Goal: Information Seeking & Learning: Learn about a topic

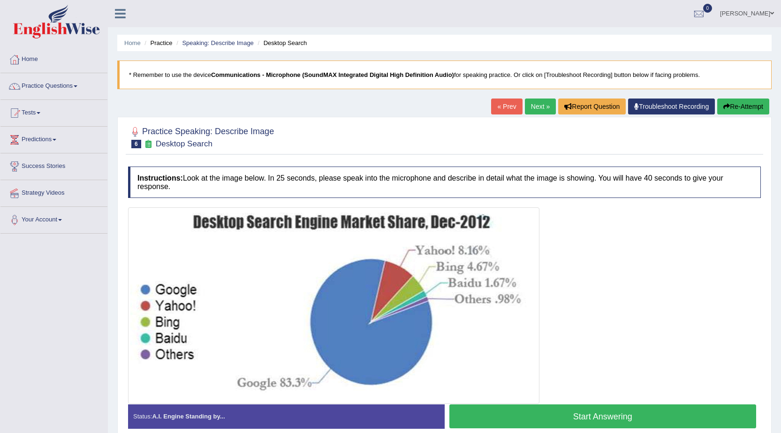
click at [748, 8] on link "[PERSON_NAME]" at bounding box center [747, 12] width 68 height 24
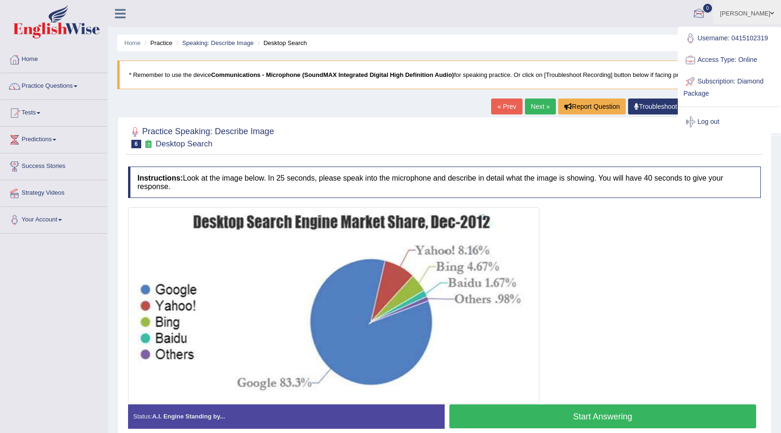
click at [587, 11] on ul "Himanshu Toggle navigation Username: 0415102319 Access Type: Online Subscriptio…" at bounding box center [545, 13] width 471 height 27
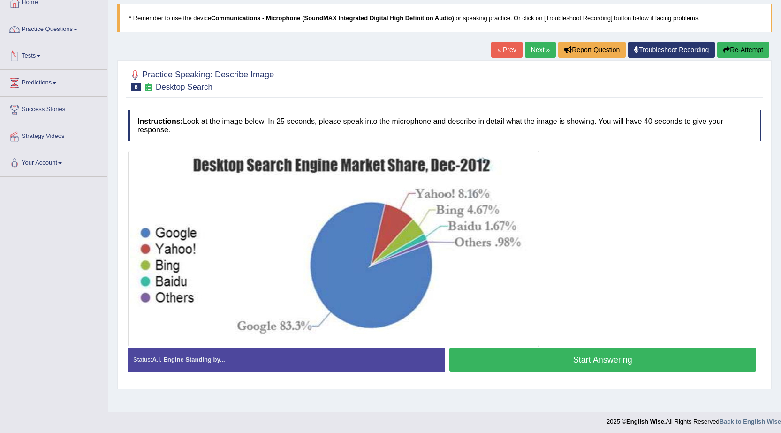
scroll to position [60, 0]
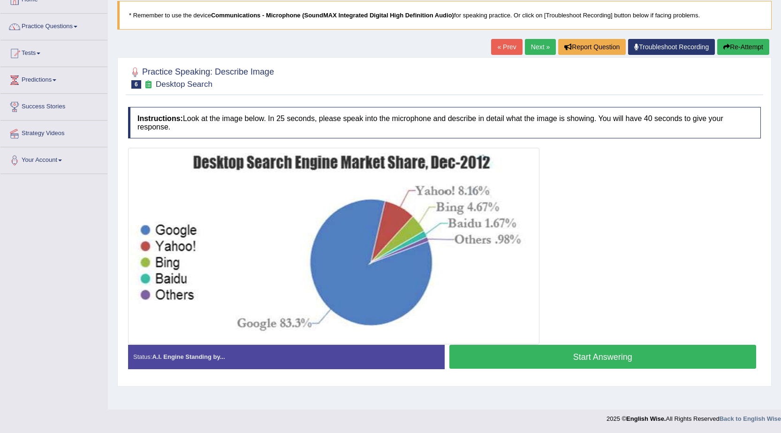
click at [502, 51] on link "« Prev" at bounding box center [506, 47] width 31 height 16
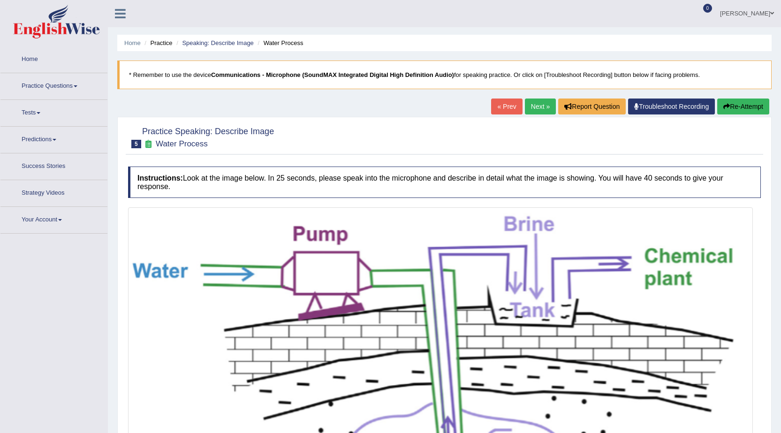
click at [69, 86] on link "Practice Questions" at bounding box center [53, 84] width 107 height 23
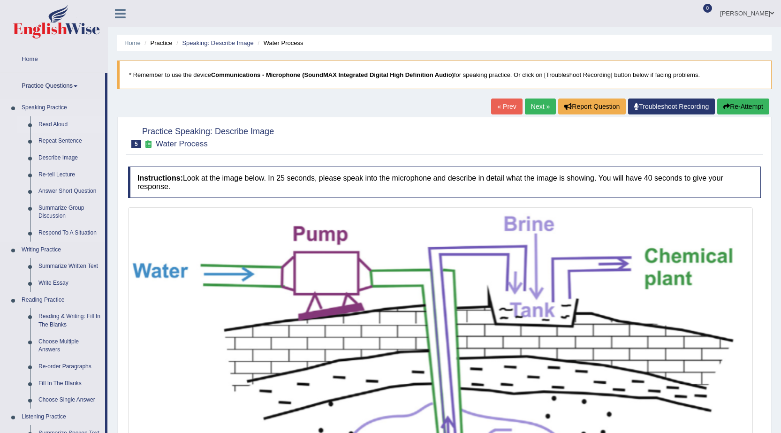
click at [61, 122] on link "Read Aloud" at bounding box center [69, 124] width 71 height 17
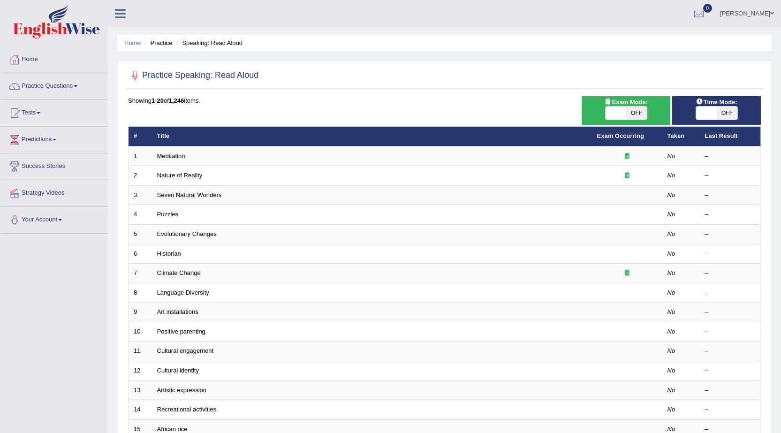
click at [74, 89] on link "Practice Questions" at bounding box center [53, 84] width 107 height 23
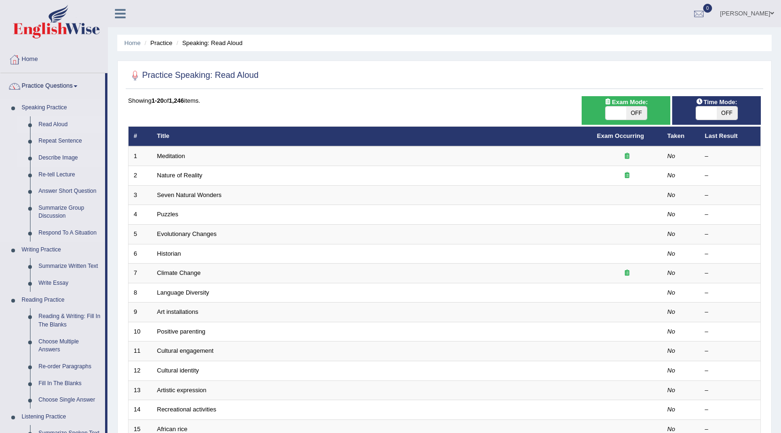
click at [47, 157] on link "Describe Image" at bounding box center [69, 158] width 71 height 17
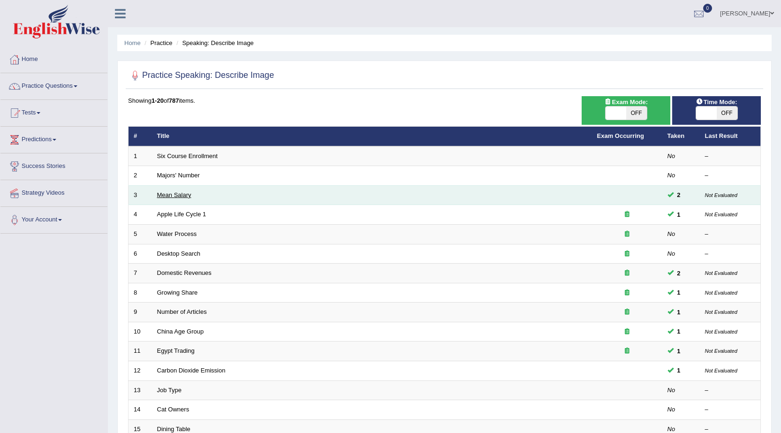
click at [176, 194] on link "Mean Salary" at bounding box center [174, 194] width 34 height 7
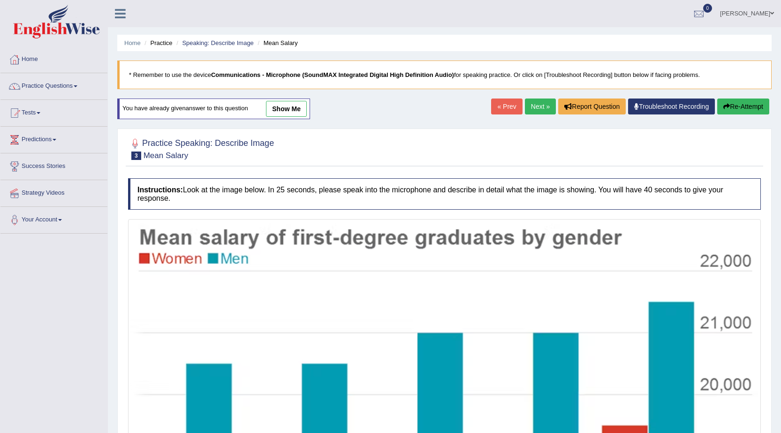
click at [297, 114] on link "show me" at bounding box center [286, 109] width 41 height 16
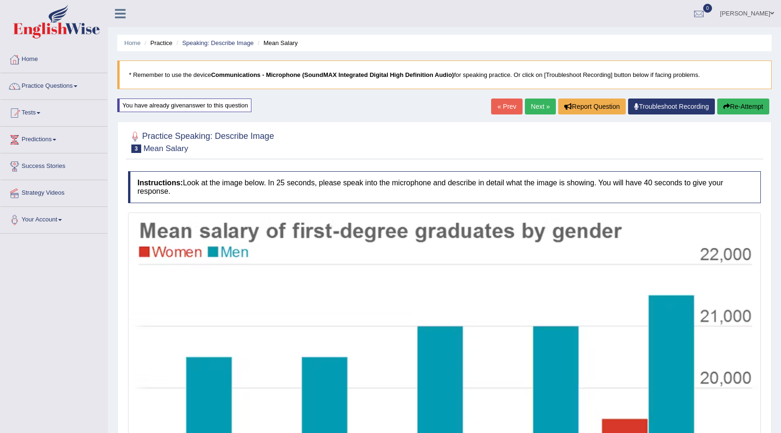
click at [745, 14] on link "Himanshu" at bounding box center [747, 12] width 68 height 24
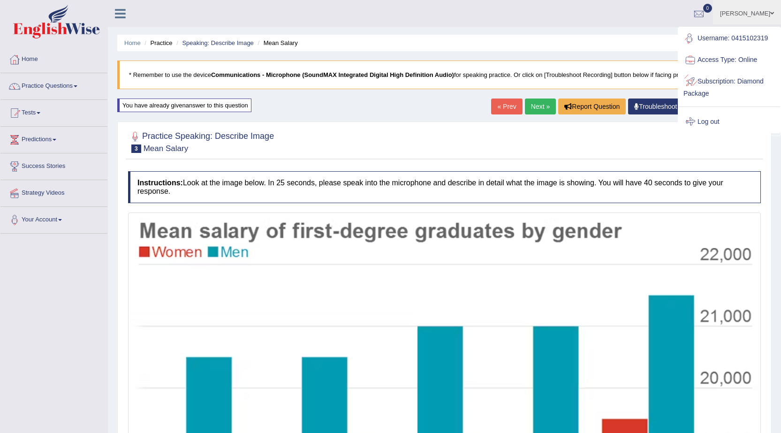
click at [702, 117] on link "Log out" at bounding box center [729, 122] width 101 height 22
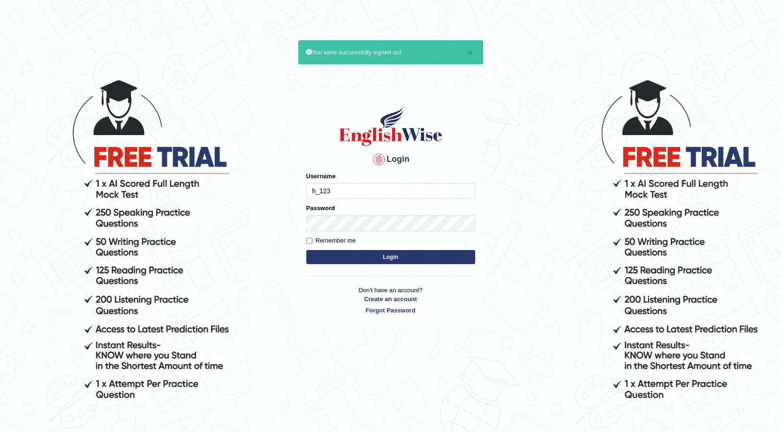
type input "h_123"
click at [306, 250] on button "Login" at bounding box center [390, 257] width 169 height 14
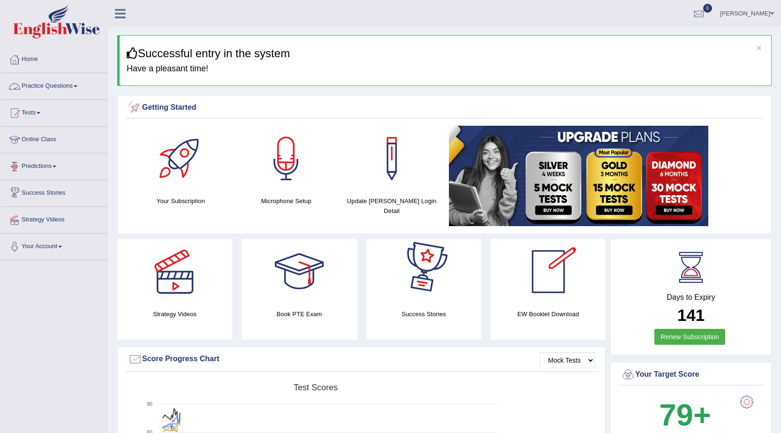
click at [73, 91] on link "Practice Questions" at bounding box center [53, 84] width 107 height 23
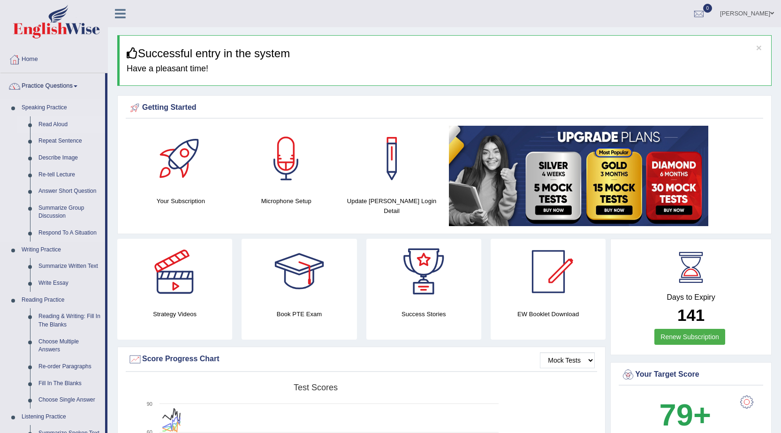
click at [65, 122] on link "Read Aloud" at bounding box center [69, 124] width 71 height 17
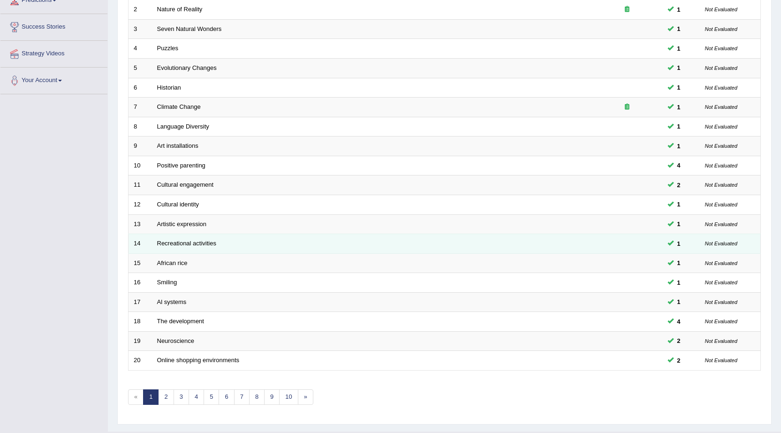
scroll to position [188, 0]
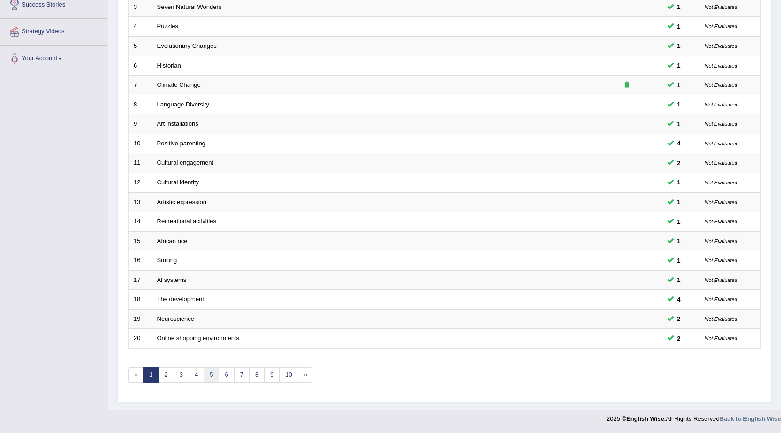
click at [212, 373] on link "5" at bounding box center [211, 374] width 15 height 15
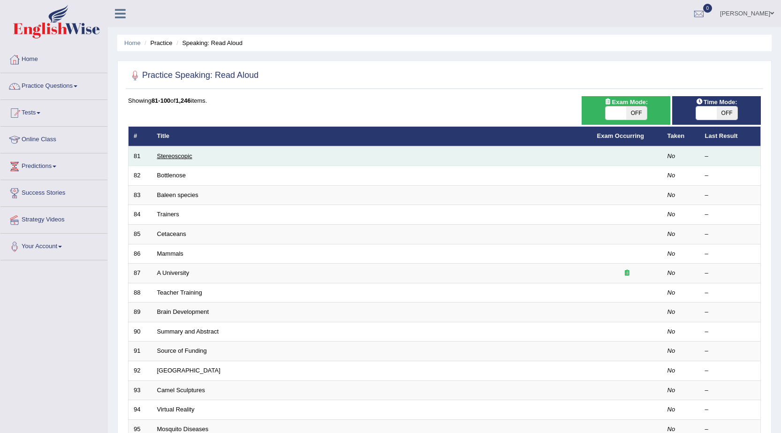
click at [183, 158] on link "Stereoscopic" at bounding box center [174, 155] width 35 height 7
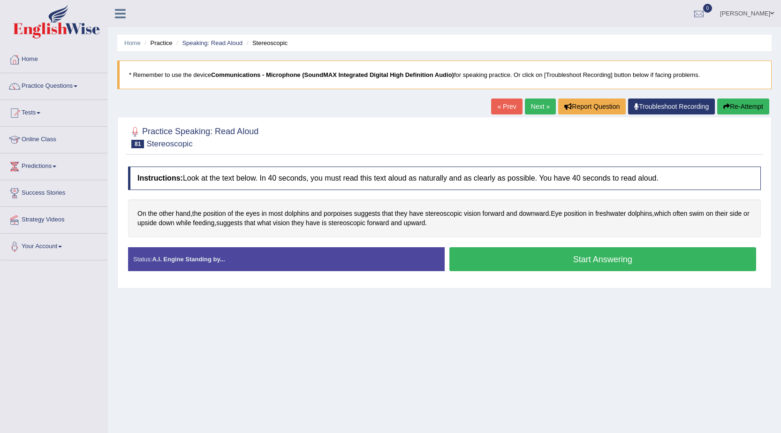
click at [522, 269] on button "Start Answering" at bounding box center [602, 259] width 307 height 24
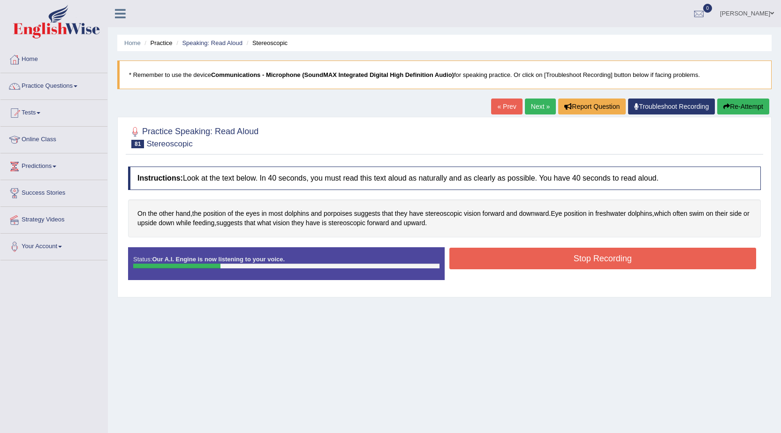
click at [498, 257] on button "Stop Recording" at bounding box center [602, 259] width 307 height 22
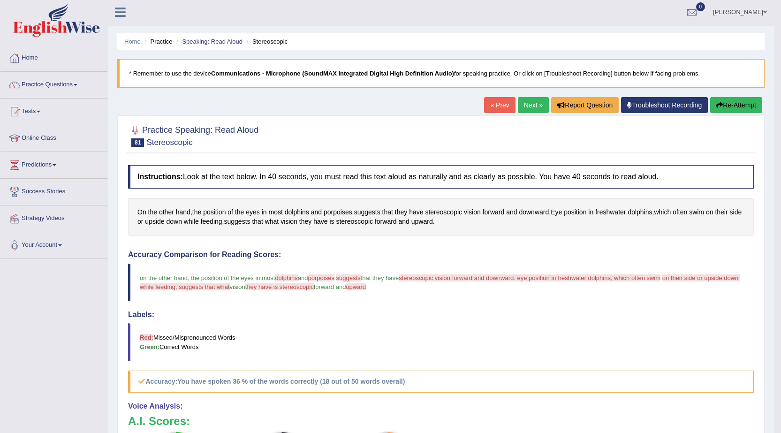
scroll to position [47, 0]
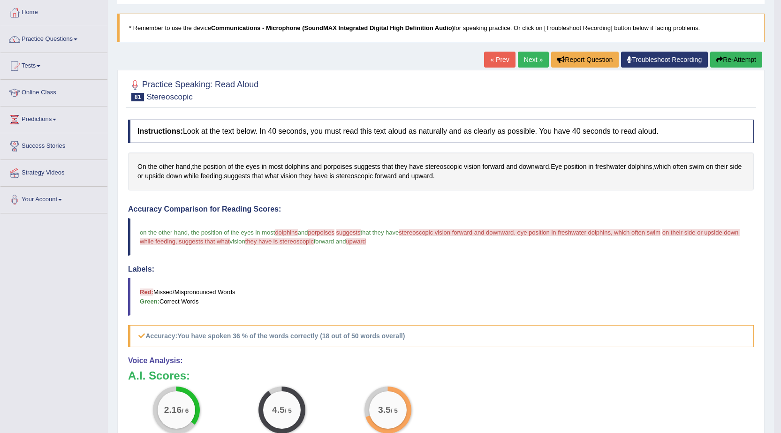
click at [728, 64] on button "Re-Attempt" at bounding box center [736, 60] width 52 height 16
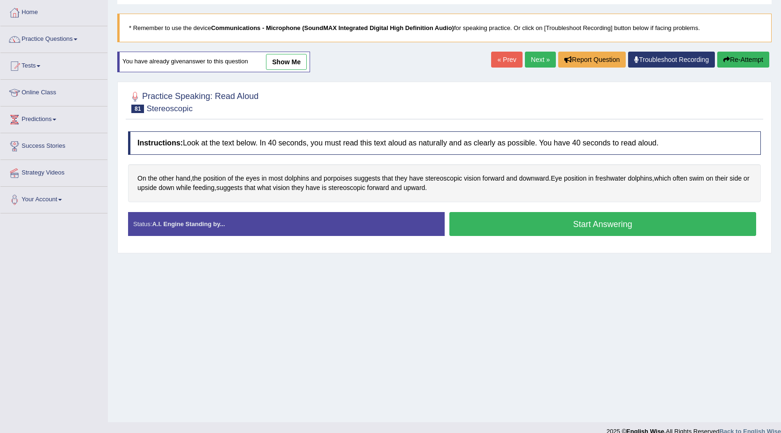
scroll to position [47, 0]
click at [525, 227] on button "Start Answering" at bounding box center [602, 224] width 307 height 24
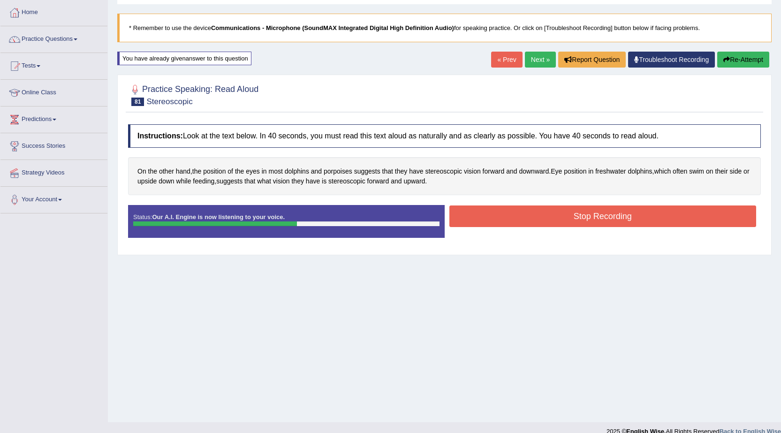
click at [537, 224] on button "Stop Recording" at bounding box center [602, 216] width 307 height 22
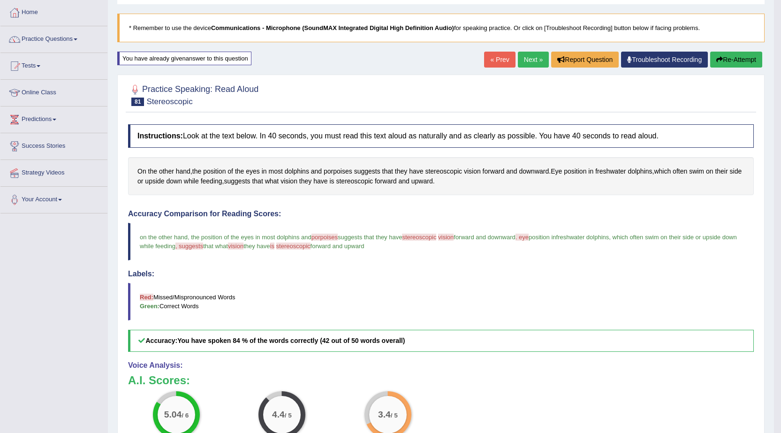
click at [530, 64] on link "Next »" at bounding box center [533, 60] width 31 height 16
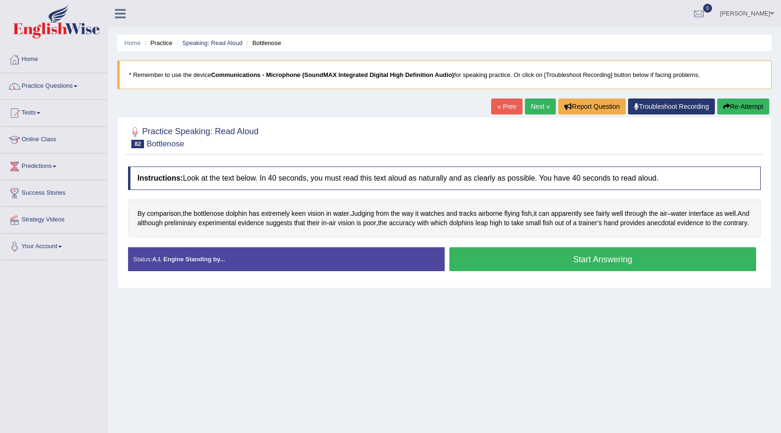
click at [541, 271] on button "Start Answering" at bounding box center [602, 259] width 307 height 24
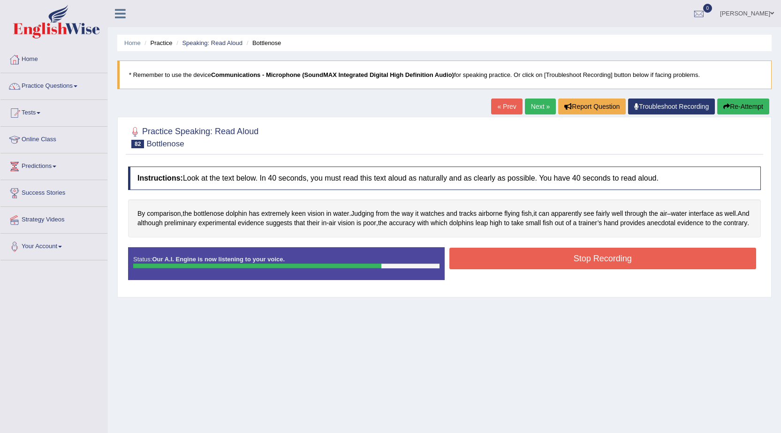
click at [541, 269] on button "Stop Recording" at bounding box center [602, 259] width 307 height 22
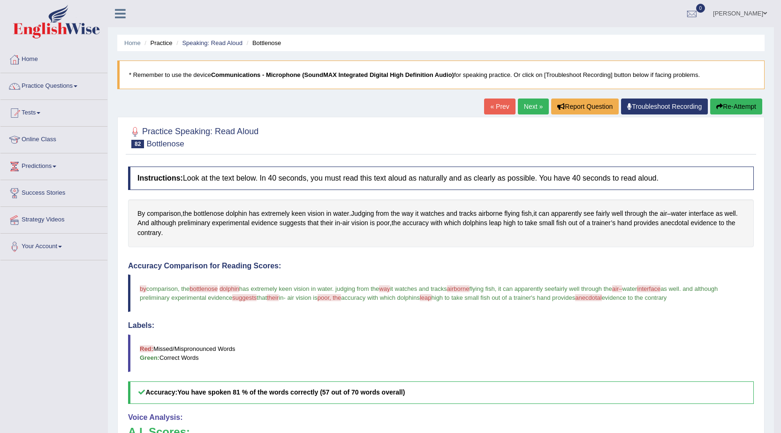
click at [536, 101] on link "Next »" at bounding box center [533, 107] width 31 height 16
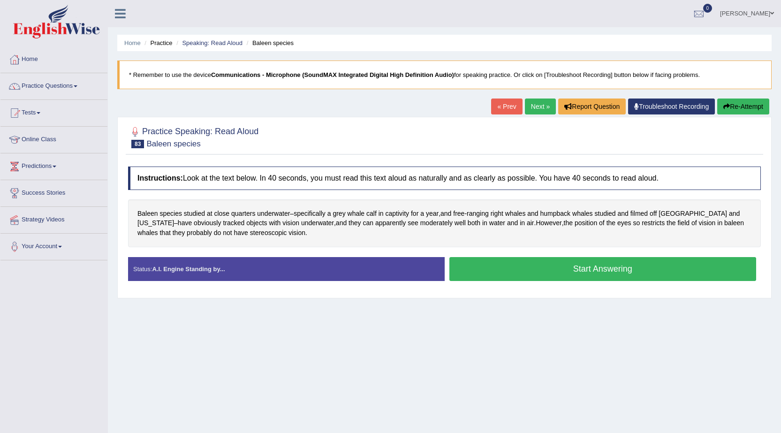
click at [572, 274] on button "Start Answering" at bounding box center [602, 269] width 307 height 24
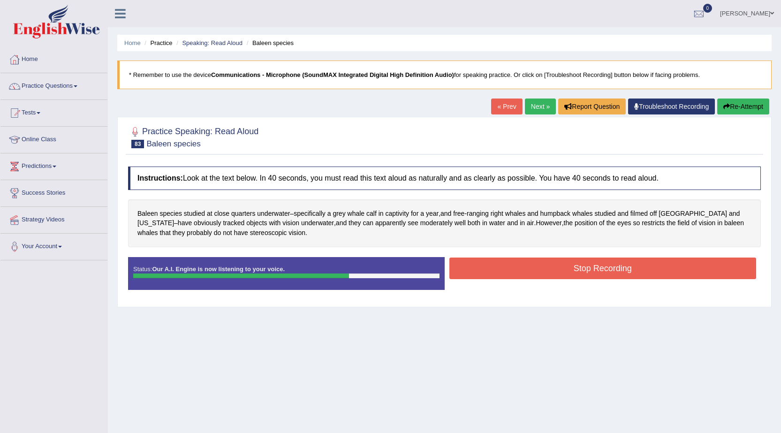
click at [572, 274] on button "Stop Recording" at bounding box center [602, 269] width 307 height 22
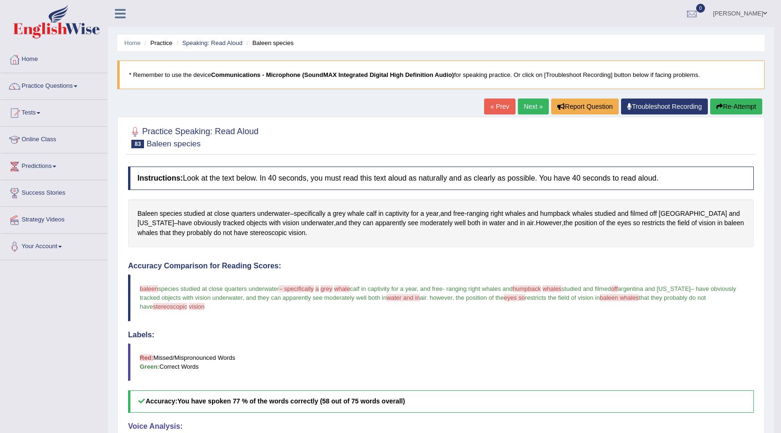
click at [538, 103] on link "Next »" at bounding box center [533, 107] width 31 height 16
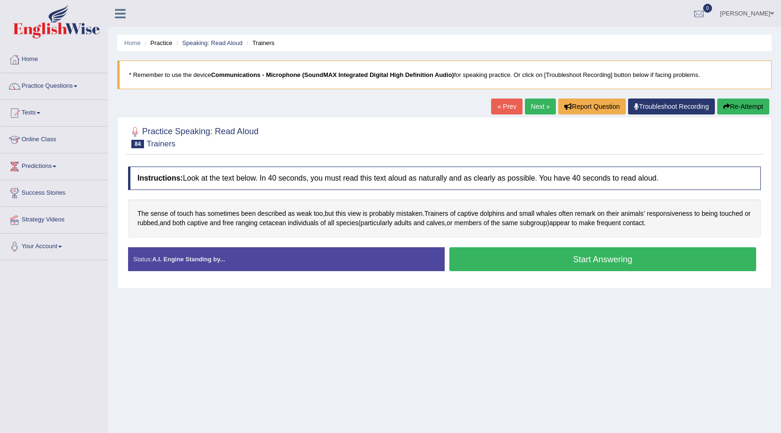
click at [508, 267] on button "Start Answering" at bounding box center [602, 259] width 307 height 24
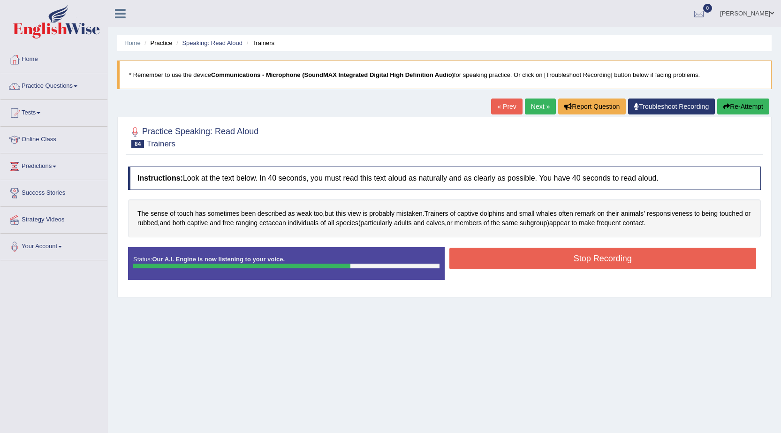
click at [581, 263] on button "Stop Recording" at bounding box center [602, 259] width 307 height 22
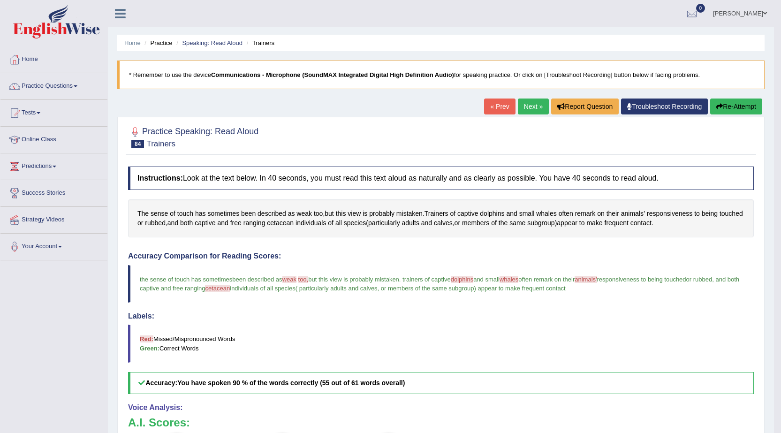
click at [533, 107] on link "Next »" at bounding box center [533, 107] width 31 height 16
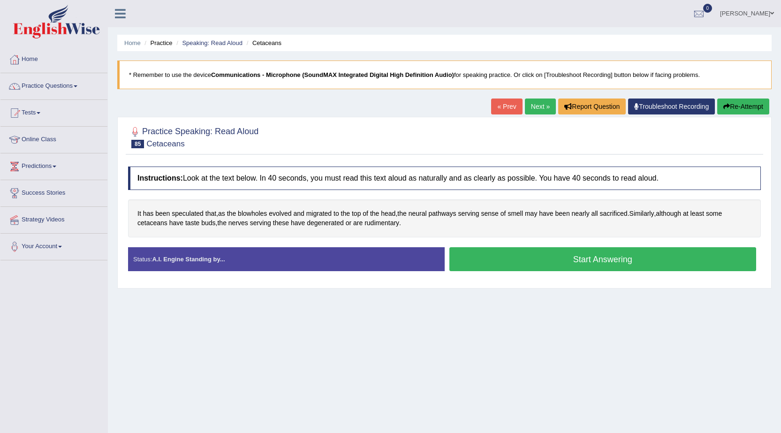
click at [483, 260] on button "Start Answering" at bounding box center [602, 259] width 307 height 24
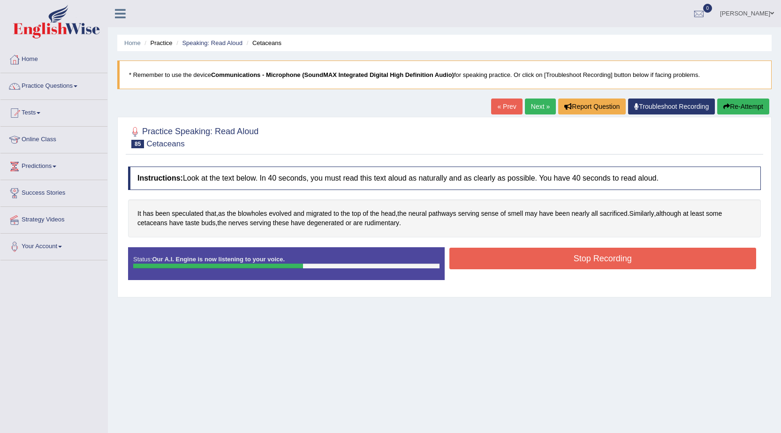
click at [494, 267] on button "Stop Recording" at bounding box center [602, 259] width 307 height 22
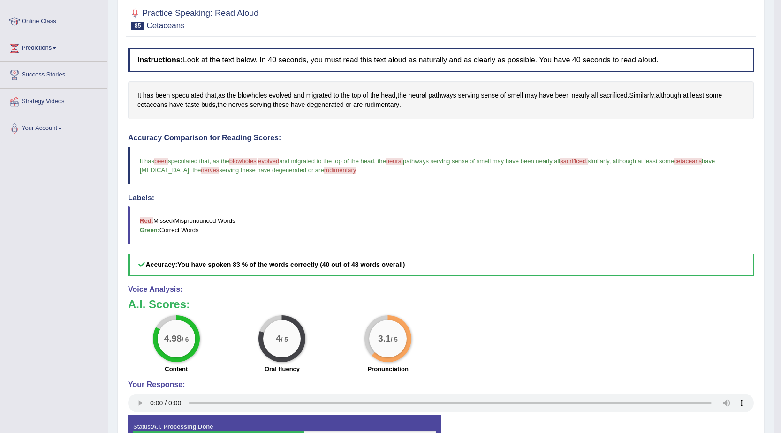
scroll to position [141, 0]
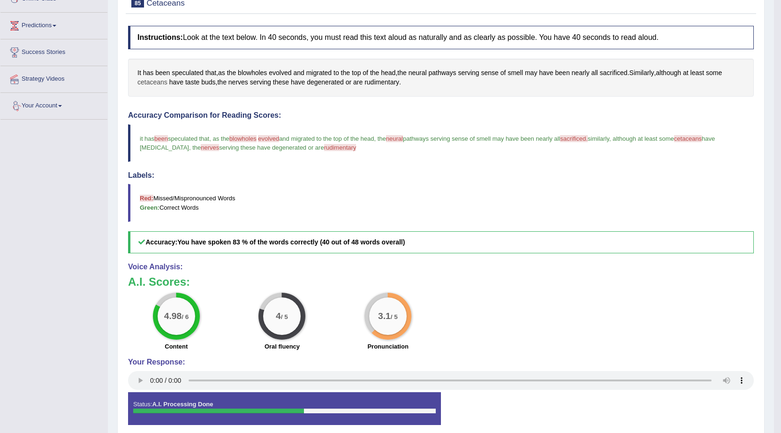
click at [145, 81] on span "cetaceans" at bounding box center [152, 82] width 30 height 10
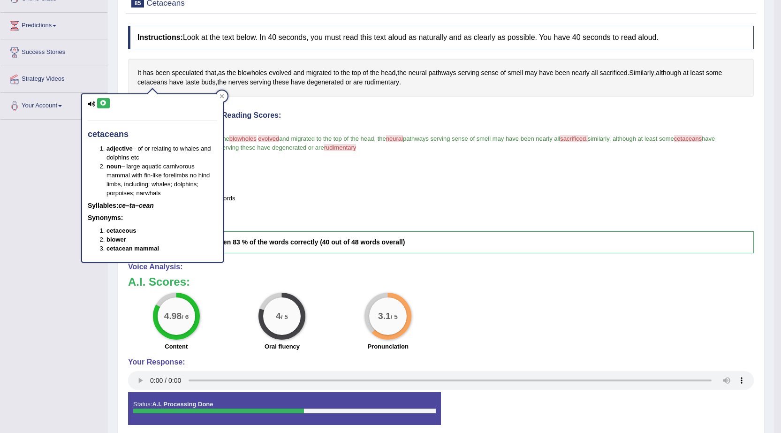
click at [109, 103] on button at bounding box center [103, 103] width 13 height 10
click at [223, 95] on icon at bounding box center [222, 96] width 4 height 4
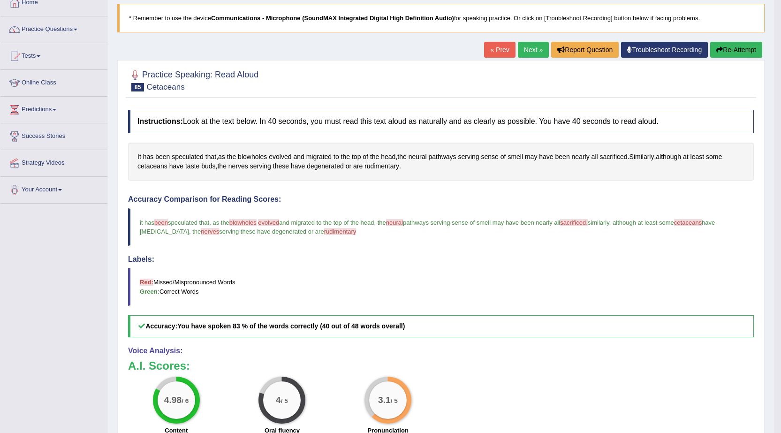
scroll to position [40, 0]
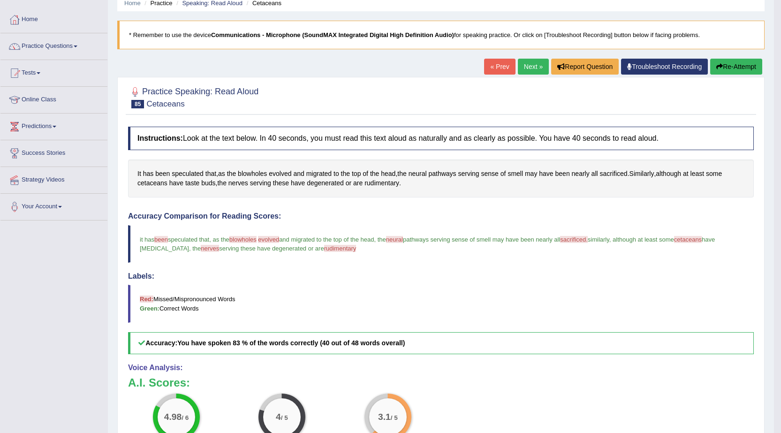
click at [526, 69] on link "Next »" at bounding box center [533, 67] width 31 height 16
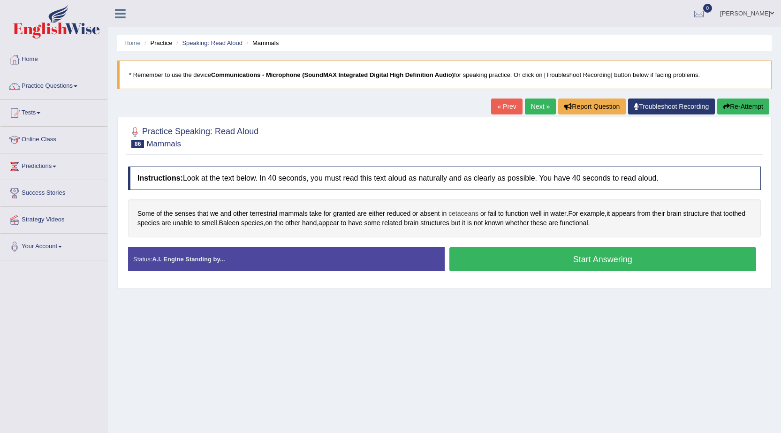
click at [458, 214] on span "cetaceans" at bounding box center [464, 214] width 30 height 10
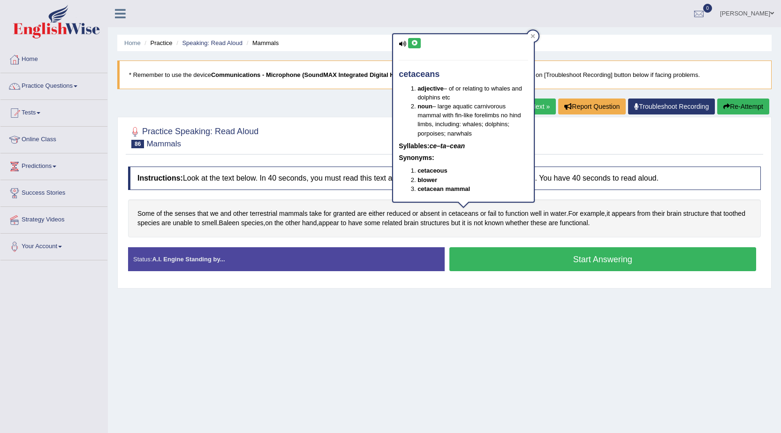
click at [413, 40] on icon at bounding box center [414, 43] width 7 height 6
click at [534, 37] on icon at bounding box center [533, 36] width 5 height 5
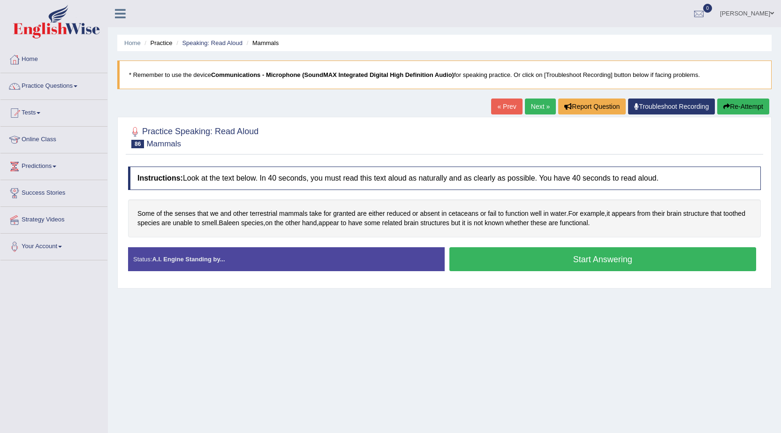
click at [491, 257] on button "Start Answering" at bounding box center [602, 259] width 307 height 24
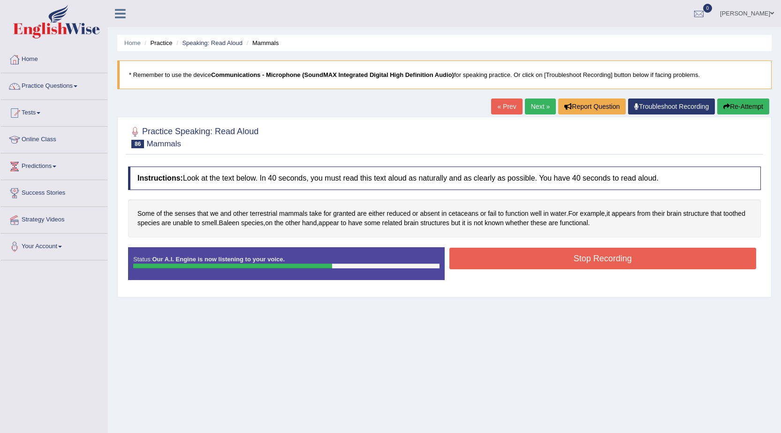
click at [491, 257] on button "Stop Recording" at bounding box center [602, 259] width 307 height 22
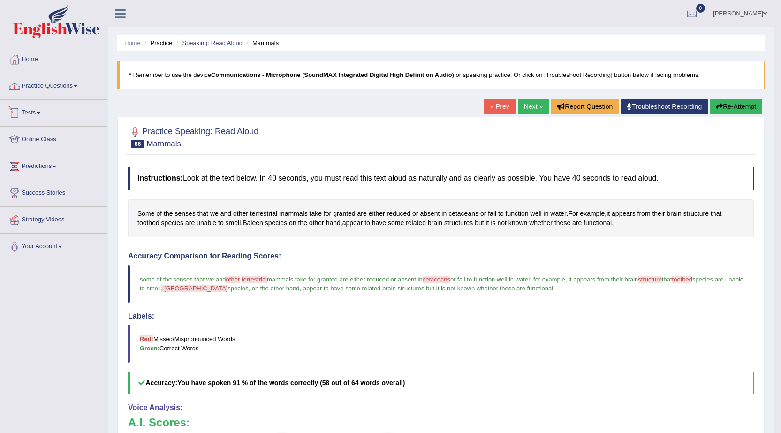
click at [51, 91] on link "Practice Questions" at bounding box center [53, 84] width 107 height 23
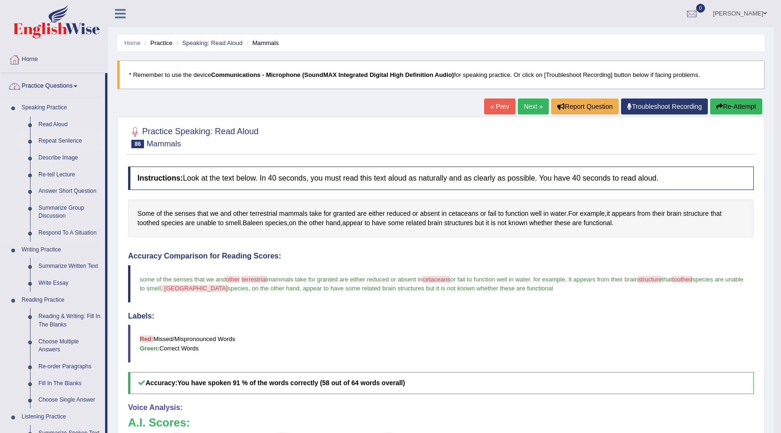
click at [53, 138] on link "Repeat Sentence" at bounding box center [69, 141] width 71 height 17
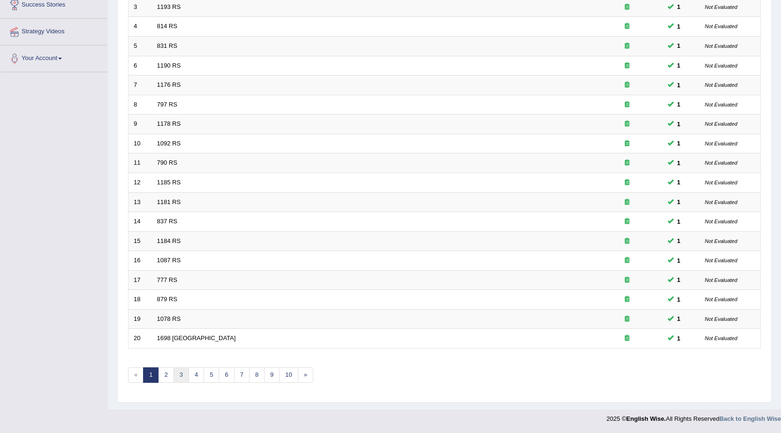
click at [179, 372] on link "3" at bounding box center [181, 374] width 15 height 15
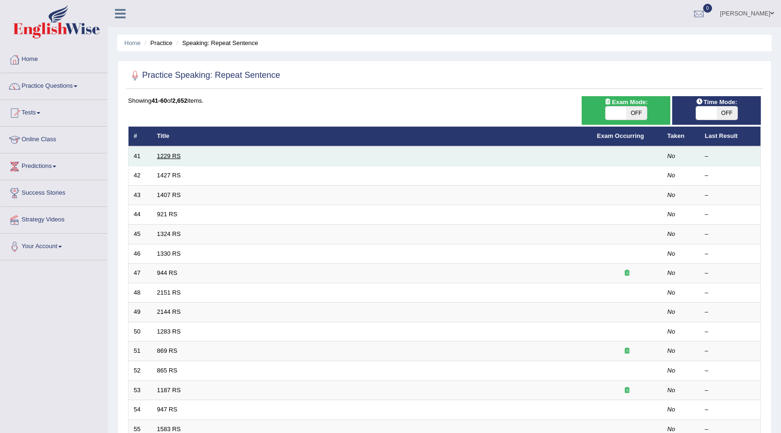
click at [166, 152] on link "1229 RS" at bounding box center [169, 155] width 24 height 7
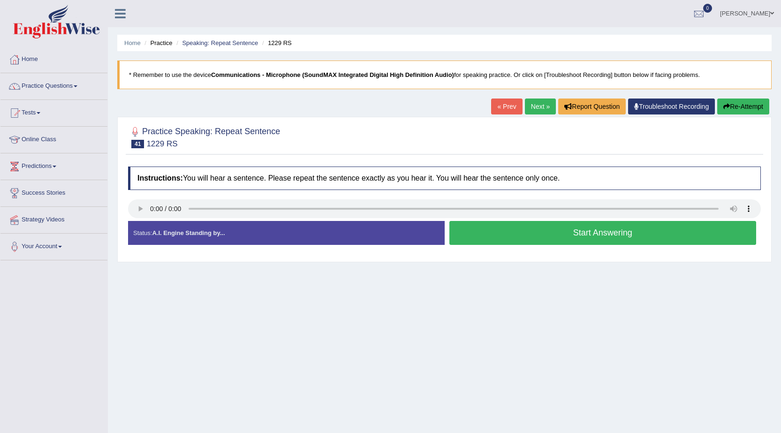
click at [508, 235] on button "Start Answering" at bounding box center [602, 233] width 307 height 24
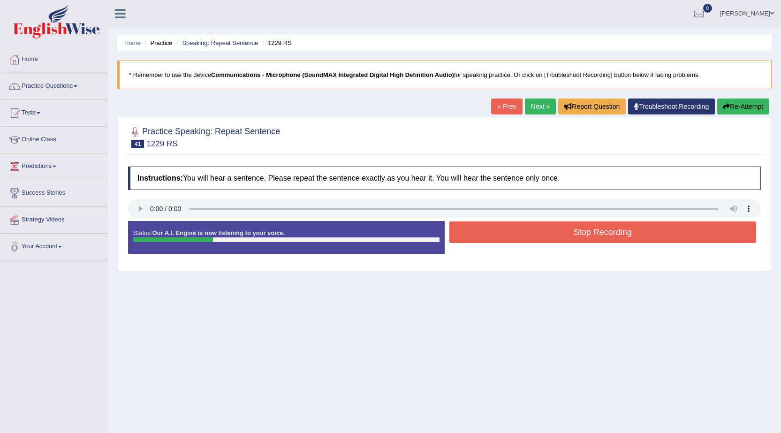
click at [508, 235] on button "Stop Recording" at bounding box center [602, 232] width 307 height 22
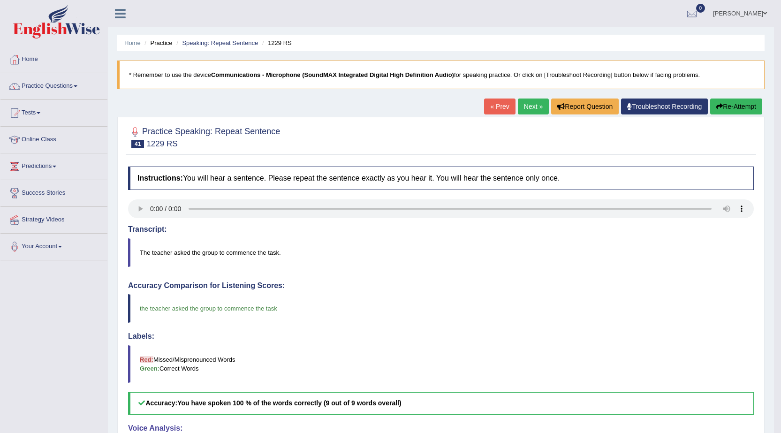
click at [528, 98] on div "Home Practice Speaking: Repeat Sentence 1229 RS * Remember to use the device Co…" at bounding box center [441, 305] width 666 height 611
click at [528, 100] on link "Next »" at bounding box center [533, 107] width 31 height 16
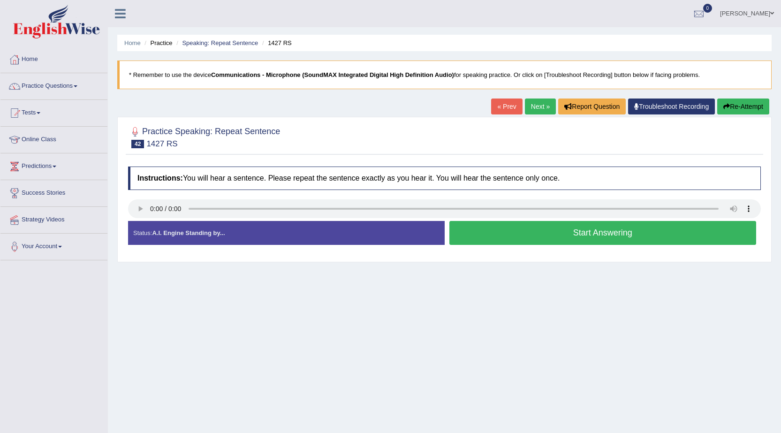
click at [491, 226] on button "Start Answering" at bounding box center [602, 233] width 307 height 24
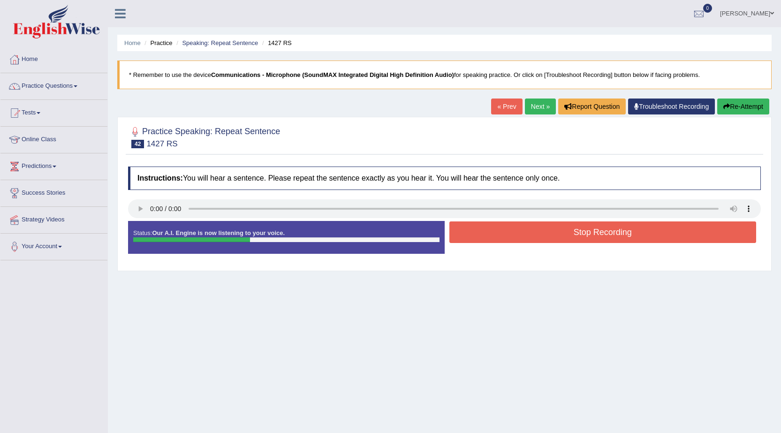
click at [491, 228] on button "Stop Recording" at bounding box center [602, 232] width 307 height 22
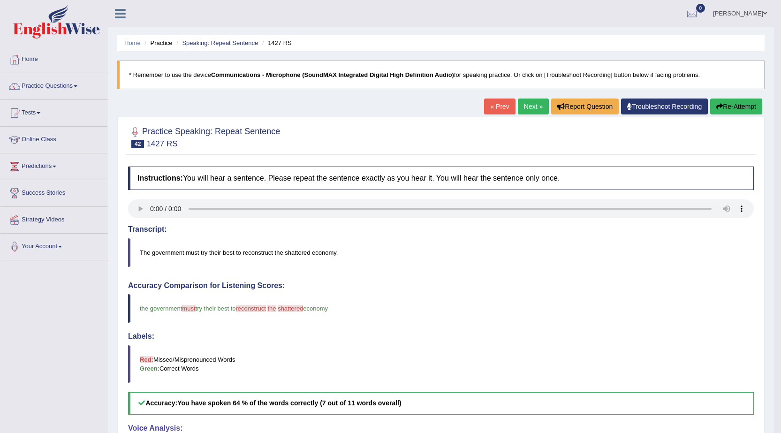
click at [545, 108] on div "« Prev Next » Report Question Troubleshoot Recording Re-Attempt" at bounding box center [624, 108] width 281 height 18
click at [540, 106] on link "Next »" at bounding box center [533, 107] width 31 height 16
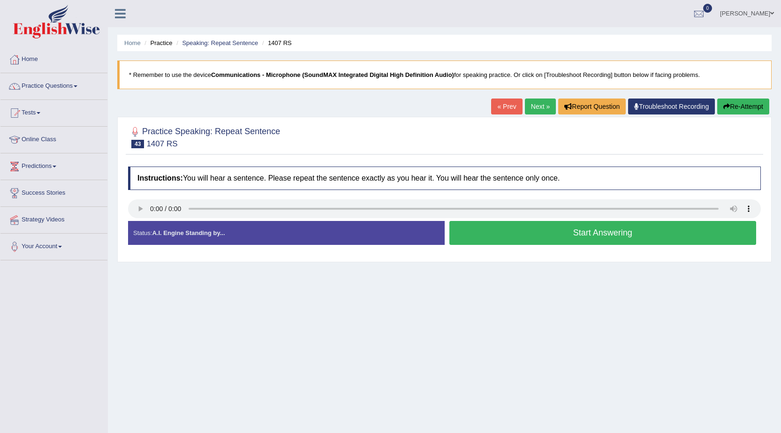
click at [473, 237] on button "Start Answering" at bounding box center [602, 233] width 307 height 24
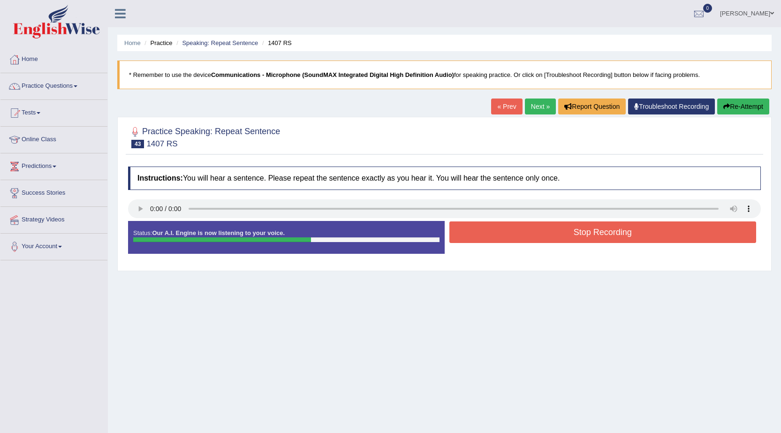
click at [473, 237] on button "Stop Recording" at bounding box center [602, 232] width 307 height 22
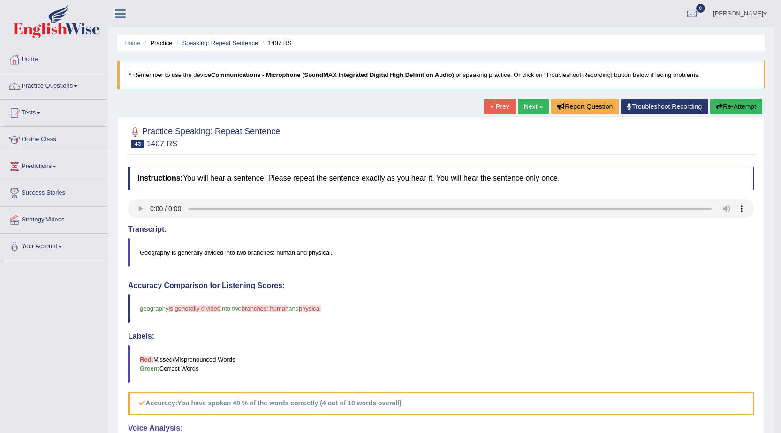
click at [526, 109] on link "Next »" at bounding box center [533, 107] width 31 height 16
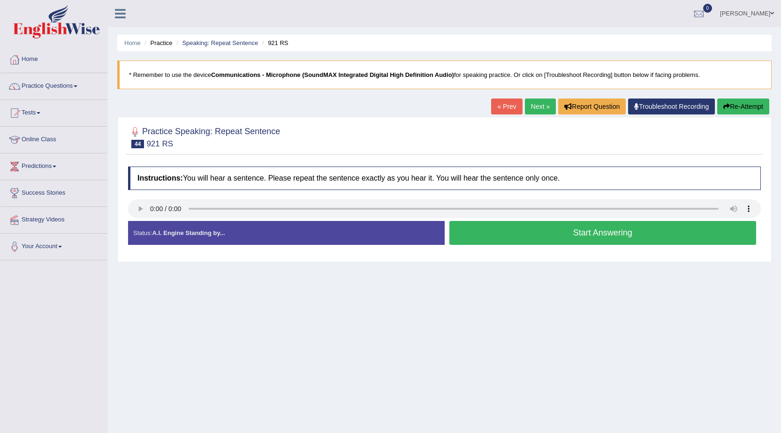
click at [559, 230] on button "Start Answering" at bounding box center [602, 233] width 307 height 24
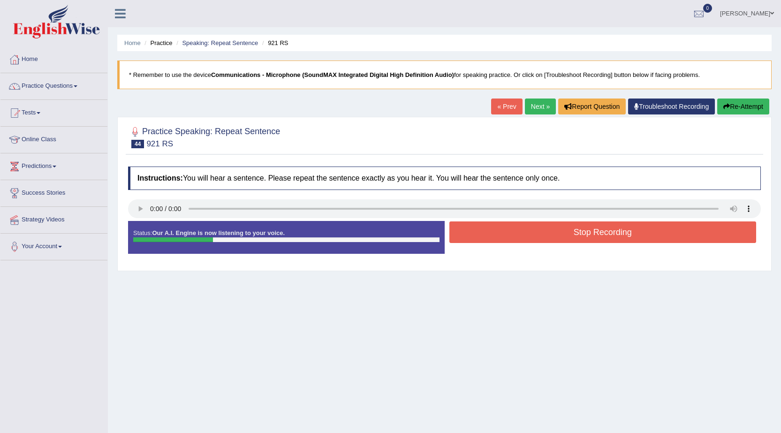
click at [559, 230] on button "Stop Recording" at bounding box center [602, 232] width 307 height 22
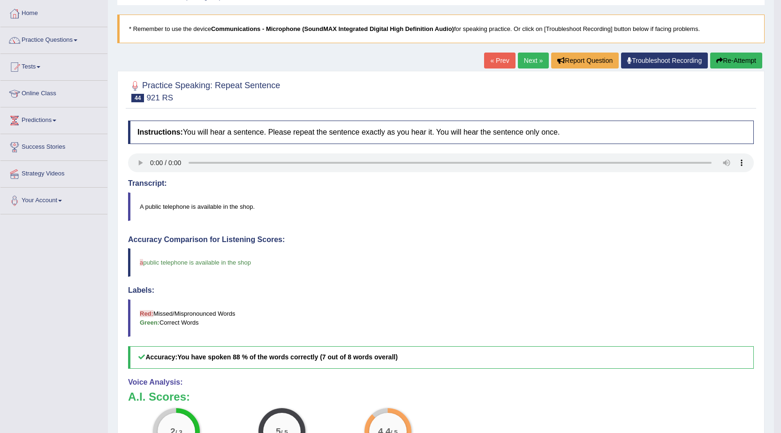
scroll to position [47, 0]
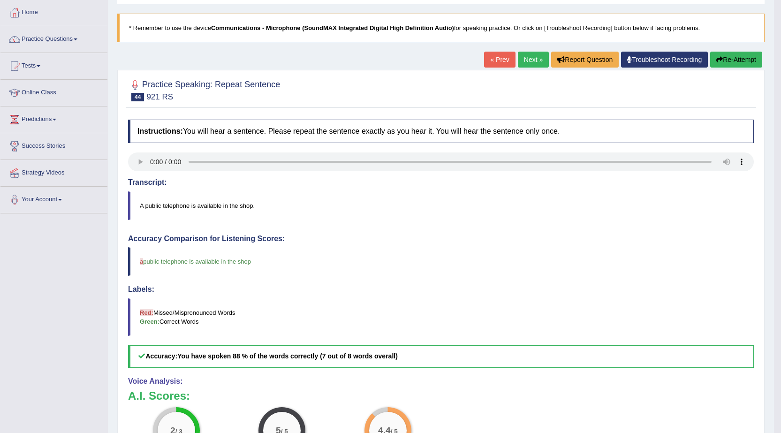
click at [531, 59] on link "Next »" at bounding box center [533, 60] width 31 height 16
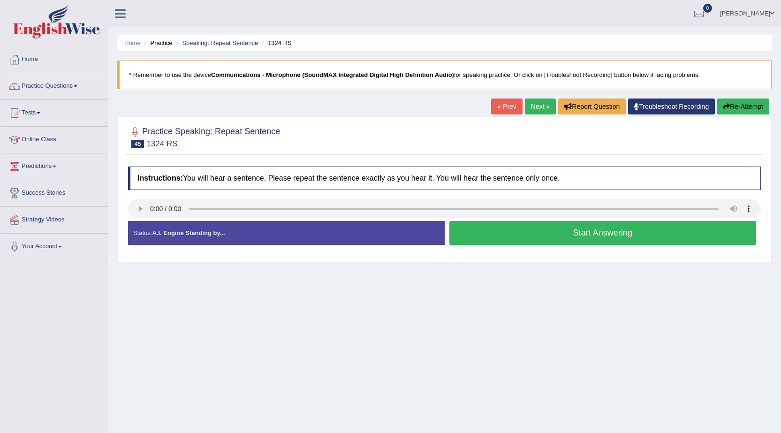
click at [494, 233] on button "Start Answering" at bounding box center [602, 233] width 307 height 24
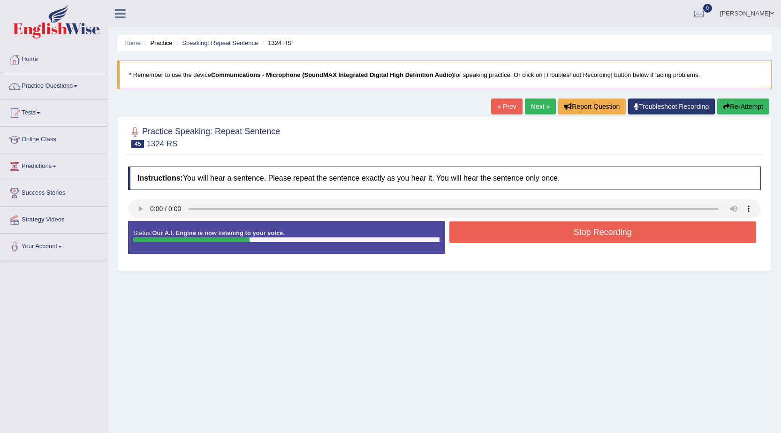
click at [494, 235] on button "Stop Recording" at bounding box center [602, 232] width 307 height 22
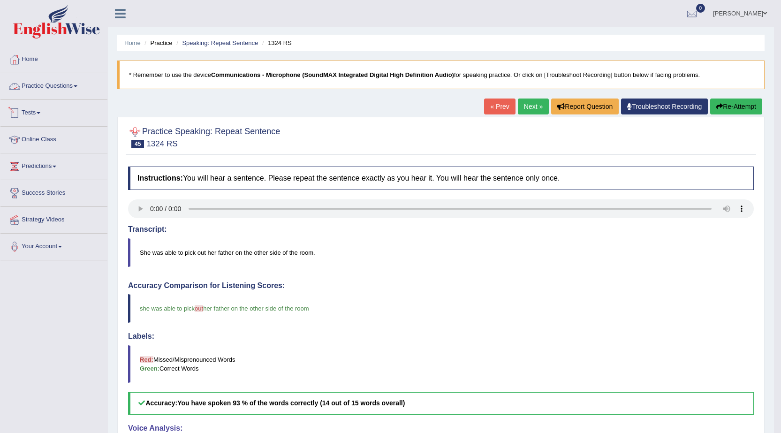
click at [60, 82] on link "Practice Questions" at bounding box center [53, 84] width 107 height 23
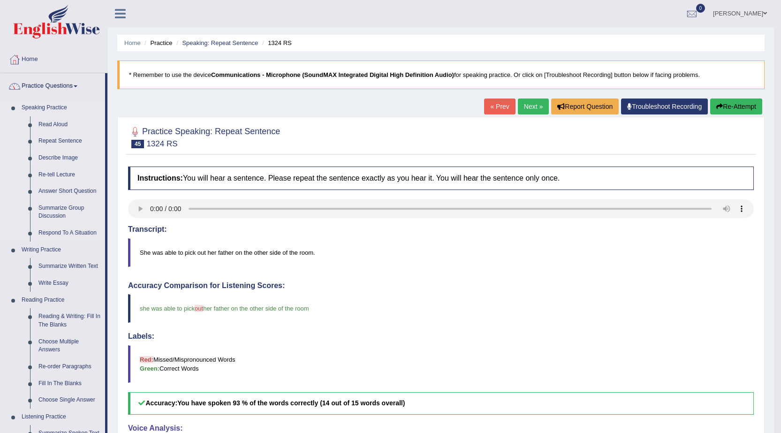
click at [64, 154] on link "Describe Image" at bounding box center [69, 158] width 71 height 17
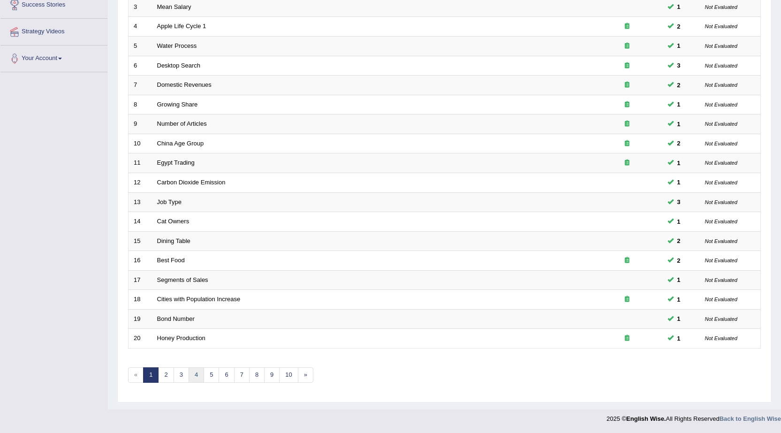
click at [189, 377] on link "4" at bounding box center [196, 374] width 15 height 15
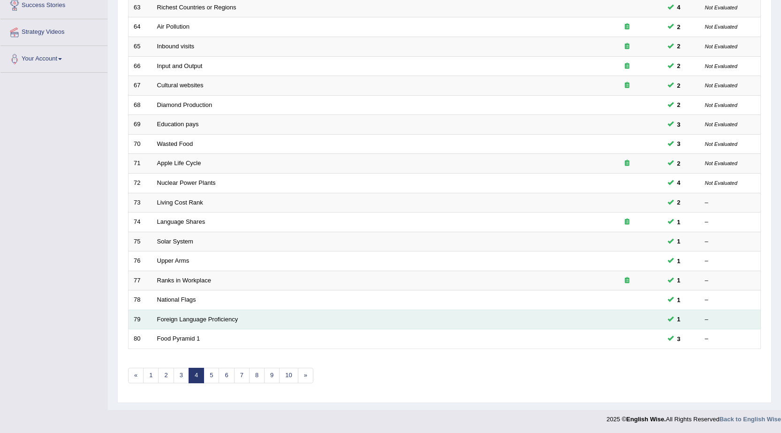
scroll to position [188, 0]
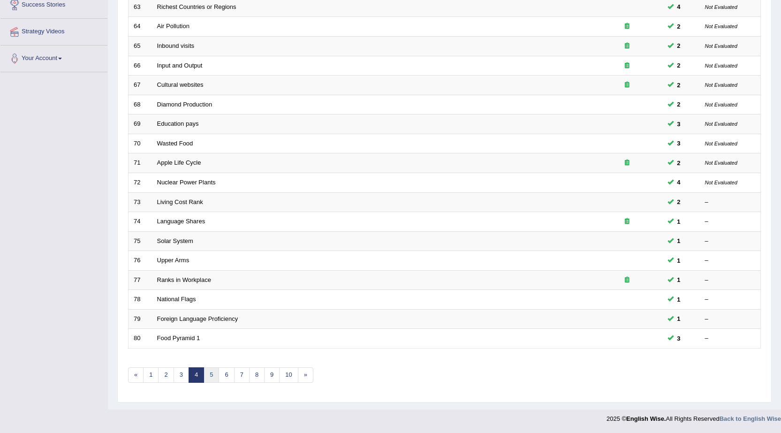
click at [212, 380] on link "5" at bounding box center [211, 374] width 15 height 15
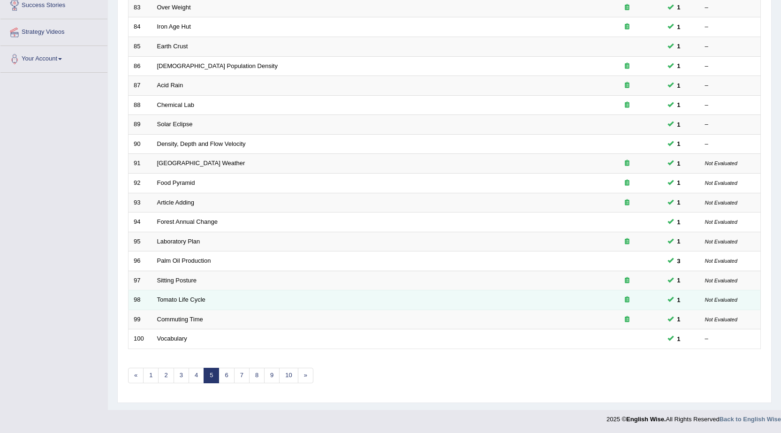
scroll to position [188, 0]
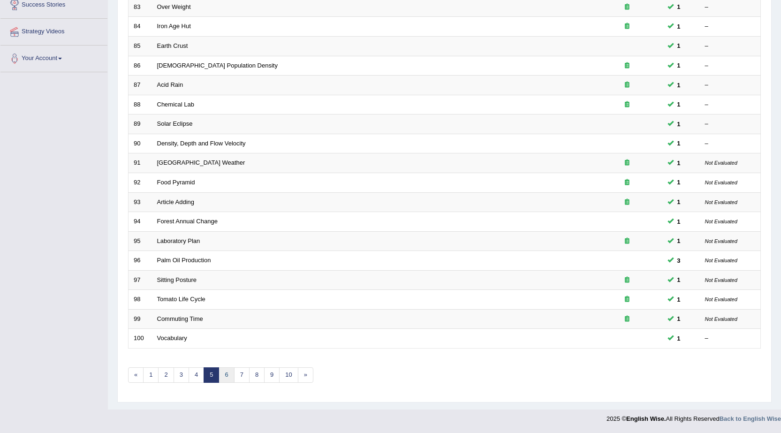
click at [230, 377] on link "6" at bounding box center [226, 374] width 15 height 15
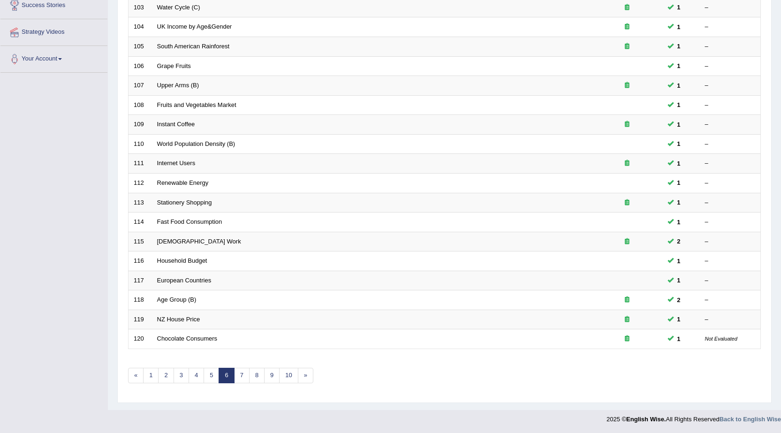
scroll to position [188, 0]
click at [243, 375] on link "7" at bounding box center [241, 374] width 15 height 15
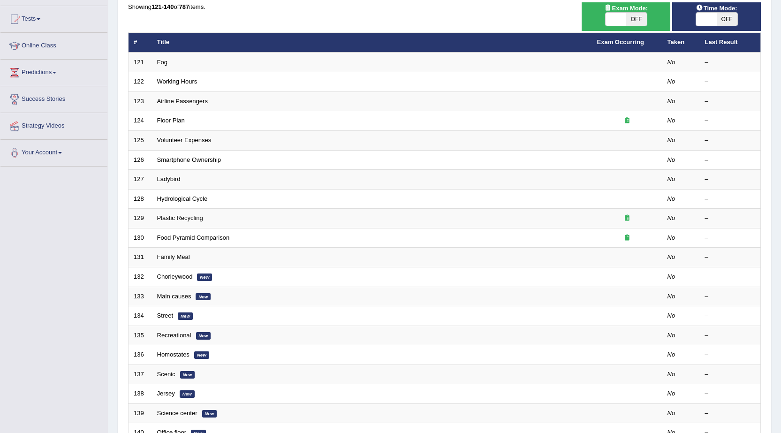
scroll to position [94, 0]
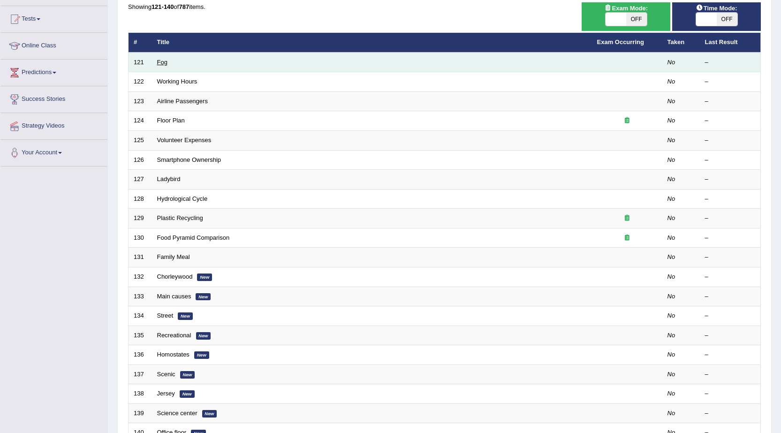
click at [159, 64] on link "Fog" at bounding box center [162, 62] width 10 height 7
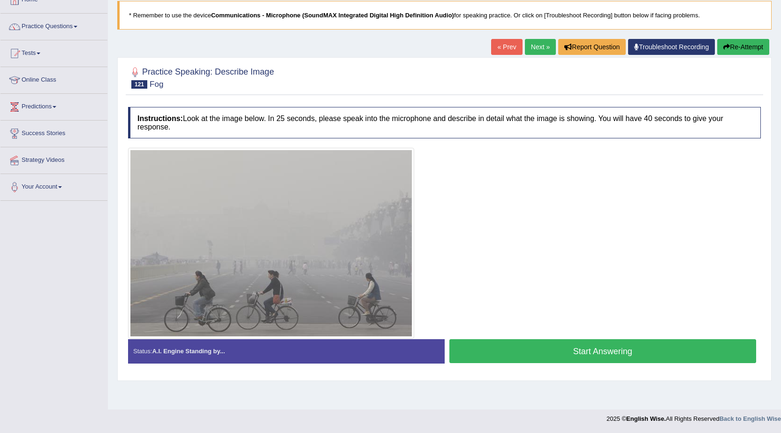
click at [466, 350] on button "Start Answering" at bounding box center [602, 351] width 307 height 24
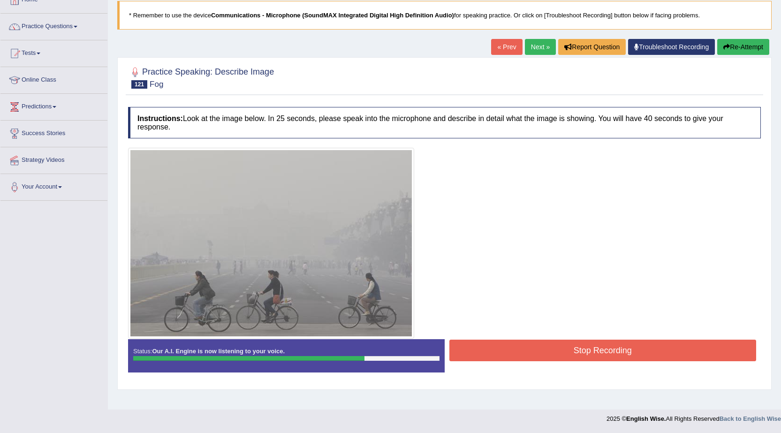
click at [501, 352] on button "Stop Recording" at bounding box center [602, 351] width 307 height 22
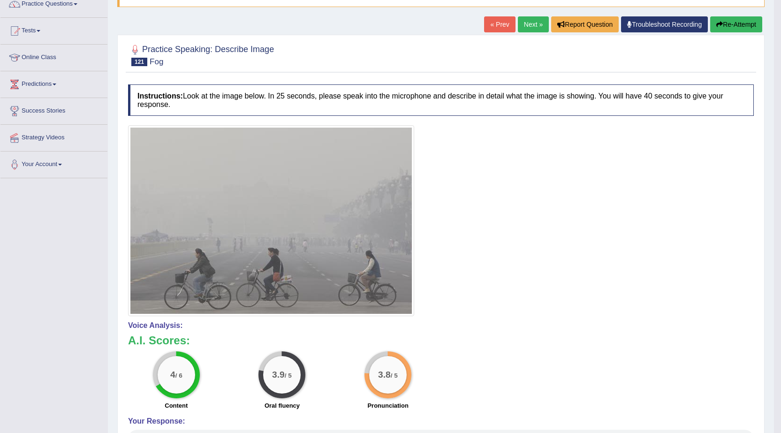
scroll to position [60, 0]
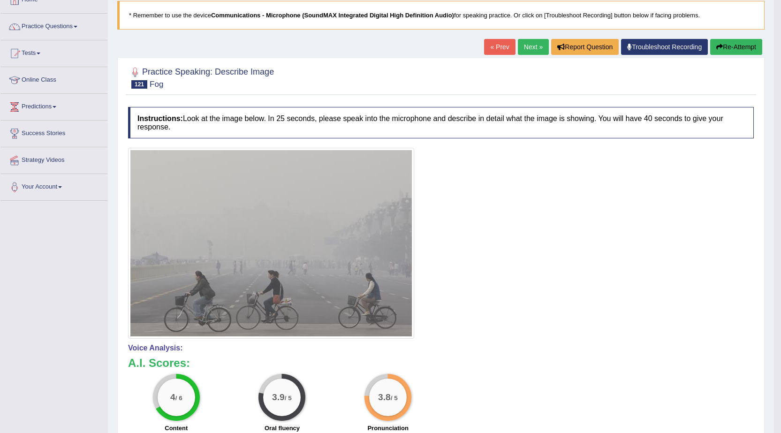
click at [737, 46] on button "Re-Attempt" at bounding box center [736, 47] width 52 height 16
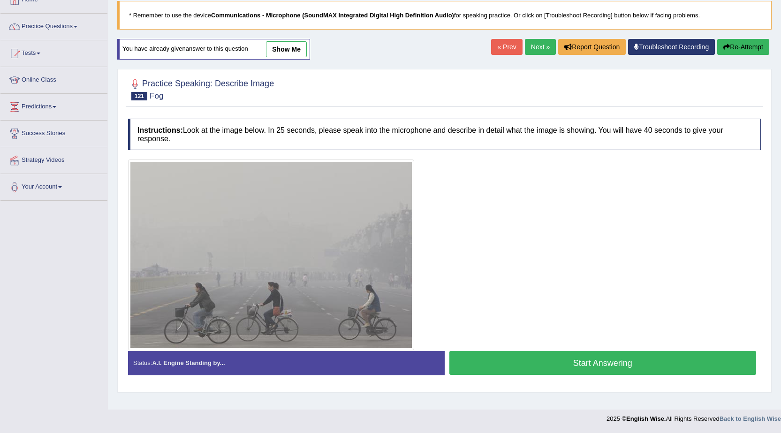
click at [487, 360] on button "Start Answering" at bounding box center [602, 363] width 307 height 24
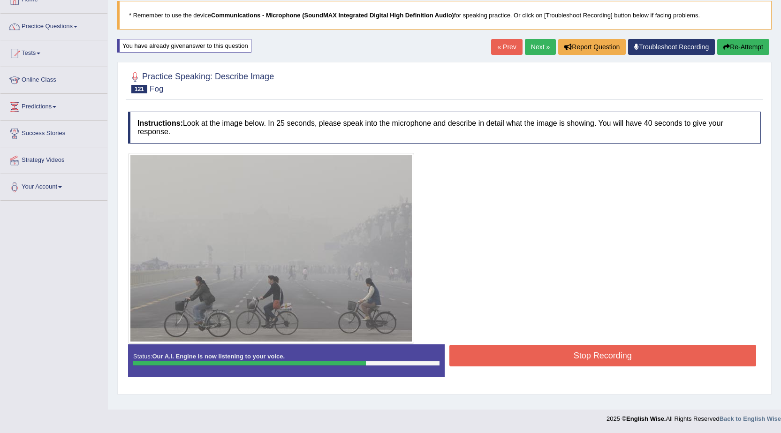
click at [486, 358] on button "Stop Recording" at bounding box center [602, 356] width 307 height 22
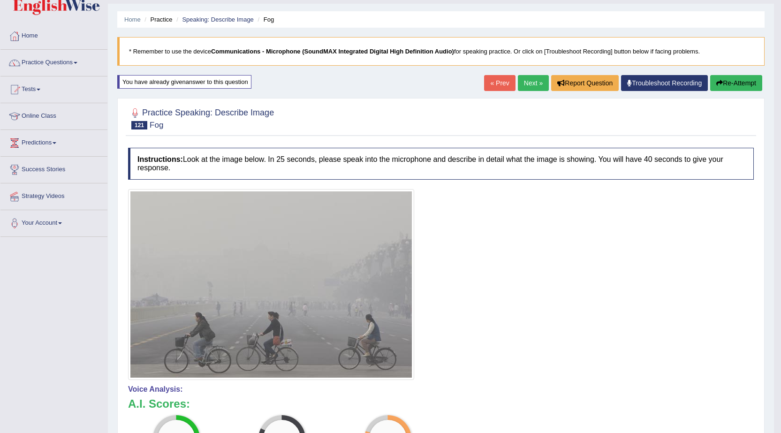
scroll to position [13, 0]
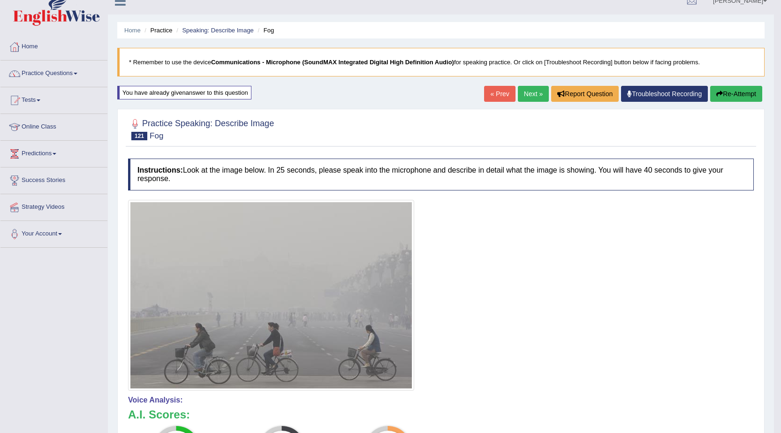
click at [538, 97] on link "Next »" at bounding box center [533, 94] width 31 height 16
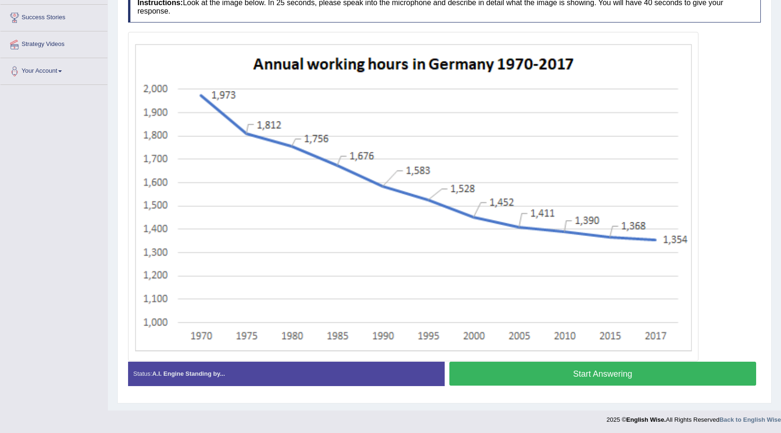
scroll to position [176, 0]
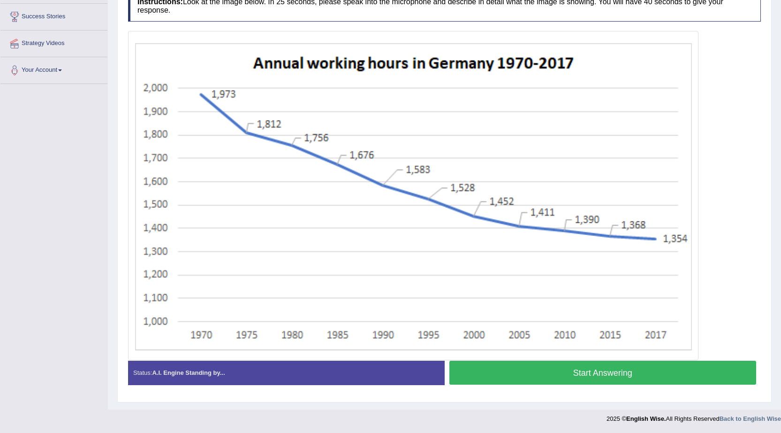
click at [475, 369] on button "Start Answering" at bounding box center [602, 373] width 307 height 24
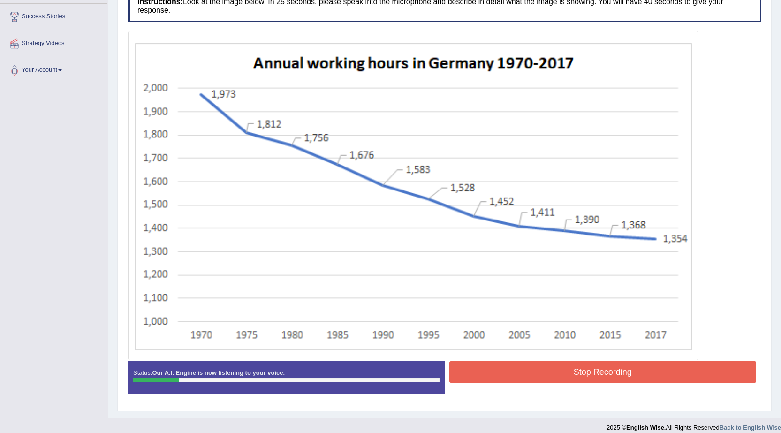
click at [490, 369] on button "Stop Recording" at bounding box center [602, 372] width 307 height 22
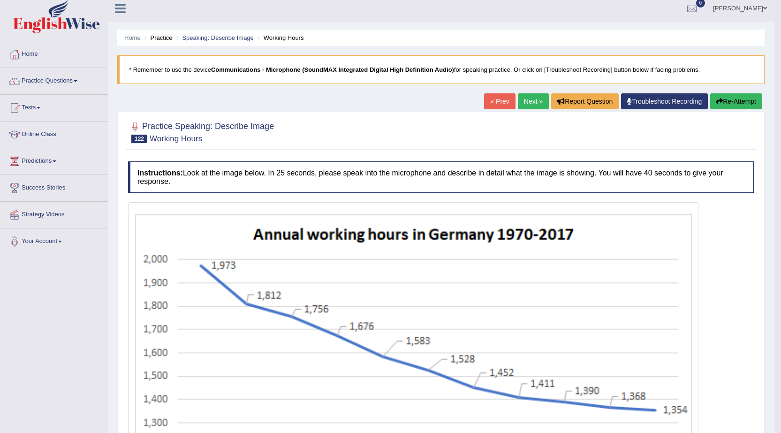
scroll to position [0, 0]
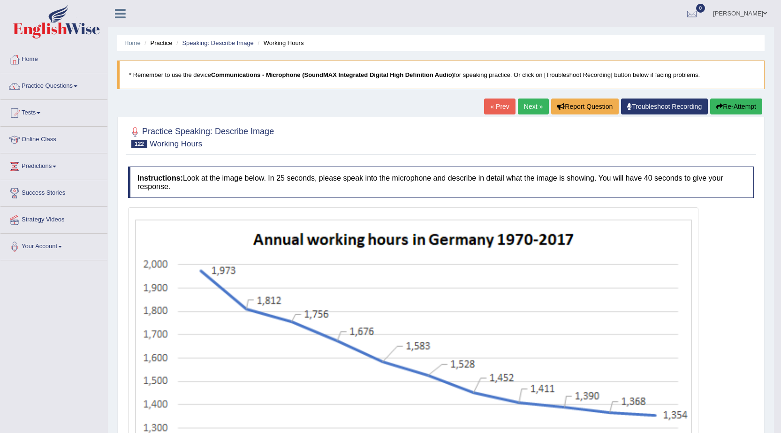
click at [714, 100] on button "Re-Attempt" at bounding box center [736, 107] width 52 height 16
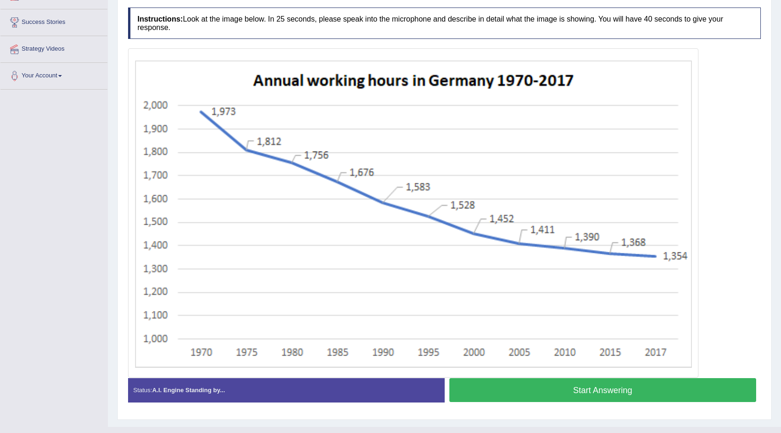
scroll to position [188, 0]
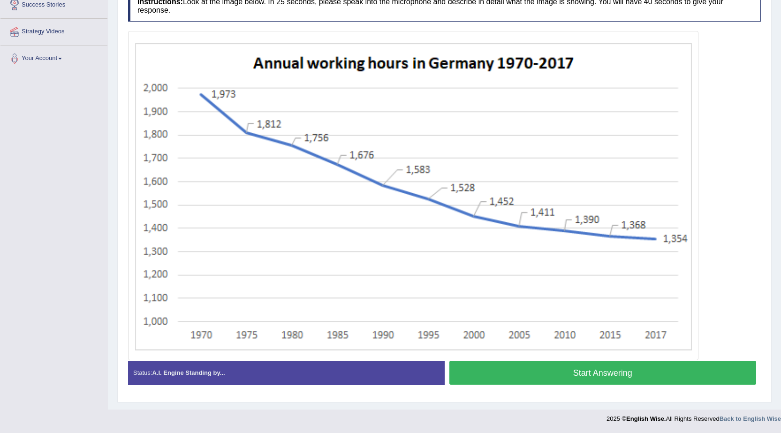
click at [470, 366] on button "Start Answering" at bounding box center [602, 373] width 307 height 24
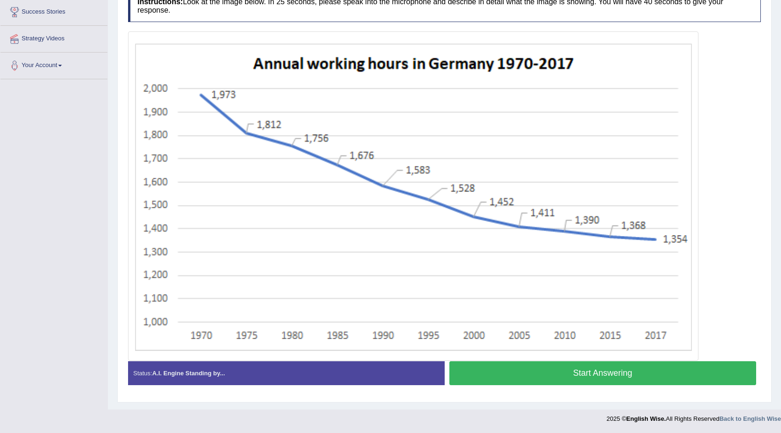
scroll to position [181, 0]
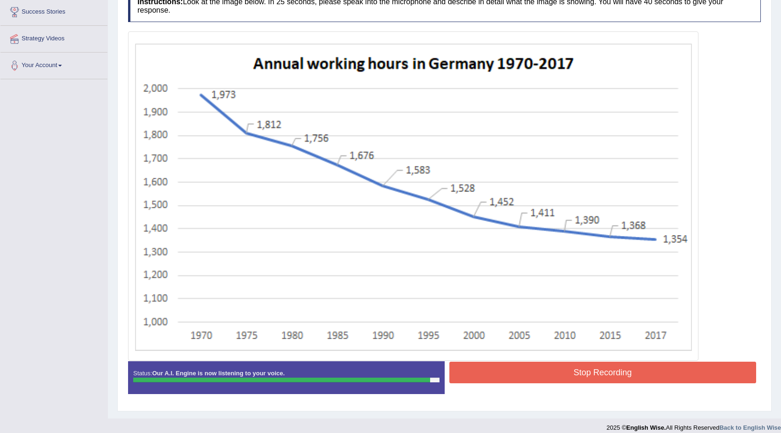
click at [470, 366] on button "Stop Recording" at bounding box center [602, 373] width 307 height 22
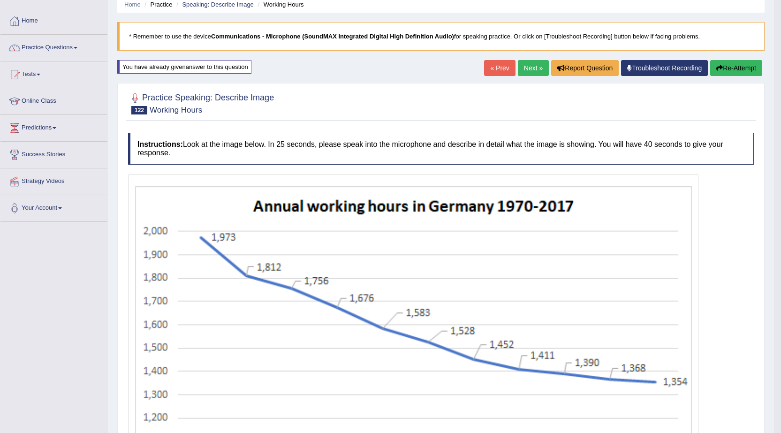
scroll to position [0, 0]
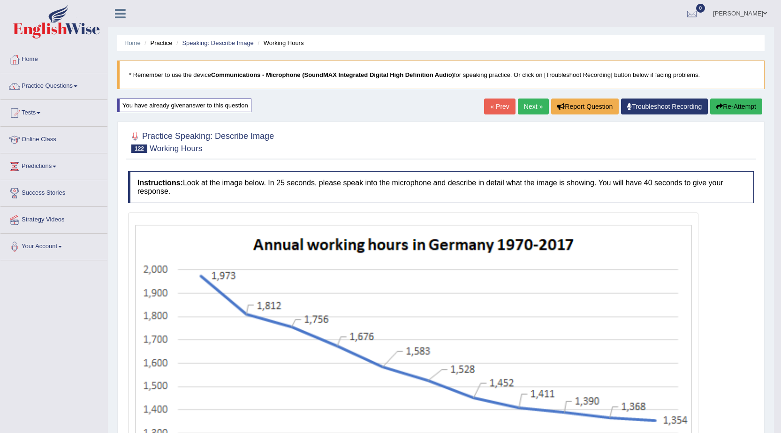
click at [520, 111] on link "Next »" at bounding box center [533, 107] width 31 height 16
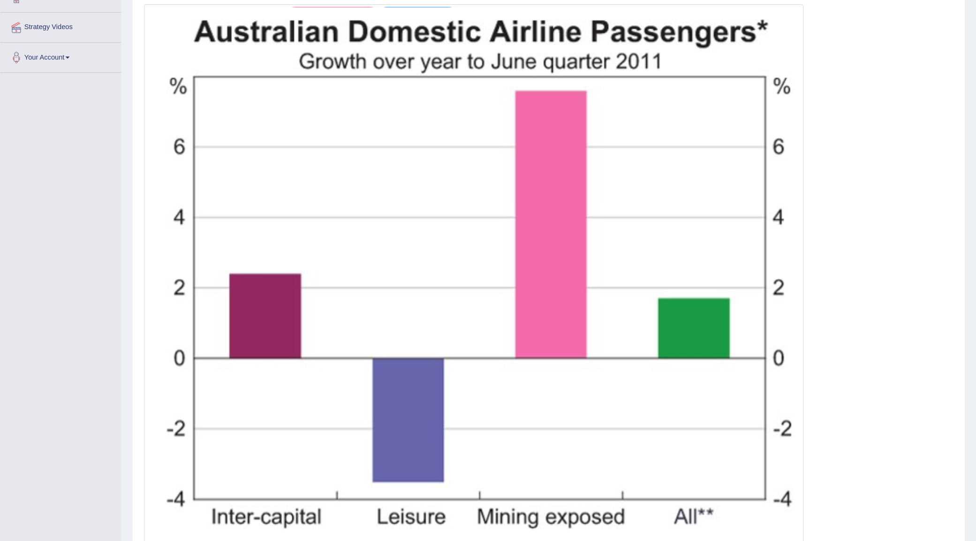
scroll to position [196, 0]
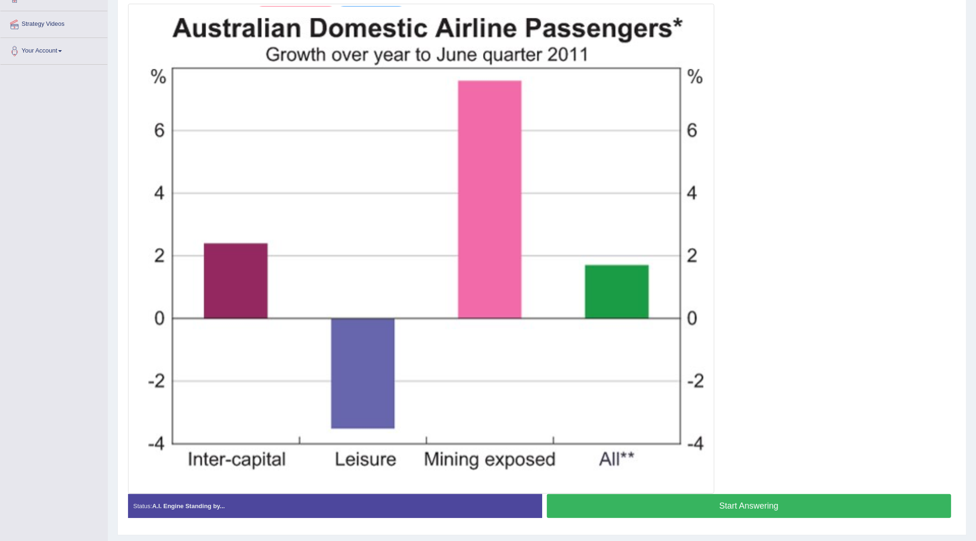
drag, startPoint x: 751, startPoint y: 0, endPoint x: 782, endPoint y: 278, distance: 279.5
click at [781, 278] on div at bounding box center [542, 249] width 828 height 490
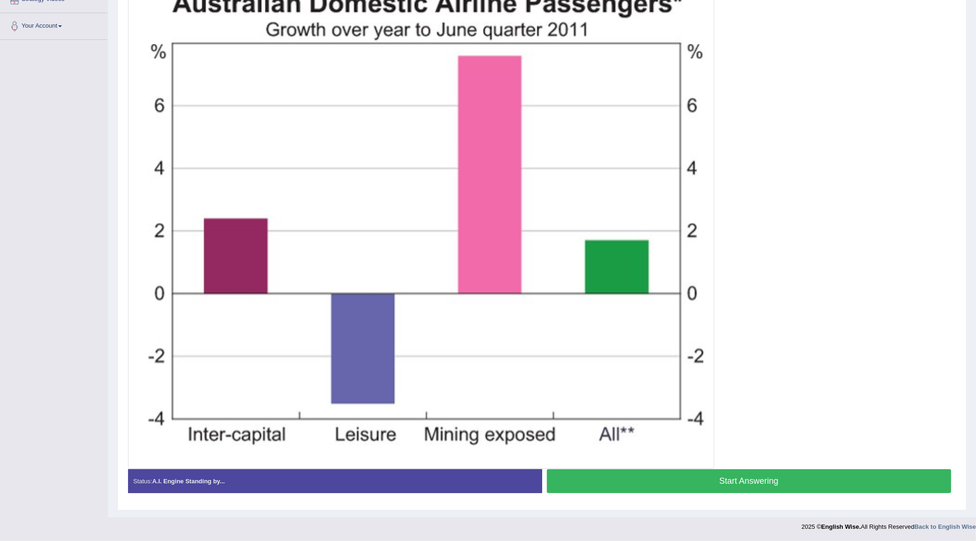
scroll to position [162, 0]
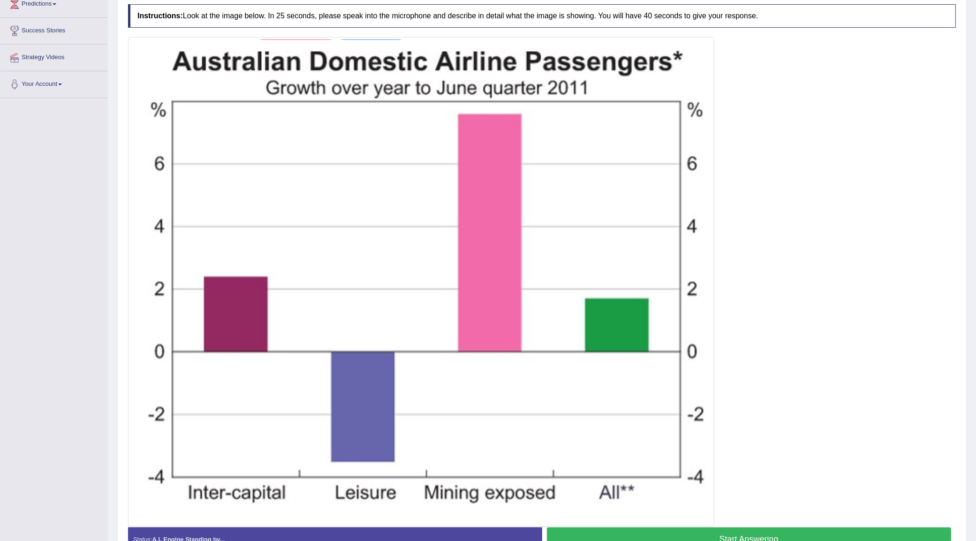
click at [620, 433] on button "Start Answering" at bounding box center [749, 539] width 405 height 24
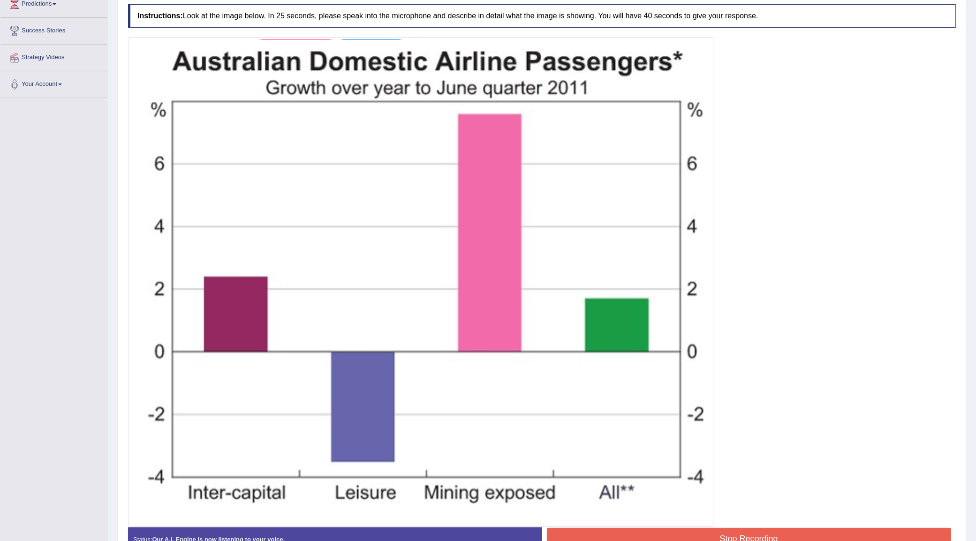
click at [620, 433] on button "Stop Recording" at bounding box center [749, 539] width 405 height 22
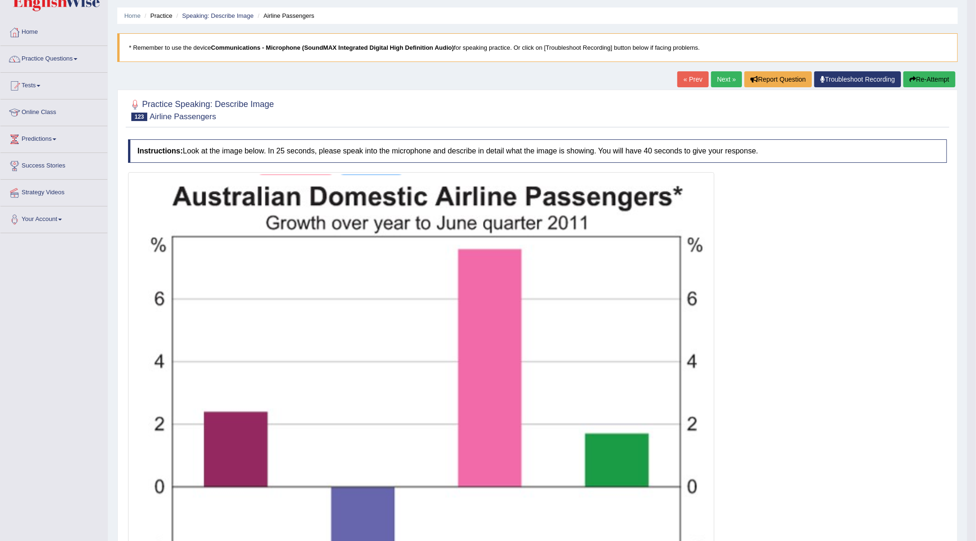
scroll to position [0, 0]
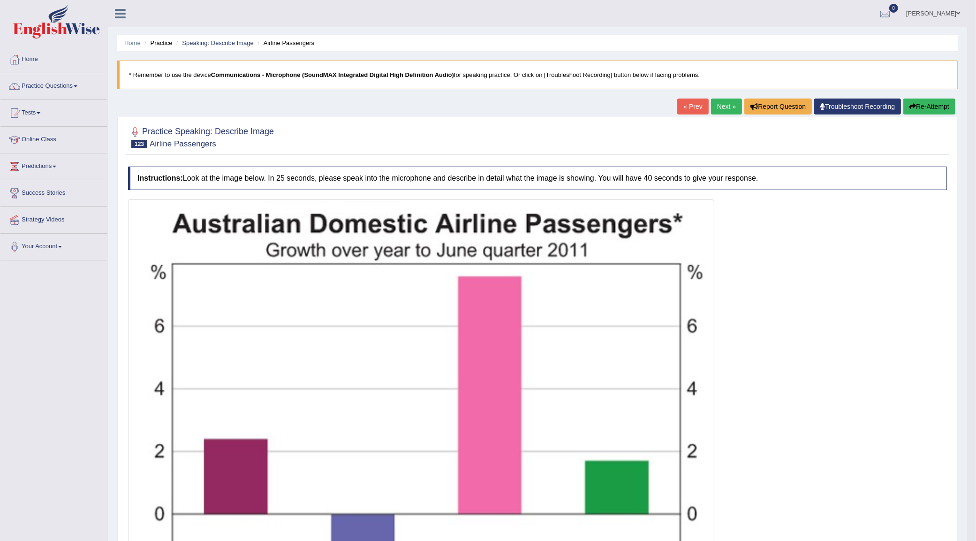
click at [728, 111] on link "Next »" at bounding box center [726, 107] width 31 height 16
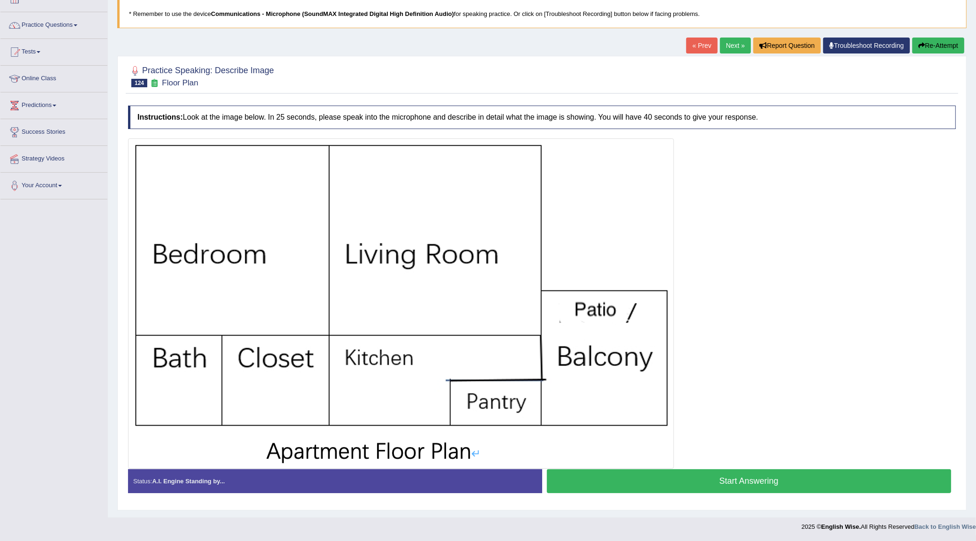
click at [627, 477] on button "Start Answering" at bounding box center [749, 481] width 405 height 24
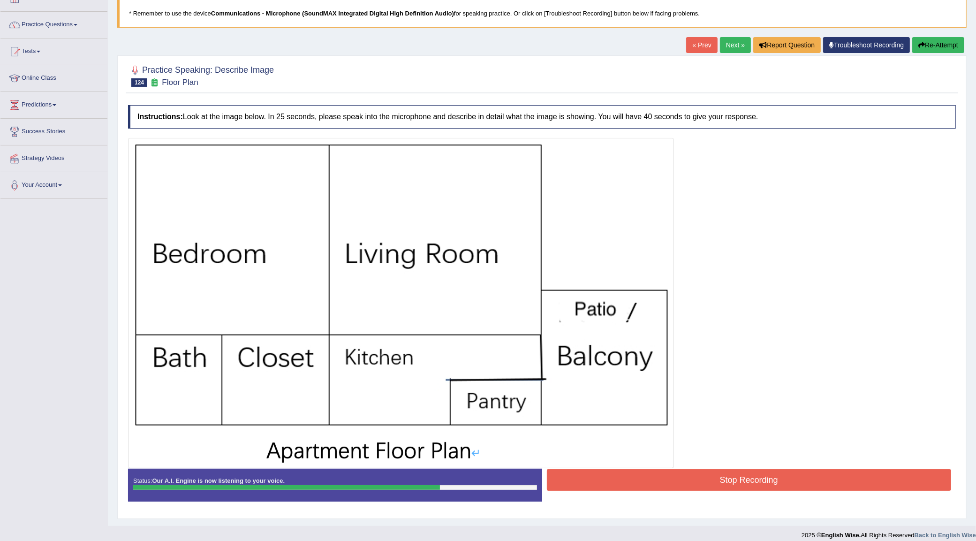
click at [624, 477] on button "Stop Recording" at bounding box center [749, 480] width 405 height 22
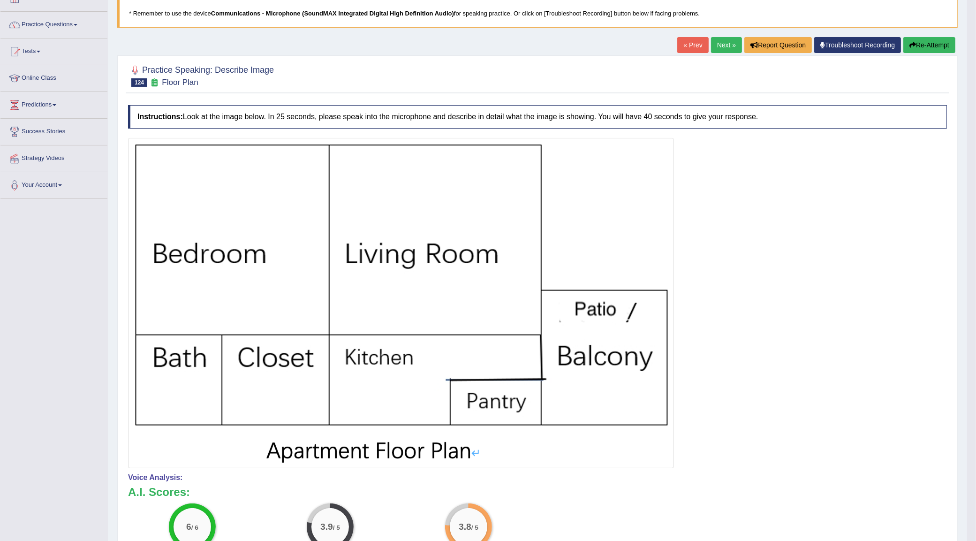
click at [715, 45] on link "Next »" at bounding box center [726, 45] width 31 height 16
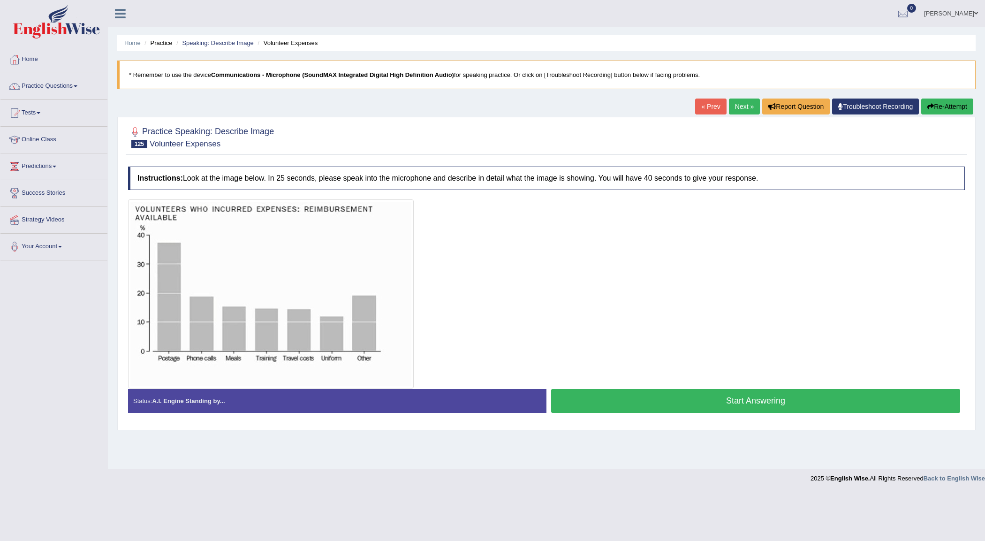
click at [719, 277] on div at bounding box center [546, 293] width 837 height 189
click at [586, 399] on button "Start Answering" at bounding box center [755, 401] width 409 height 24
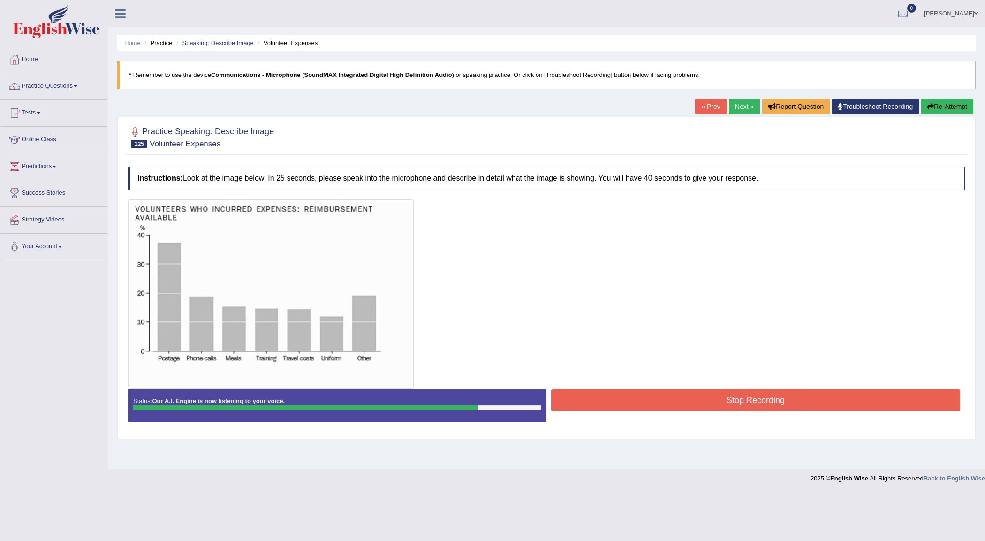
click at [570, 398] on button "Stop Recording" at bounding box center [755, 400] width 409 height 22
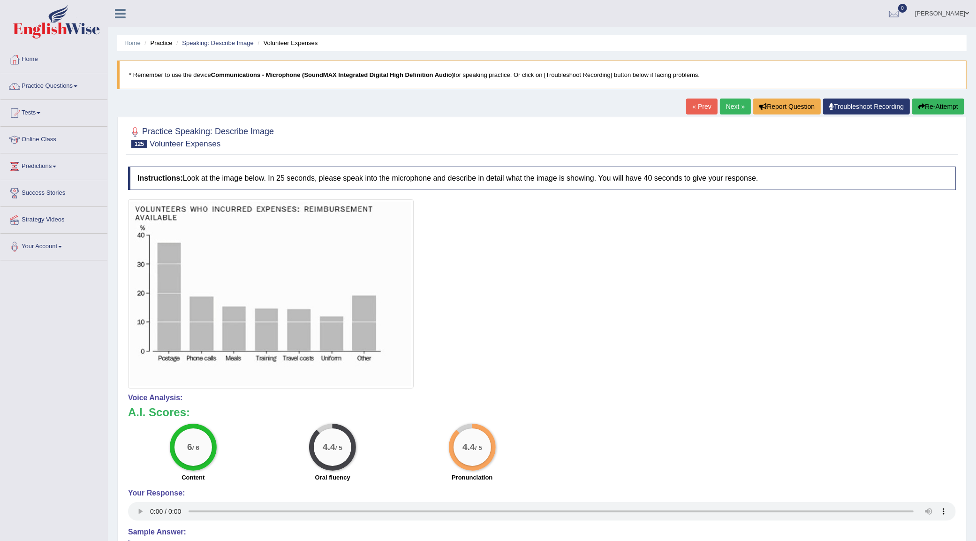
click at [726, 111] on link "Next »" at bounding box center [735, 107] width 31 height 16
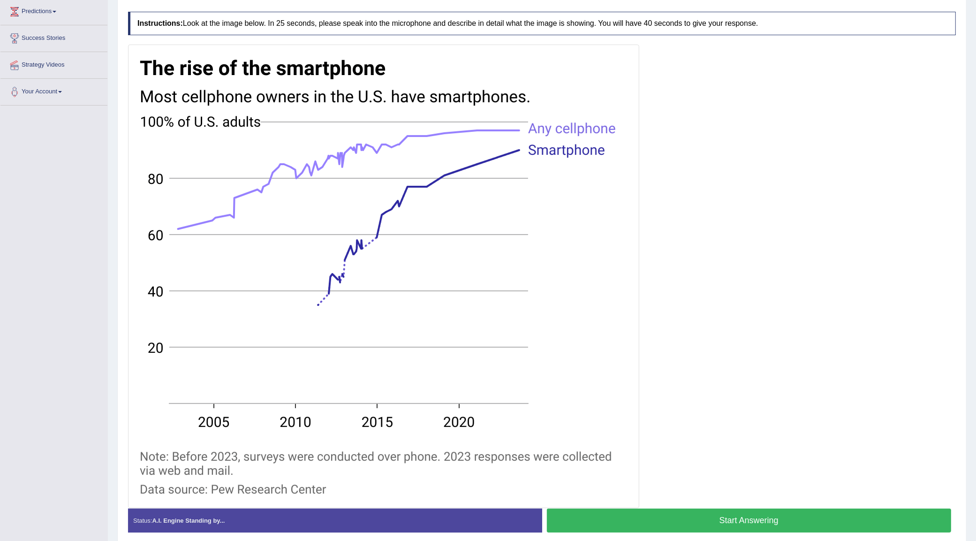
scroll to position [176, 0]
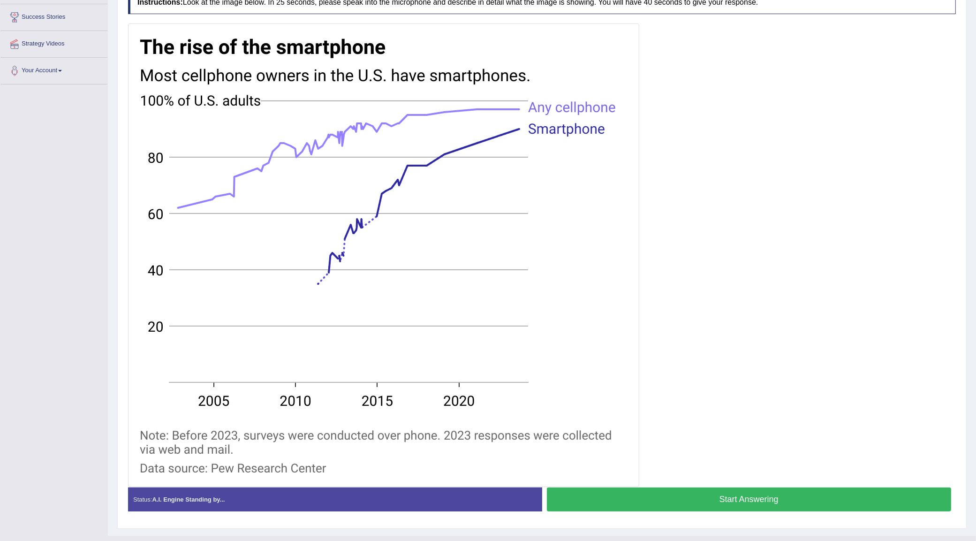
click at [573, 506] on button "Start Answering" at bounding box center [749, 499] width 405 height 24
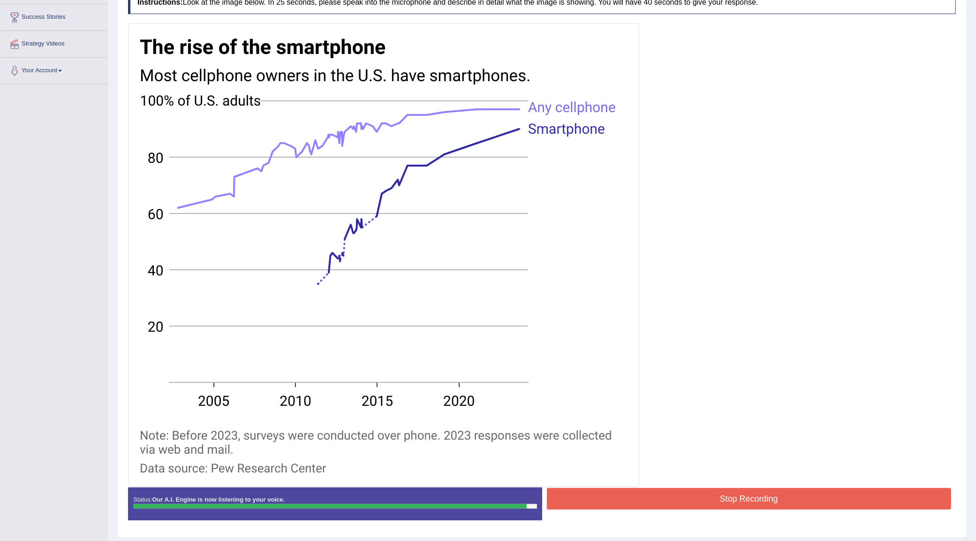
click at [560, 499] on button "Stop Recording" at bounding box center [749, 499] width 405 height 22
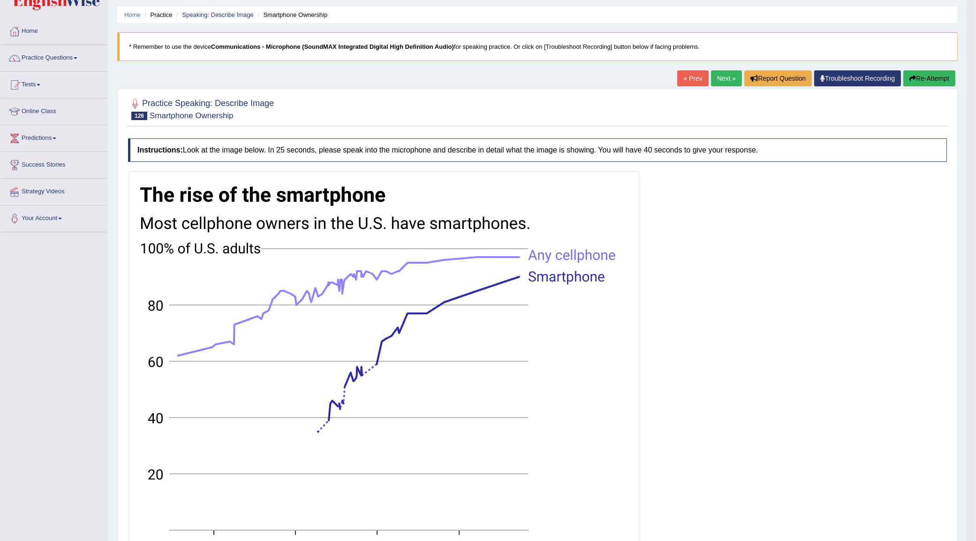
scroll to position [25, 0]
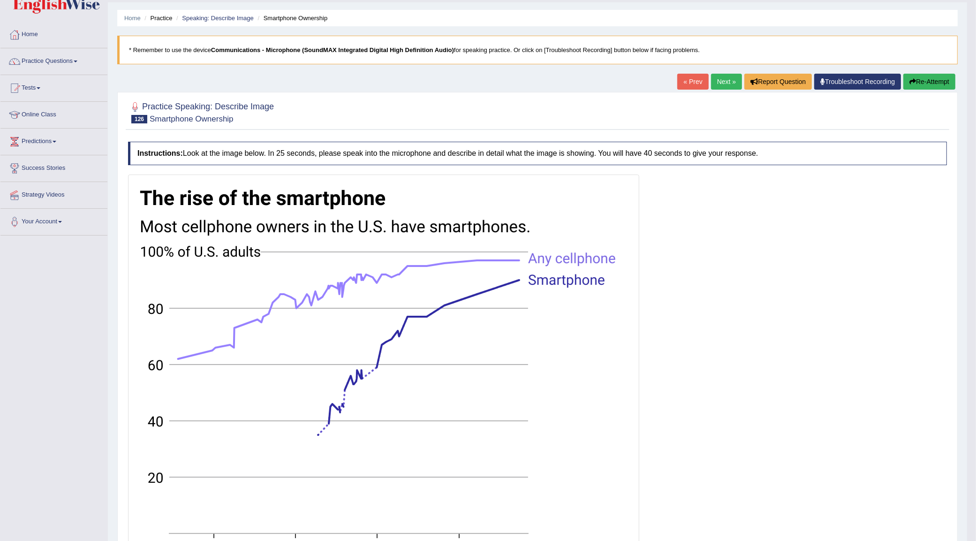
click at [721, 76] on link "Next »" at bounding box center [726, 82] width 31 height 16
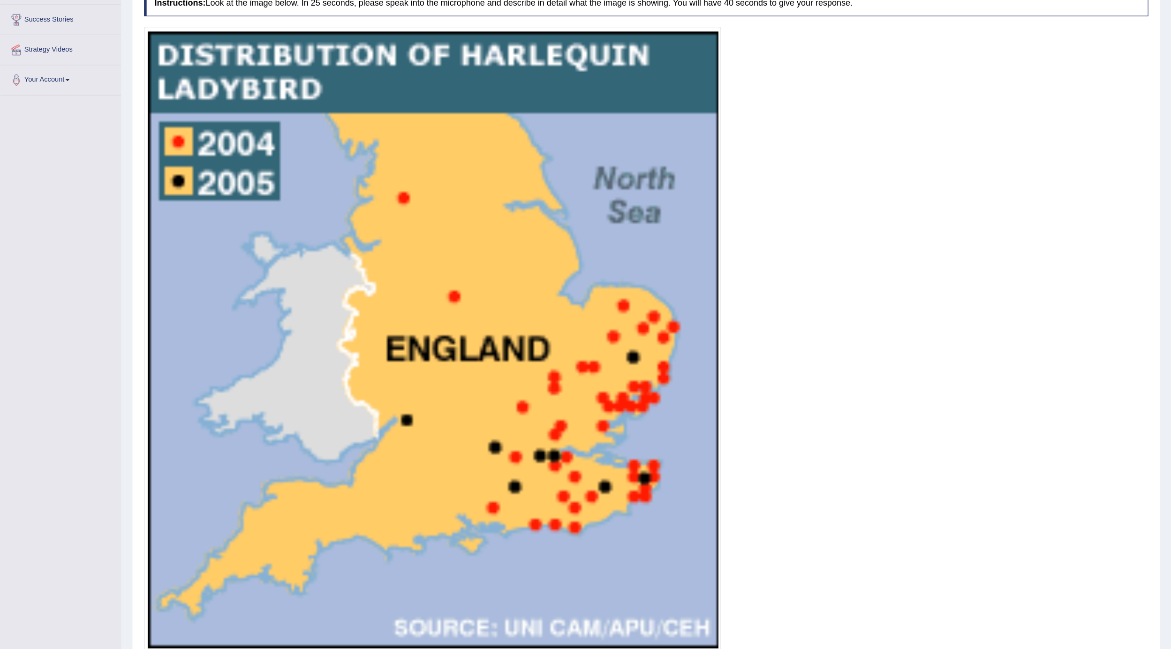
scroll to position [176, 0]
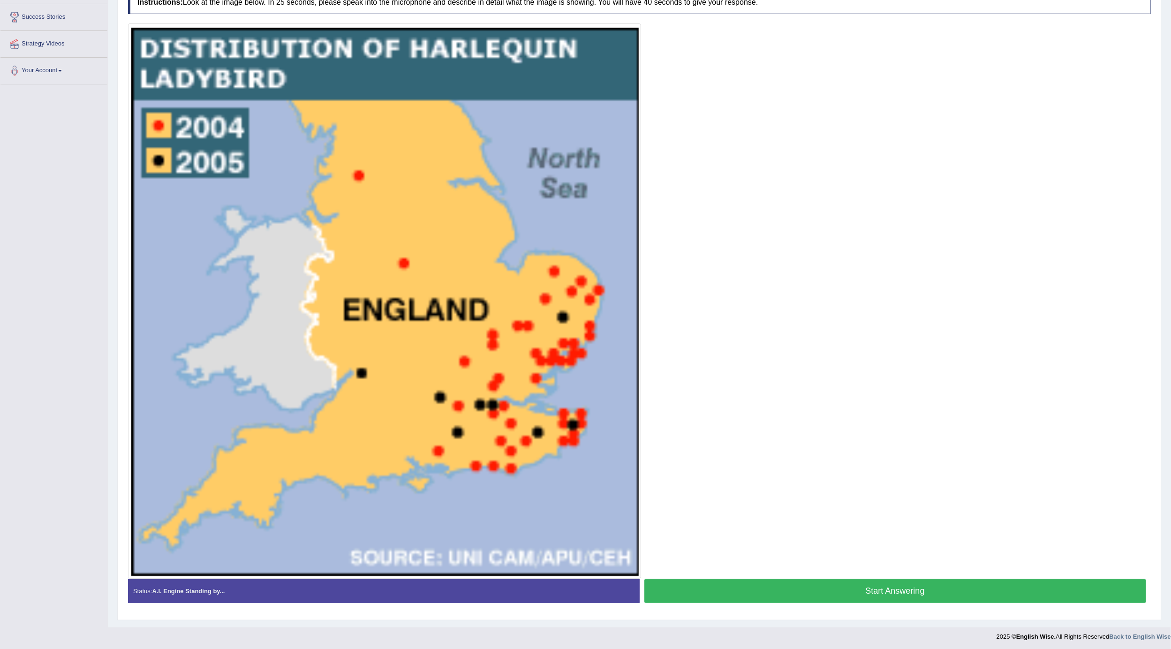
click at [673, 540] on button "Start Answering" at bounding box center [896, 591] width 502 height 24
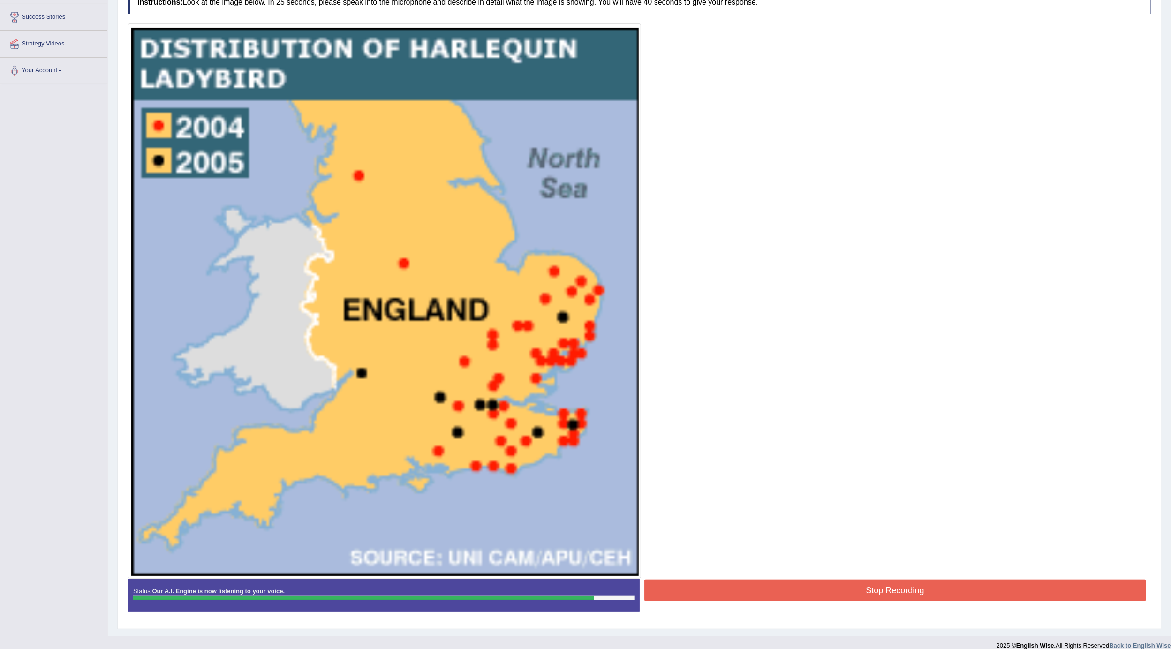
click at [673, 540] on button "Stop Recording" at bounding box center [896, 591] width 502 height 22
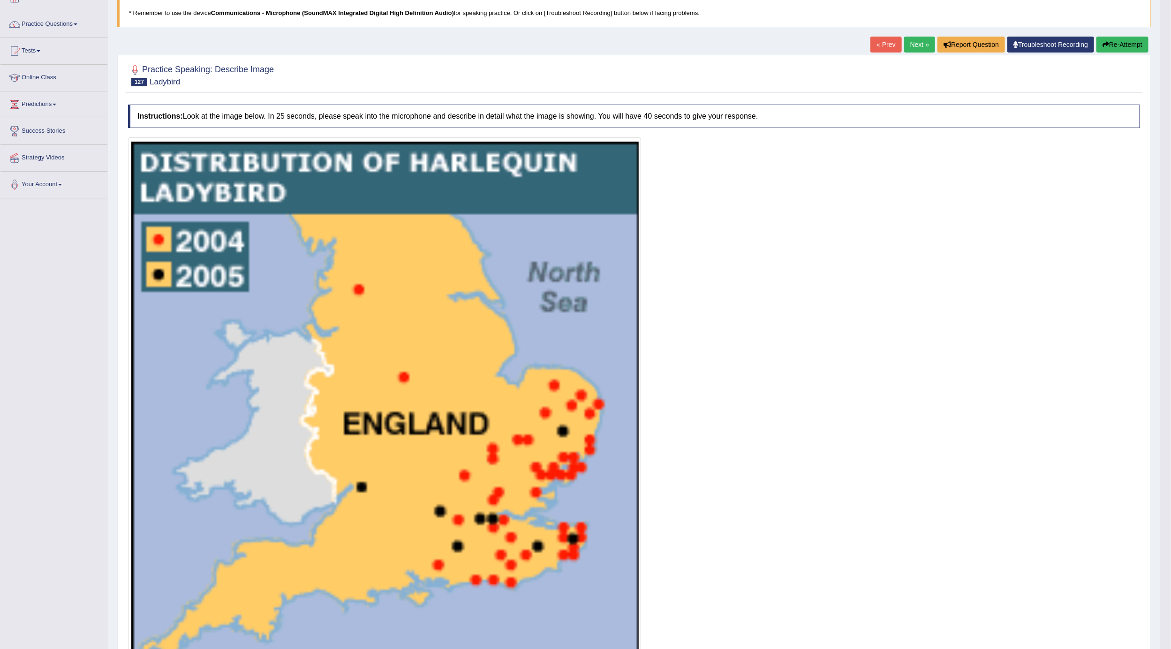
scroll to position [0, 0]
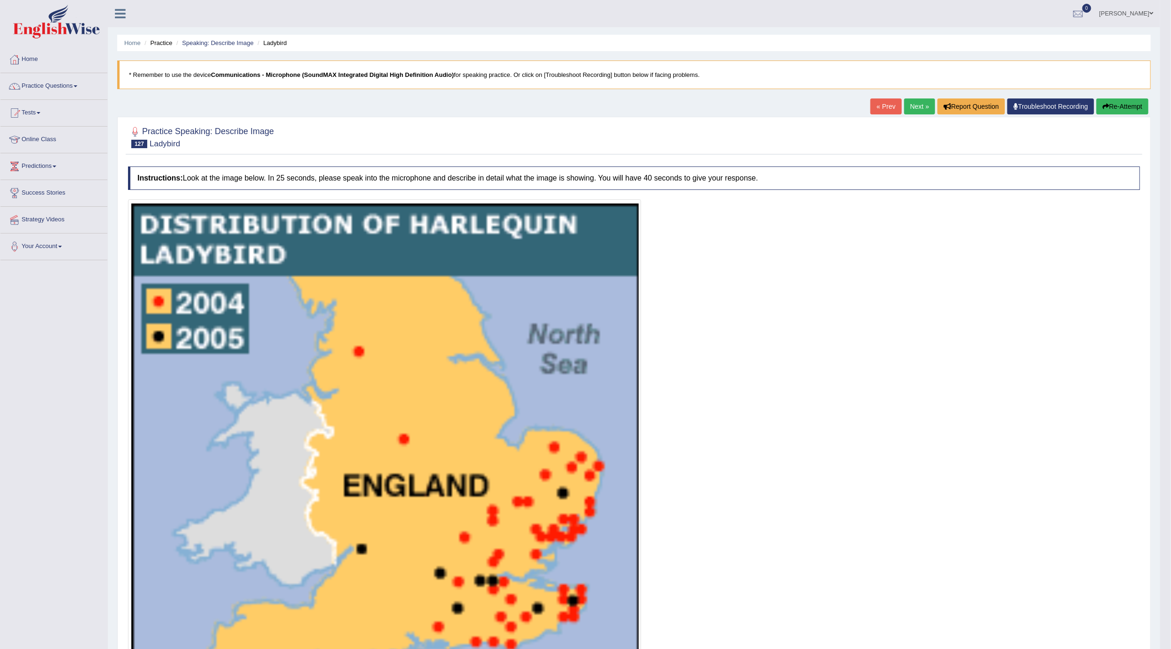
click at [910, 107] on link "Next »" at bounding box center [920, 107] width 31 height 16
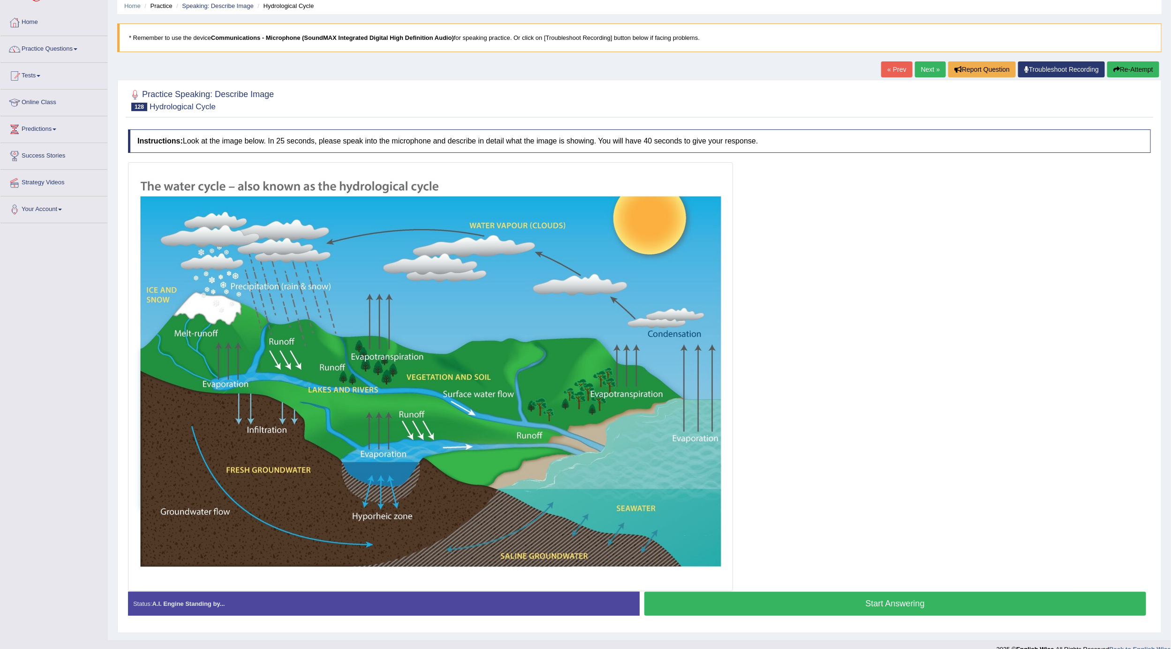
scroll to position [55, 0]
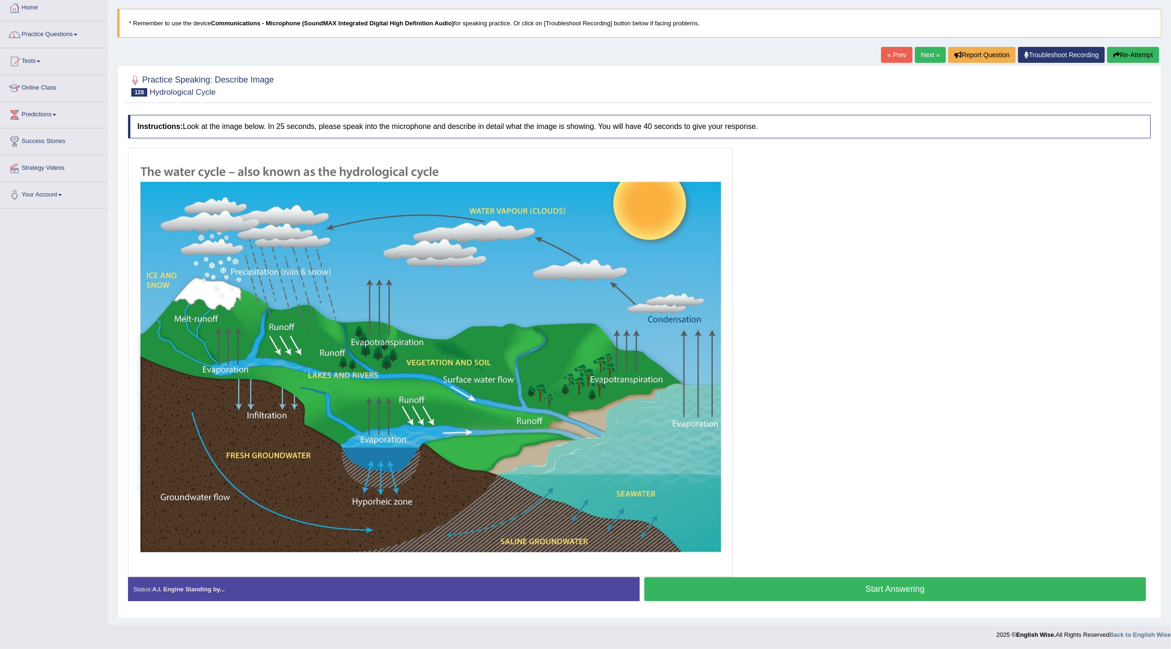
click at [683, 590] on button "Start Answering" at bounding box center [896, 590] width 502 height 24
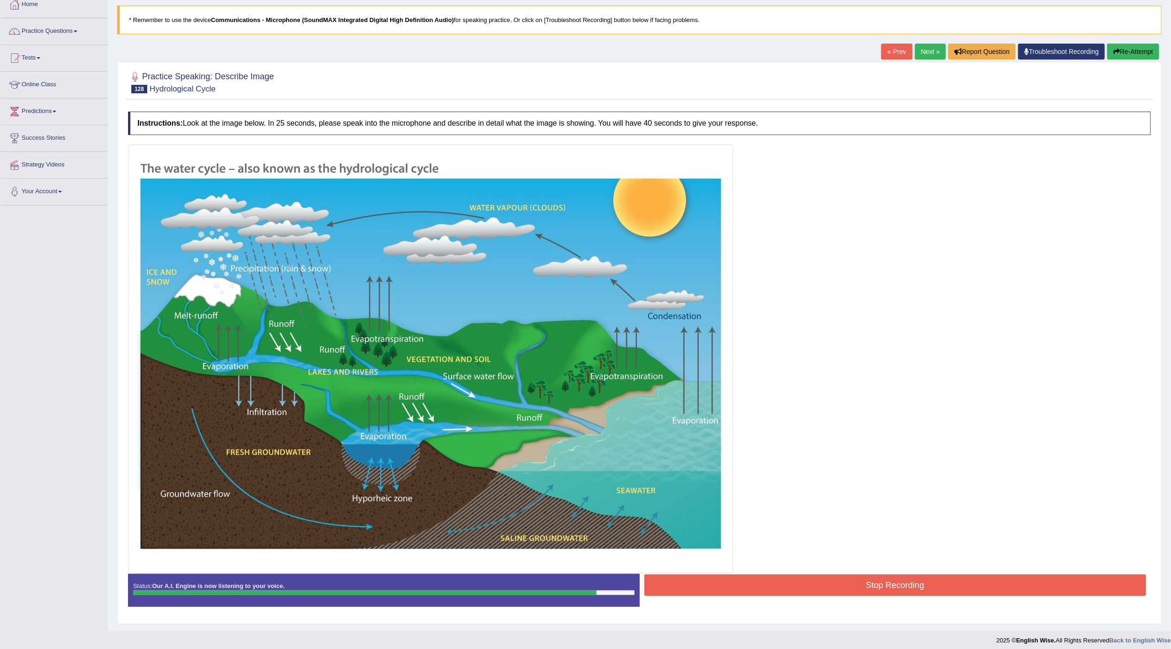
click at [683, 593] on button "Stop Recording" at bounding box center [896, 586] width 502 height 22
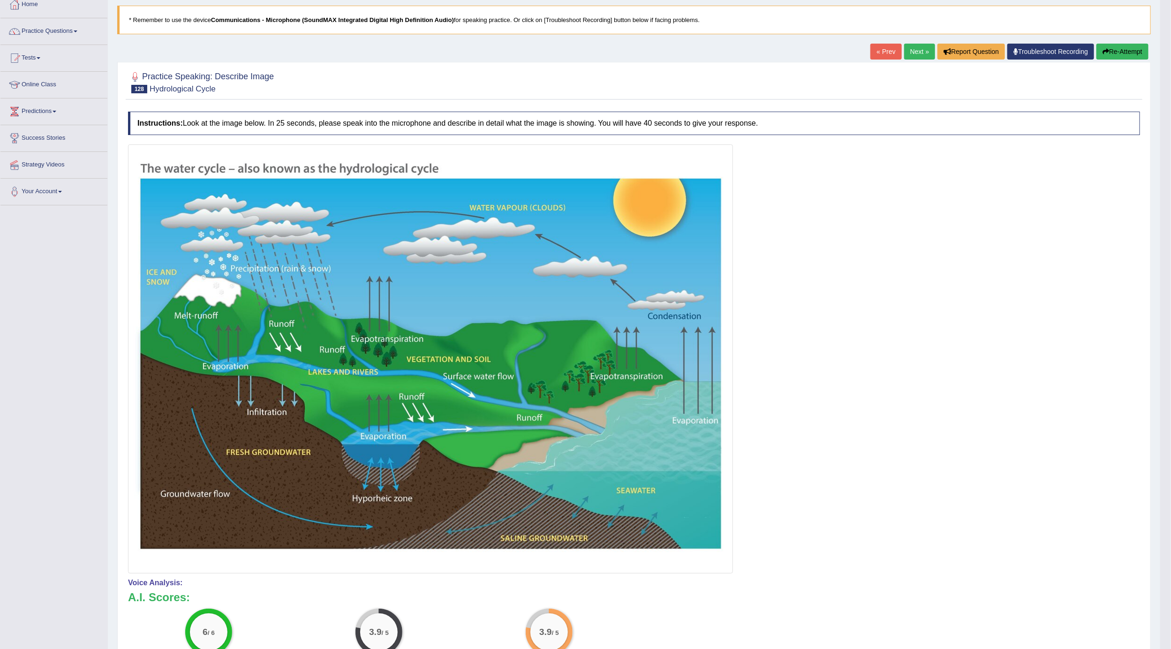
click at [924, 56] on link "Next »" at bounding box center [920, 52] width 31 height 16
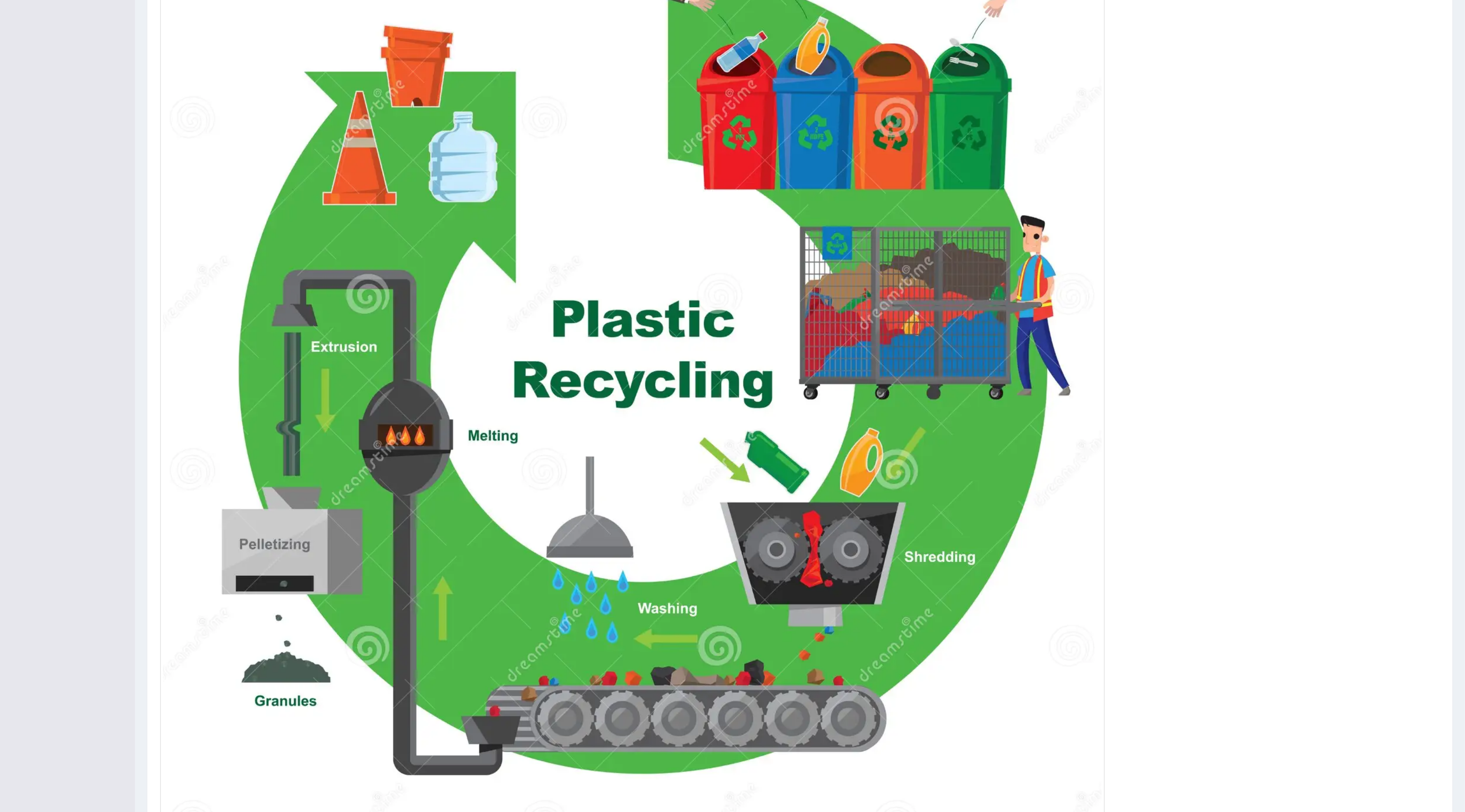
scroll to position [195, 0]
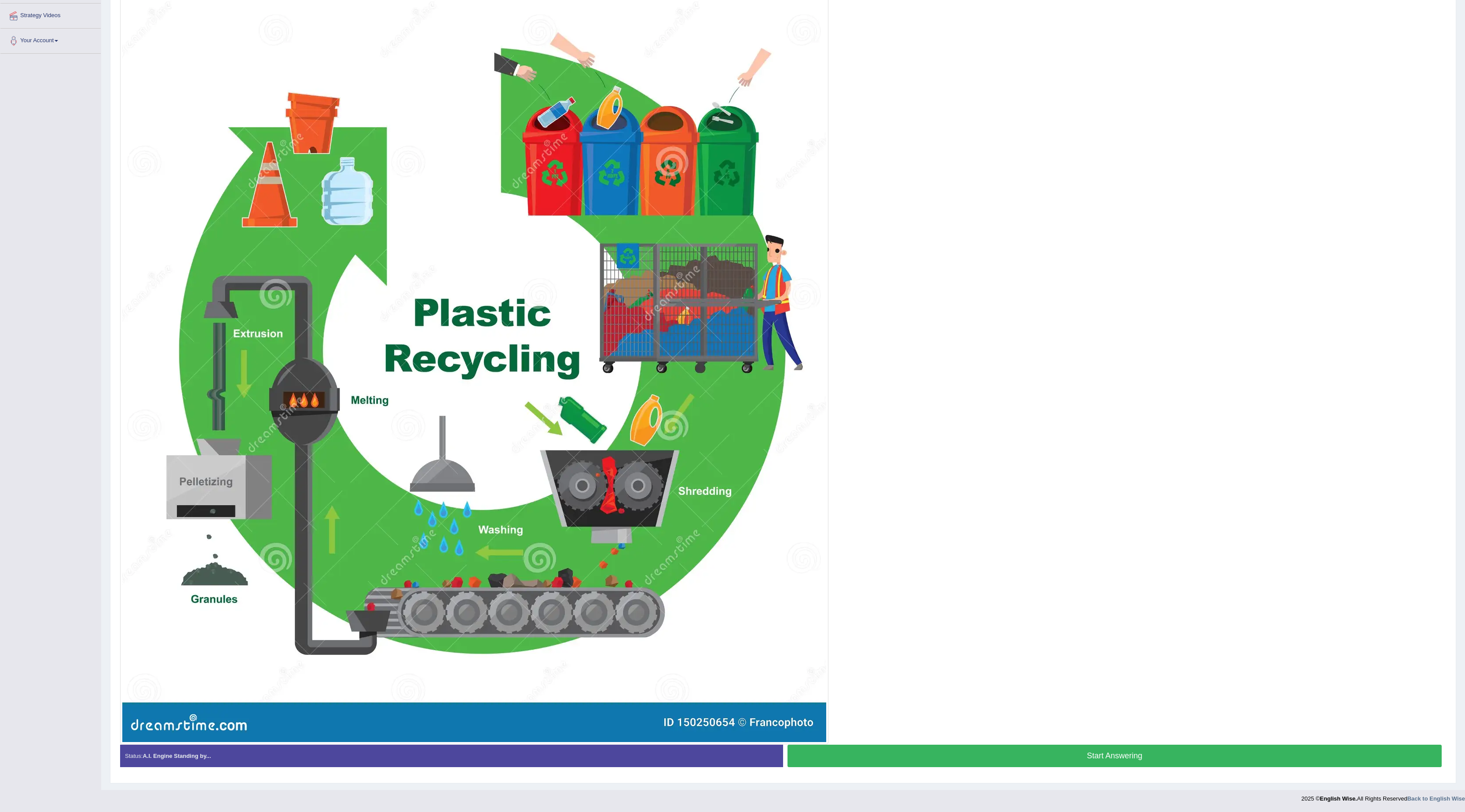
click at [945, 609] on button "Start Answering" at bounding box center [1115, 756] width 655 height 23
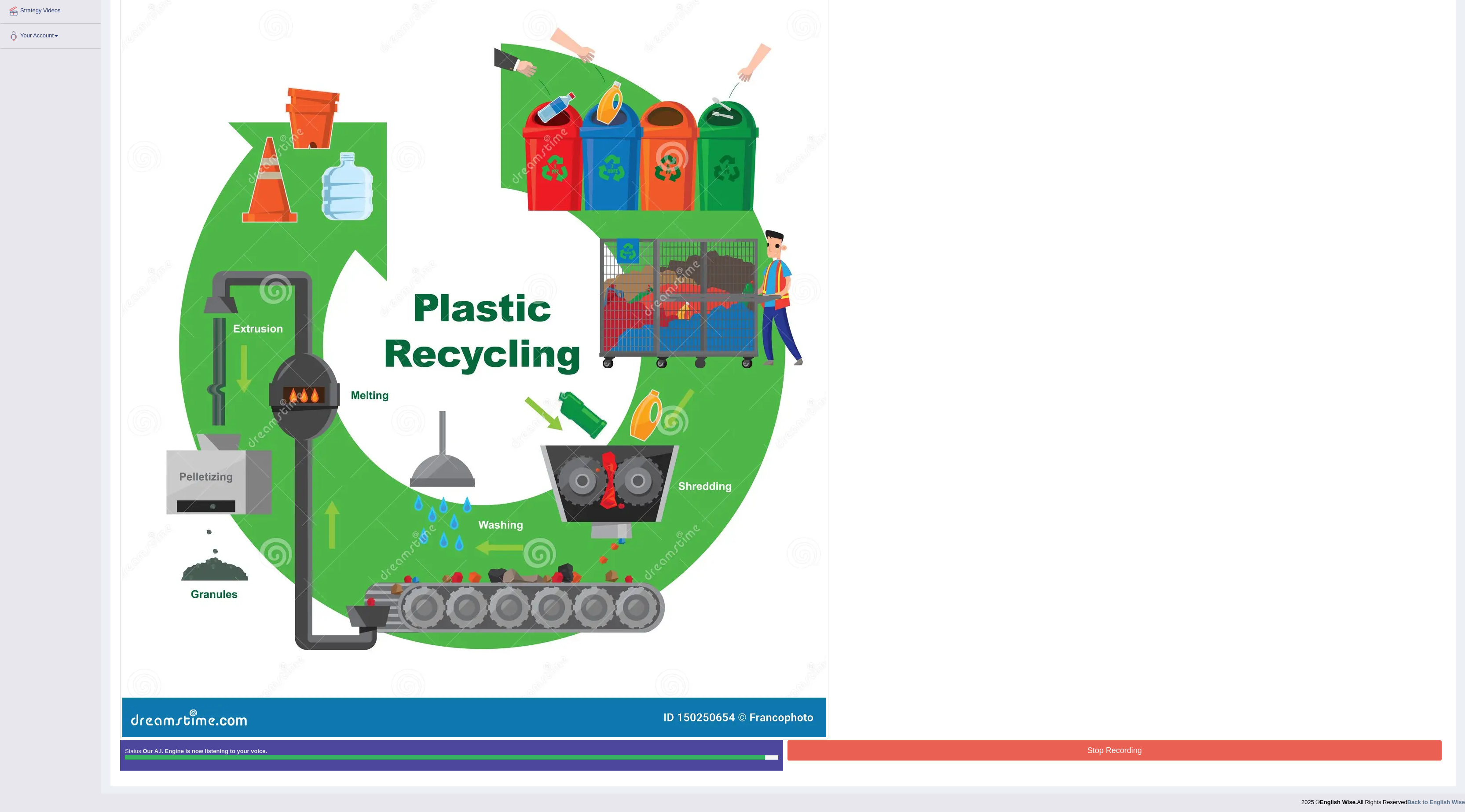
click at [945, 609] on button "Stop Recording" at bounding box center [1115, 751] width 655 height 21
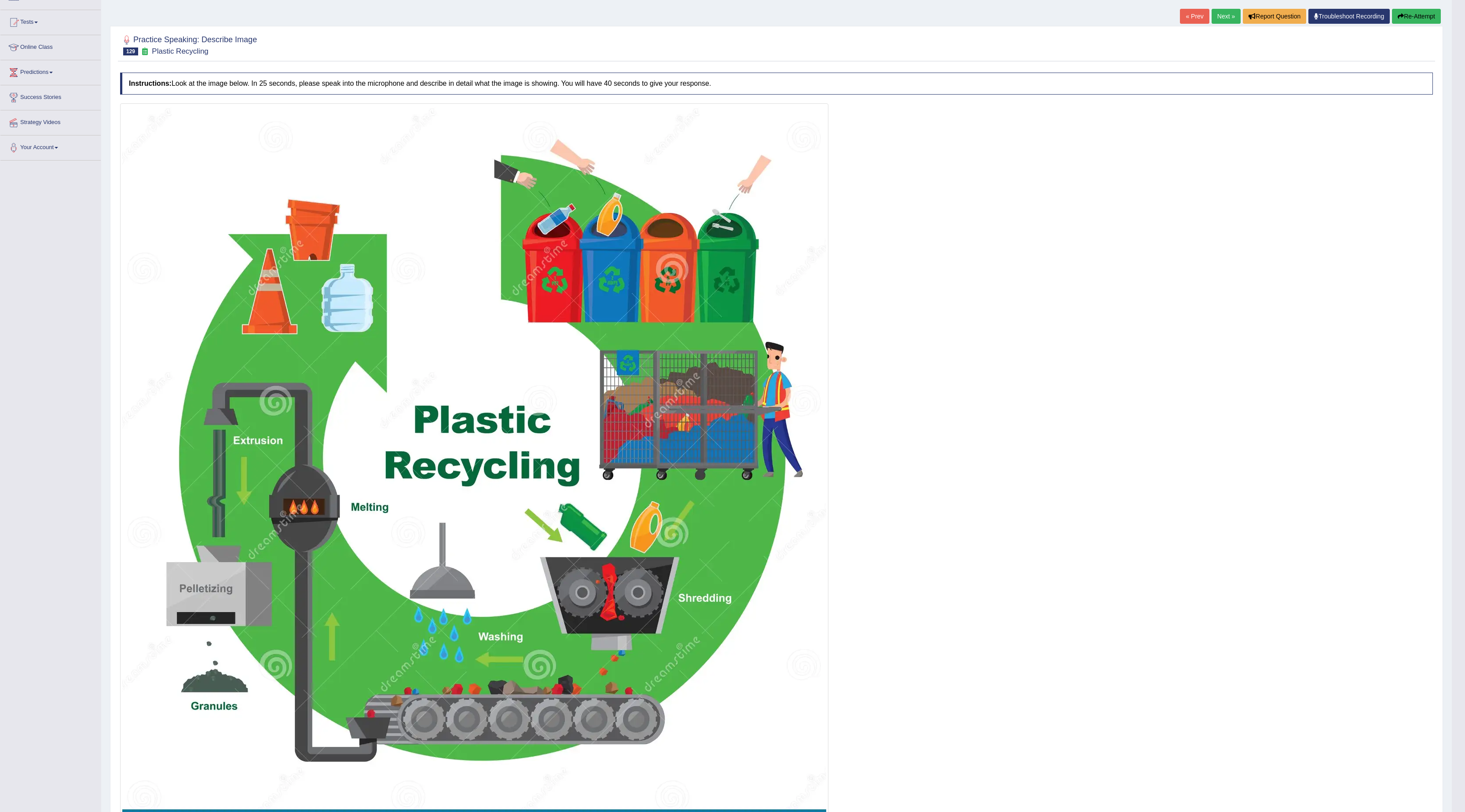
scroll to position [0, 0]
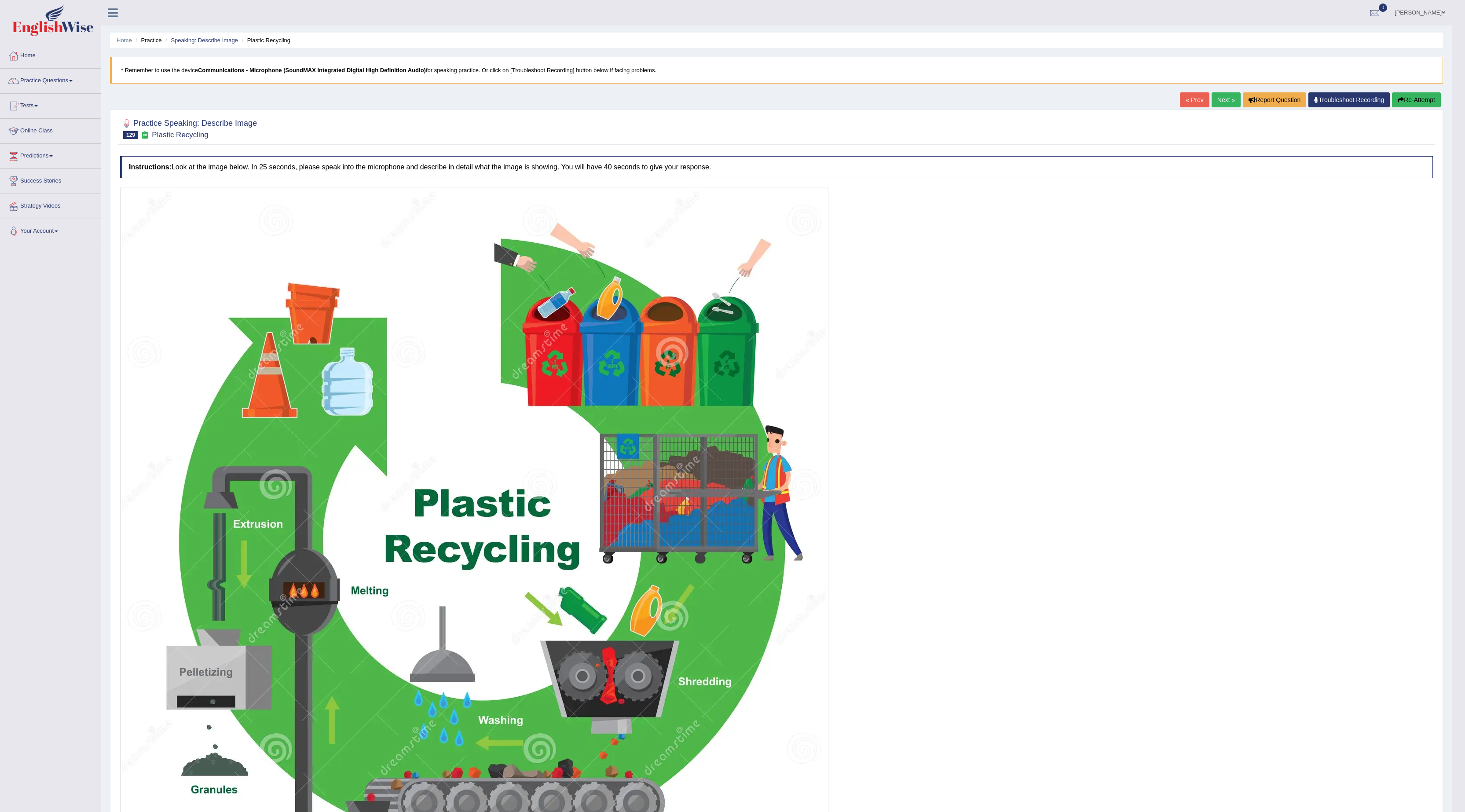
click at [1109, 97] on link "Next »" at bounding box center [1226, 100] width 29 height 15
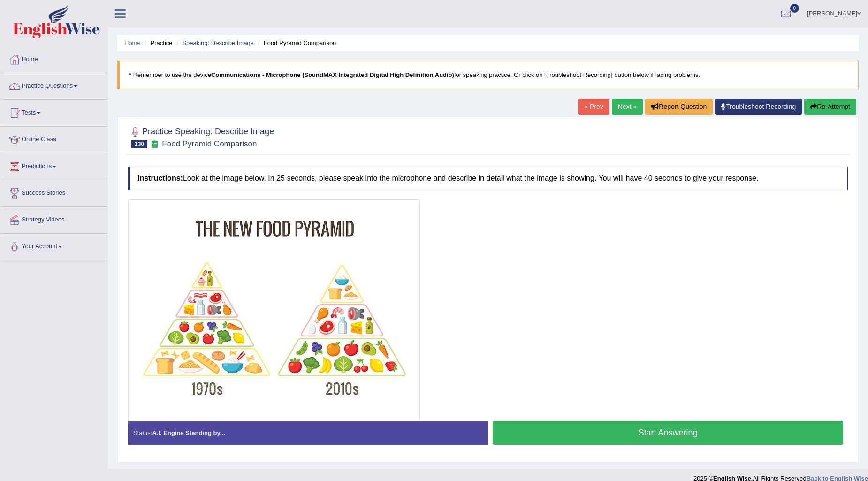
scroll to position [11, 0]
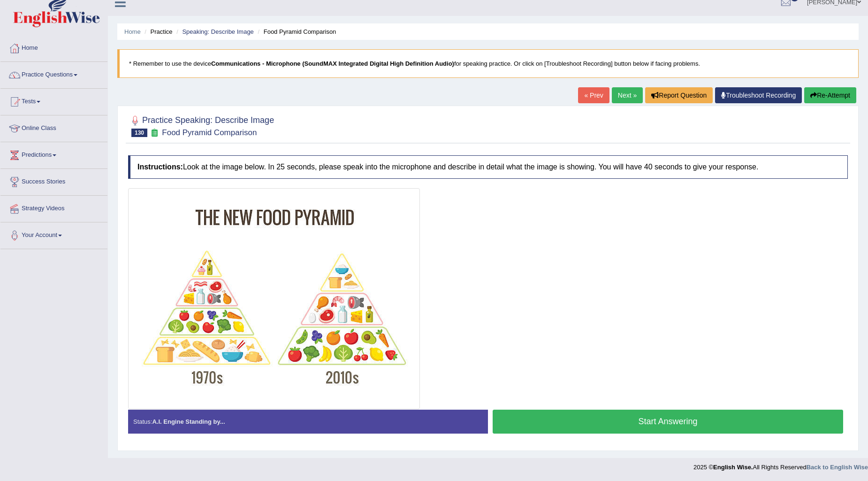
click at [571, 418] on button "Start Answering" at bounding box center [668, 422] width 350 height 24
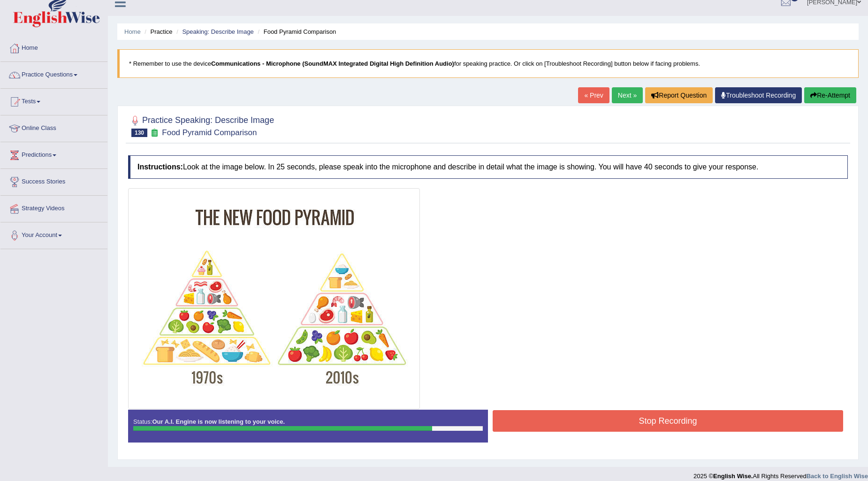
click at [573, 418] on button "Stop Recording" at bounding box center [668, 421] width 350 height 22
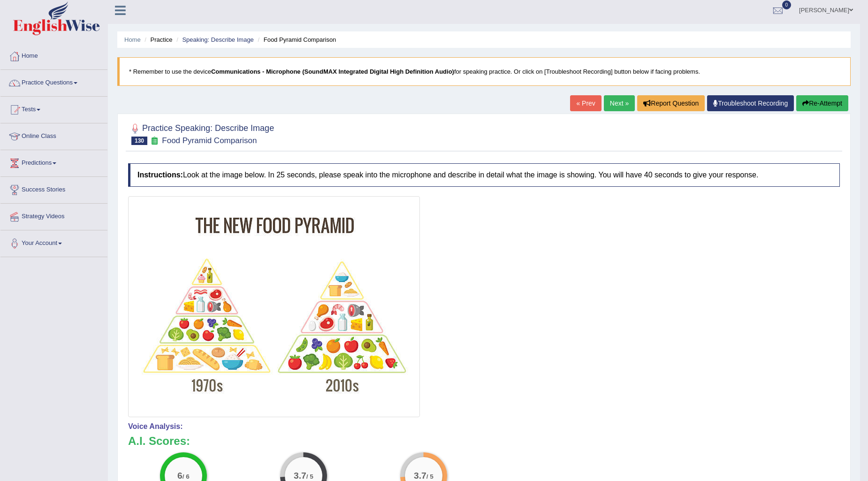
scroll to position [0, 0]
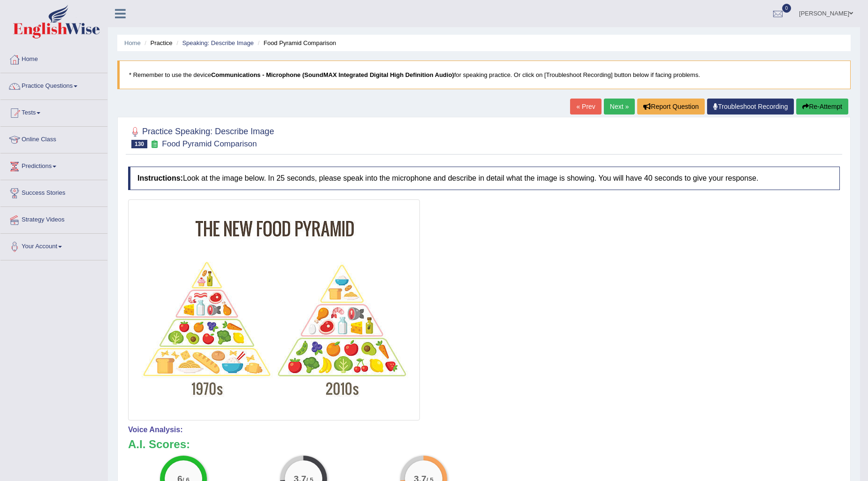
click at [608, 106] on link "Next »" at bounding box center [619, 107] width 31 height 16
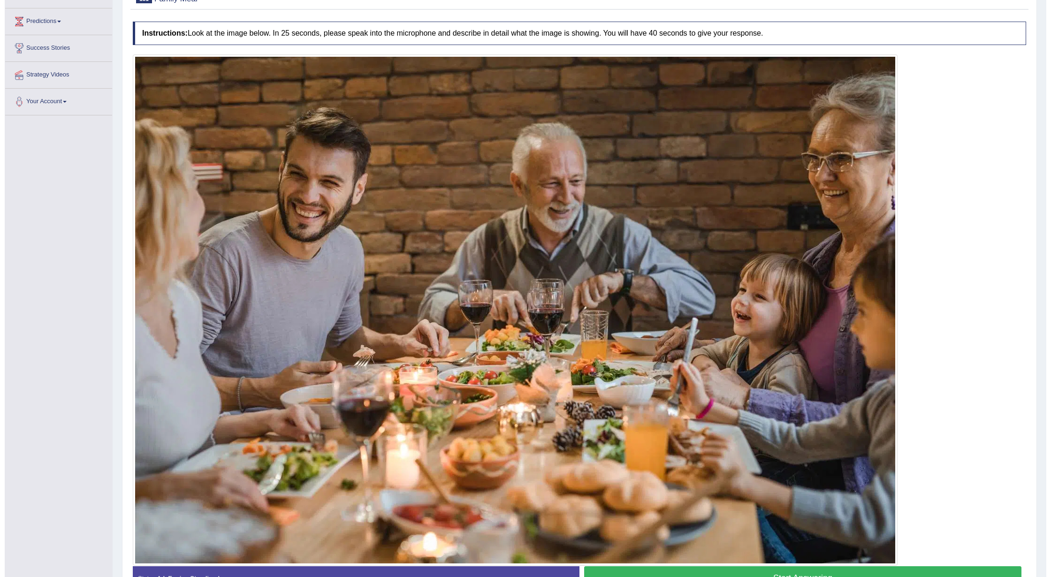
scroll to position [207, 0]
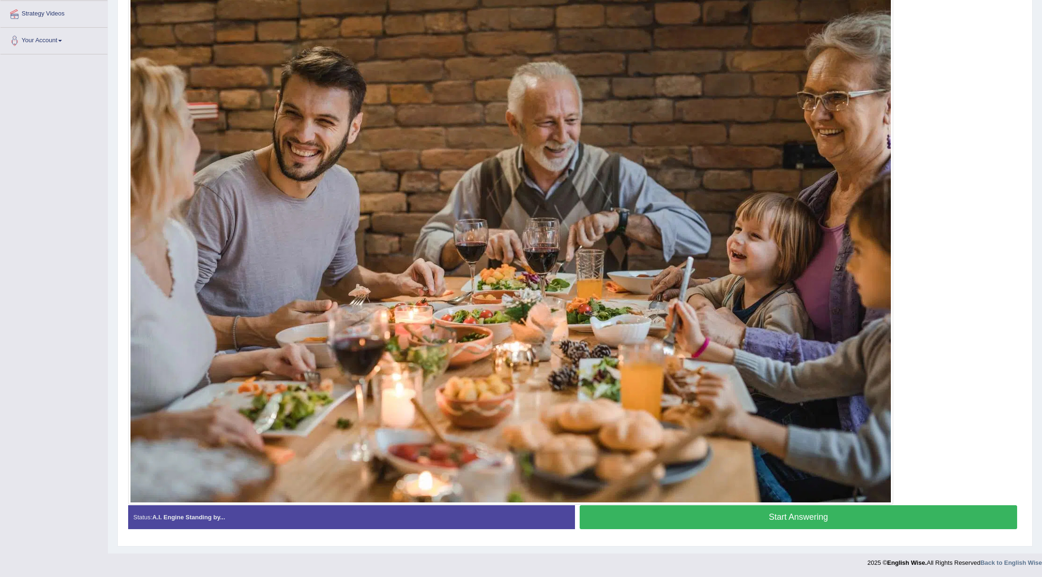
click at [589, 480] on button "Start Answering" at bounding box center [797, 517] width 437 height 24
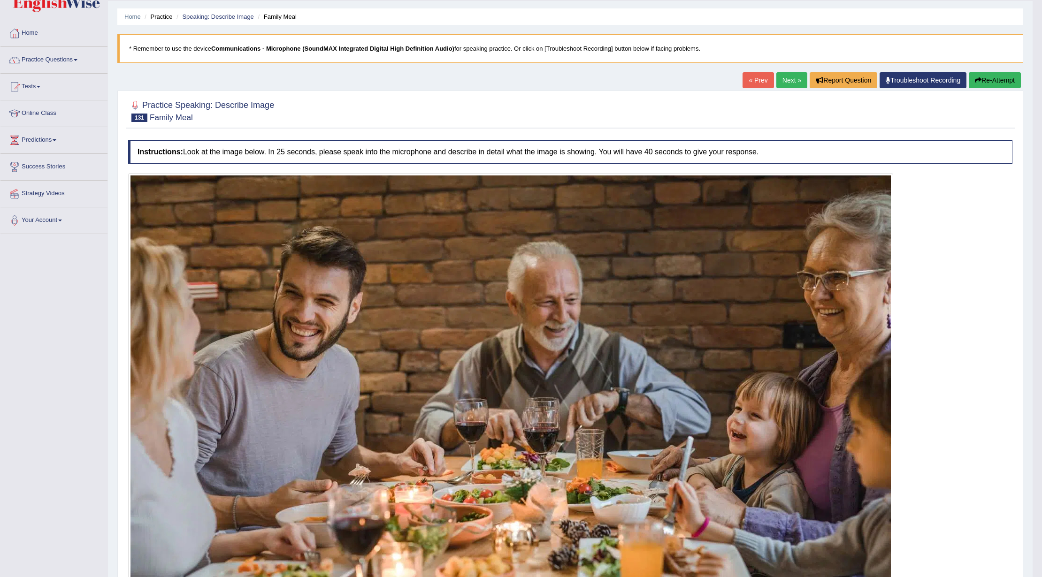
scroll to position [23, 0]
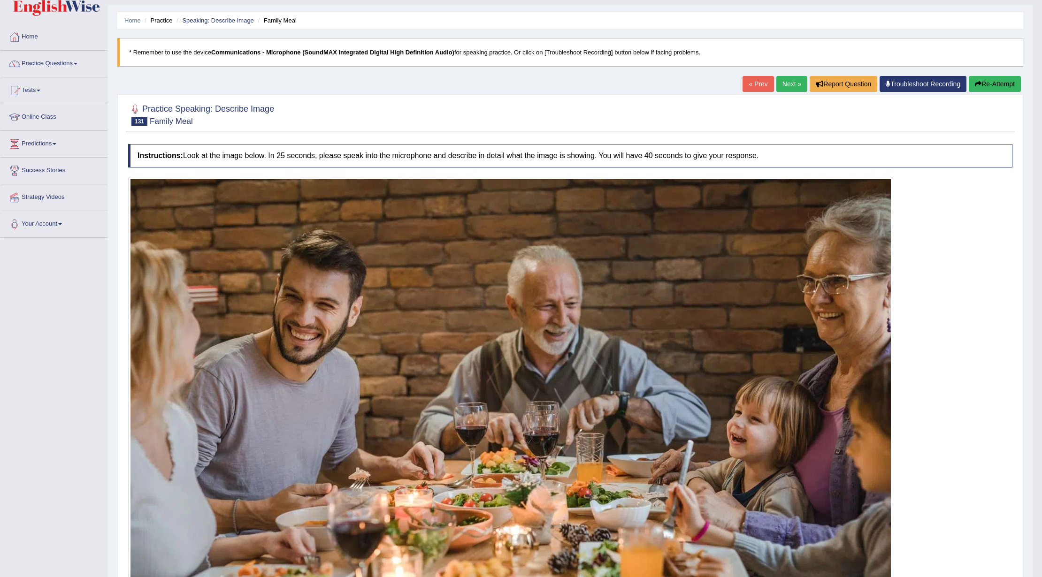
click at [867, 91] on button "Re-Attempt" at bounding box center [994, 84] width 52 height 16
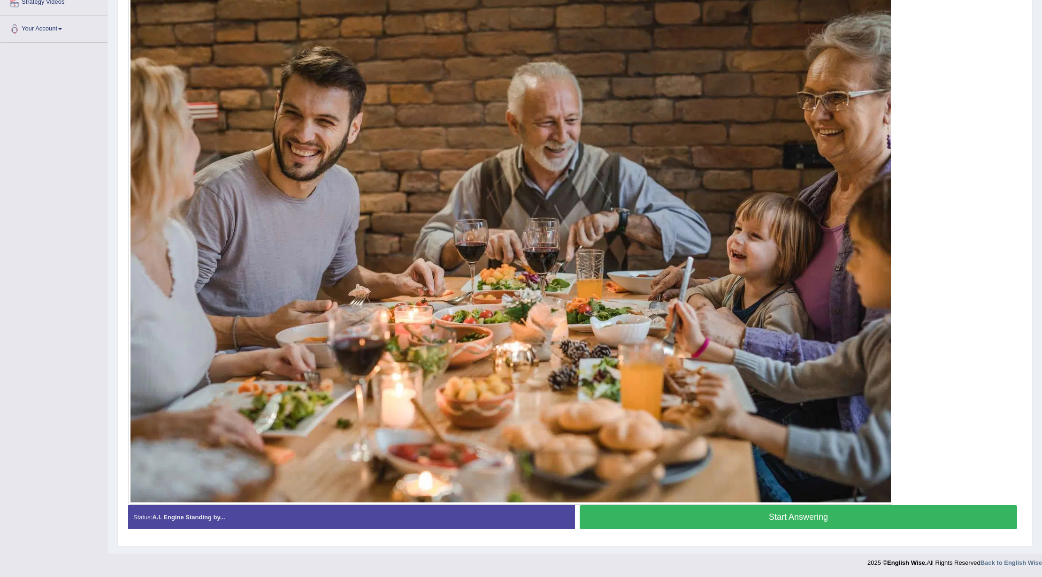
scroll to position [220, 0]
click at [712, 523] on button "Start Answering" at bounding box center [797, 517] width 437 height 24
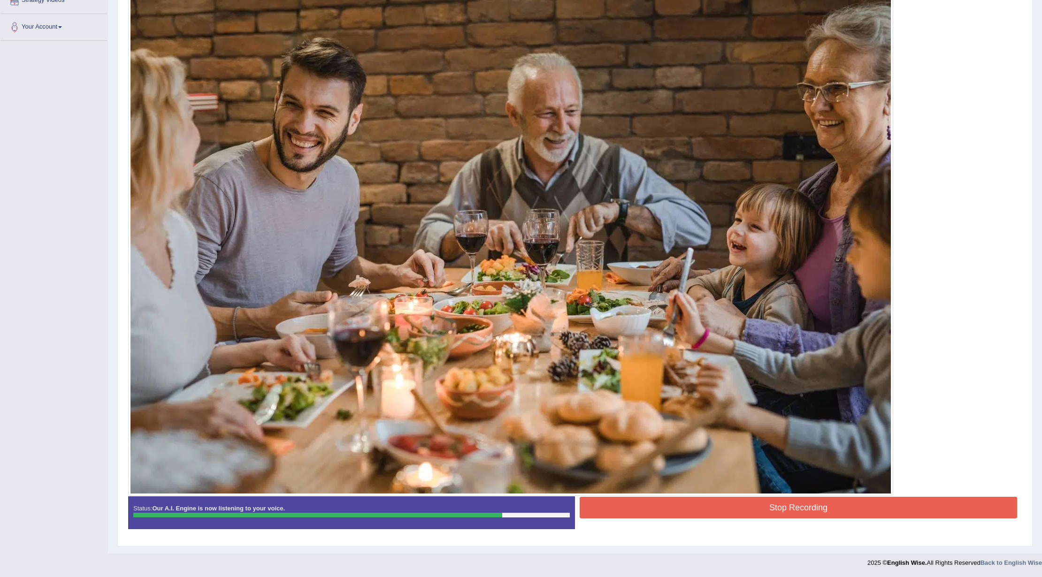
click at [735, 503] on button "Stop Recording" at bounding box center [797, 508] width 437 height 22
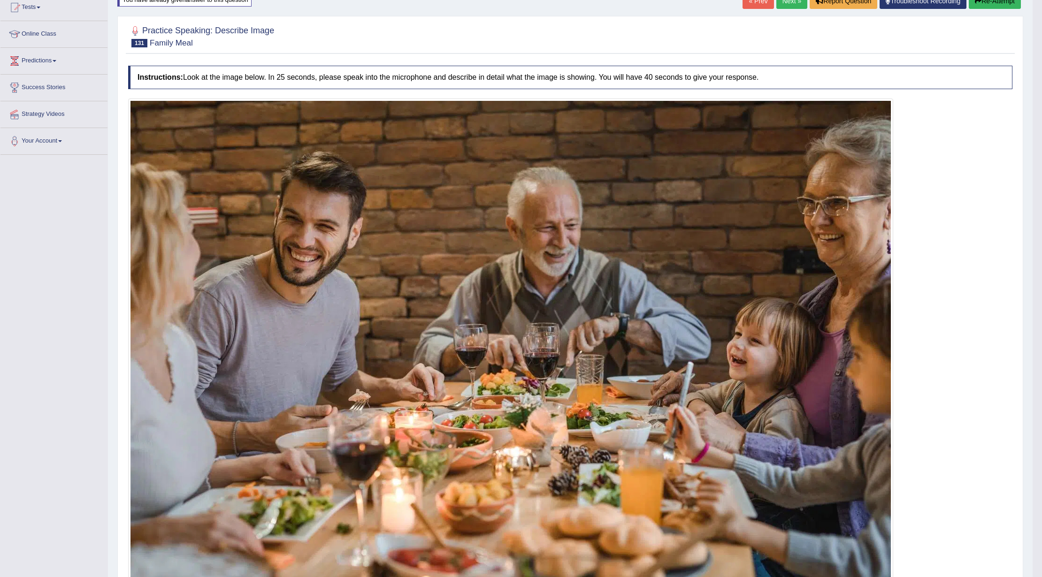
scroll to position [32, 0]
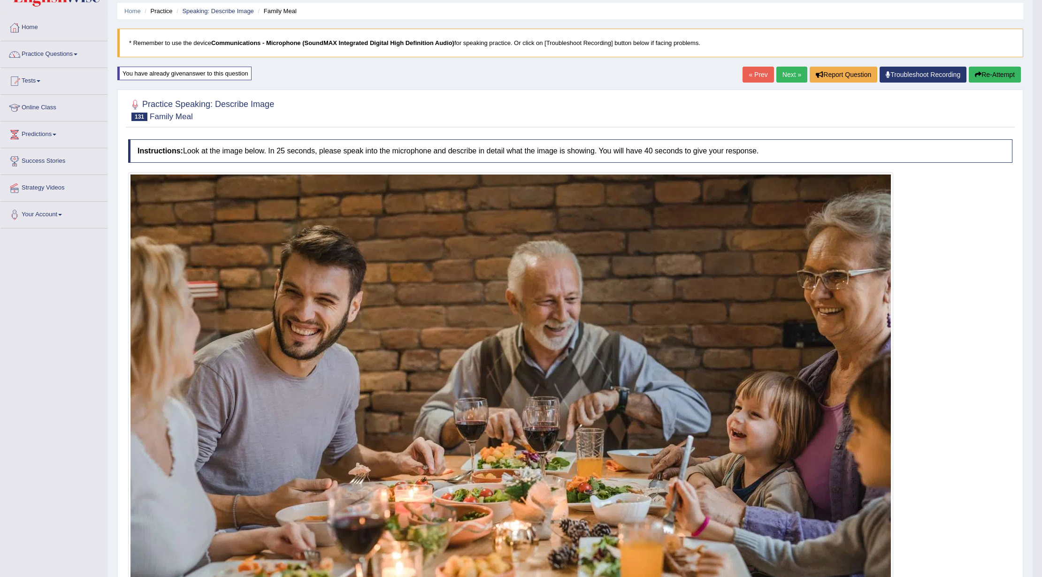
click at [786, 74] on link "Next »" at bounding box center [791, 75] width 31 height 16
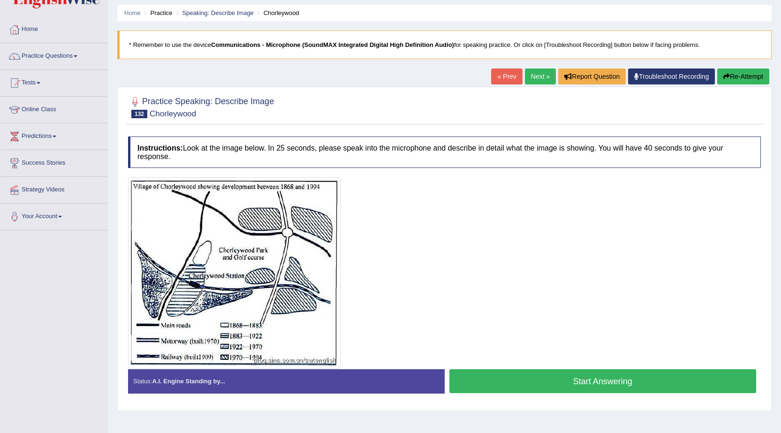
scroll to position [47, 0]
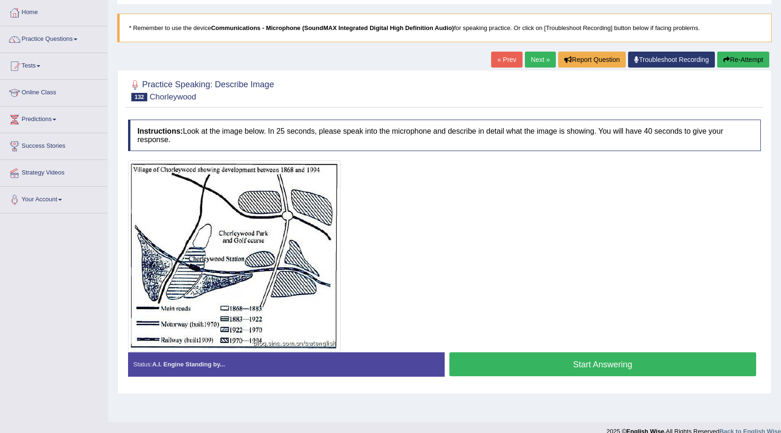
click at [484, 363] on button "Start Answering" at bounding box center [602, 364] width 307 height 24
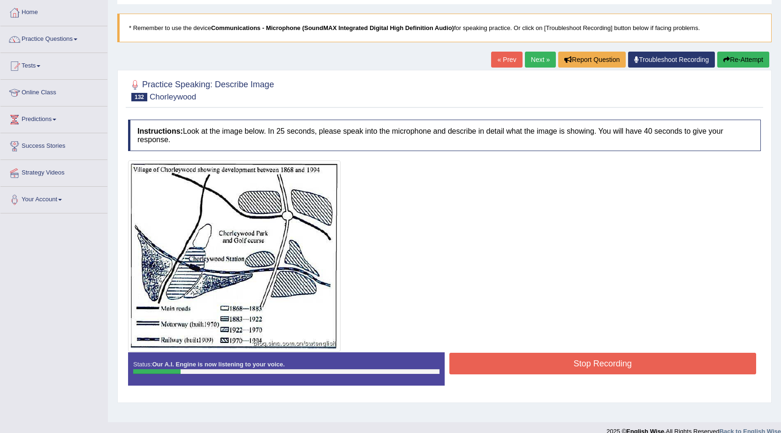
click at [485, 367] on button "Stop Recording" at bounding box center [602, 364] width 307 height 22
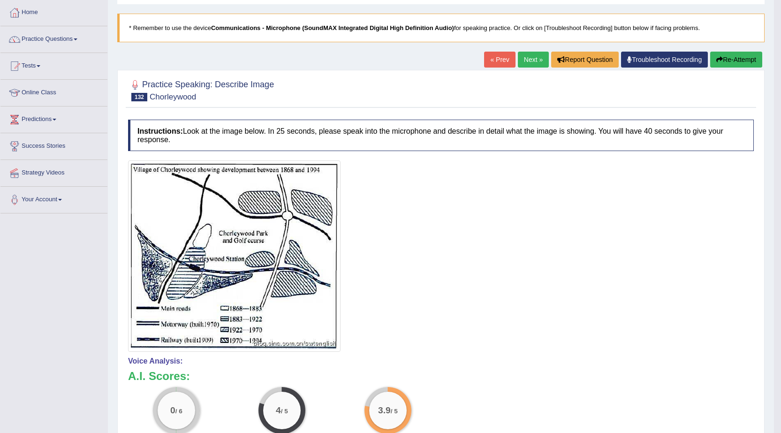
click at [731, 56] on button "Re-Attempt" at bounding box center [736, 60] width 52 height 16
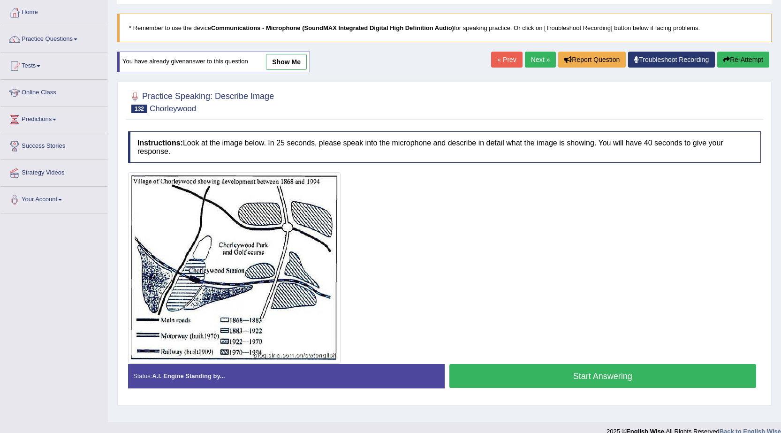
click at [504, 370] on button "Start Answering" at bounding box center [602, 376] width 307 height 24
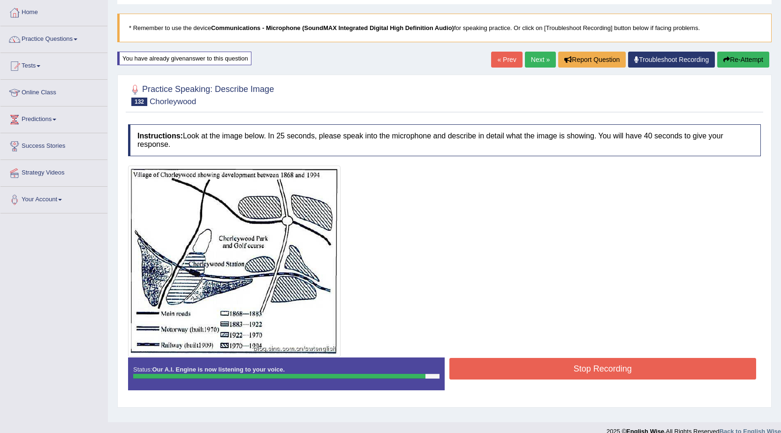
click at [502, 371] on button "Stop Recording" at bounding box center [602, 369] width 307 height 22
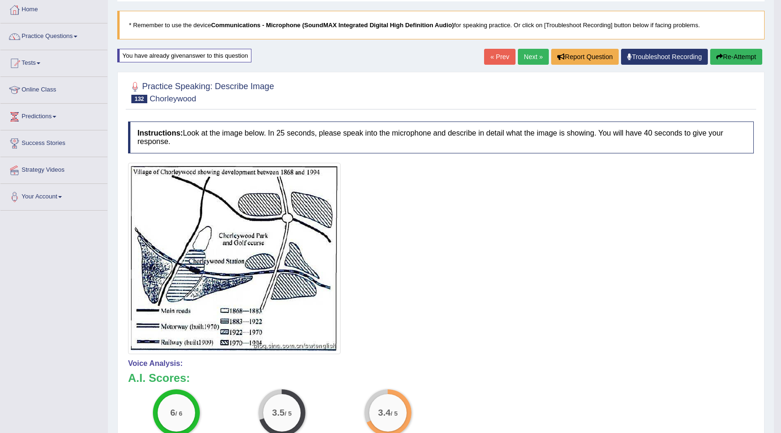
scroll to position [47, 0]
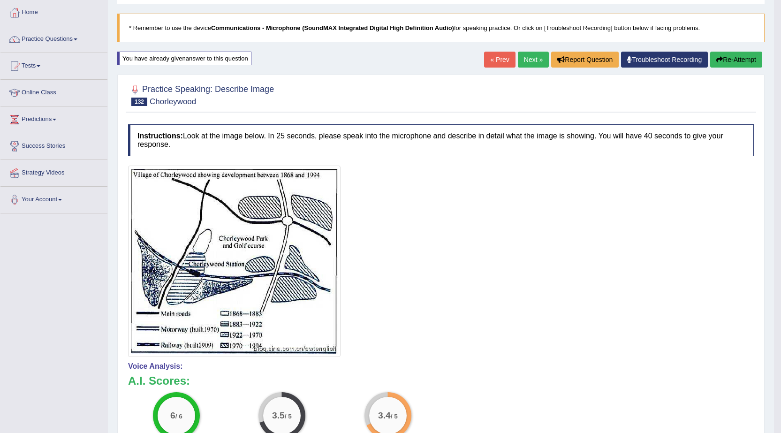
click at [518, 57] on link "Next »" at bounding box center [533, 60] width 31 height 16
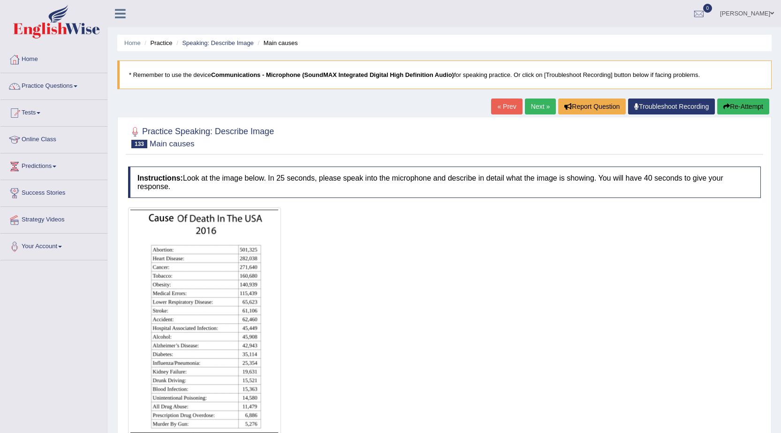
drag, startPoint x: 787, startPoint y: 0, endPoint x: 574, endPoint y: 293, distance: 362.4
click at [574, 293] on div at bounding box center [444, 321] width 633 height 228
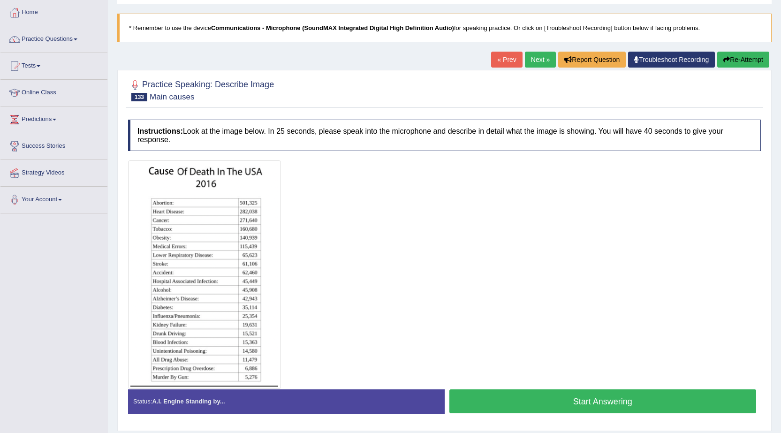
scroll to position [76, 0]
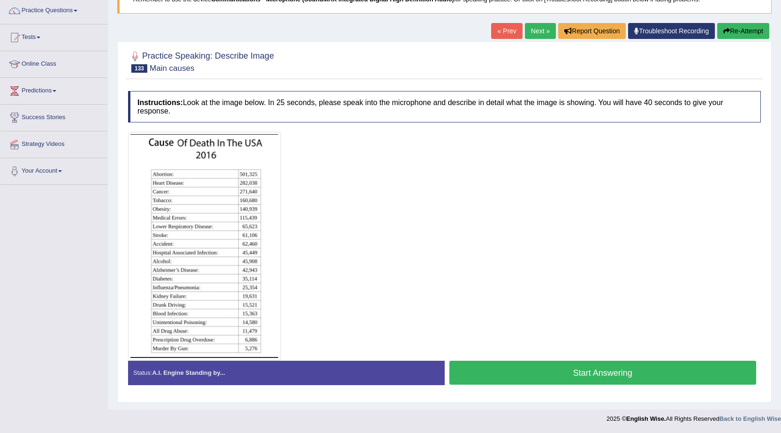
click at [506, 381] on button "Start Answering" at bounding box center [602, 373] width 307 height 24
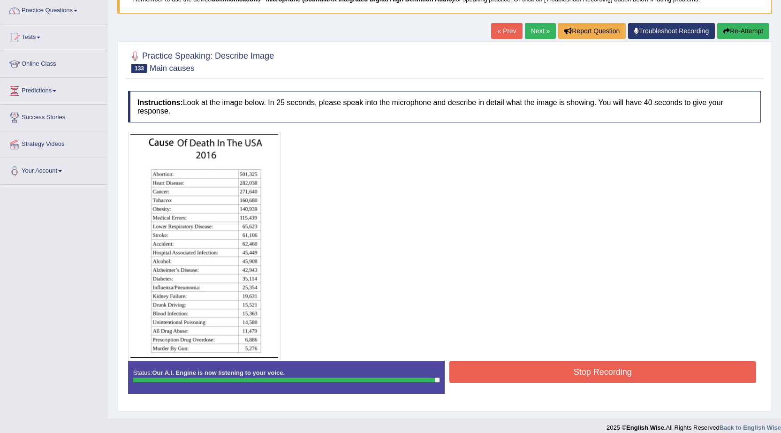
click at [504, 381] on button "Stop Recording" at bounding box center [602, 372] width 307 height 22
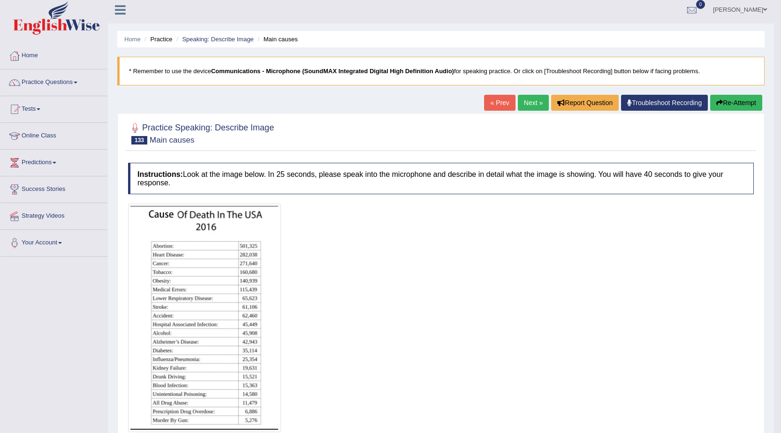
scroll to position [0, 0]
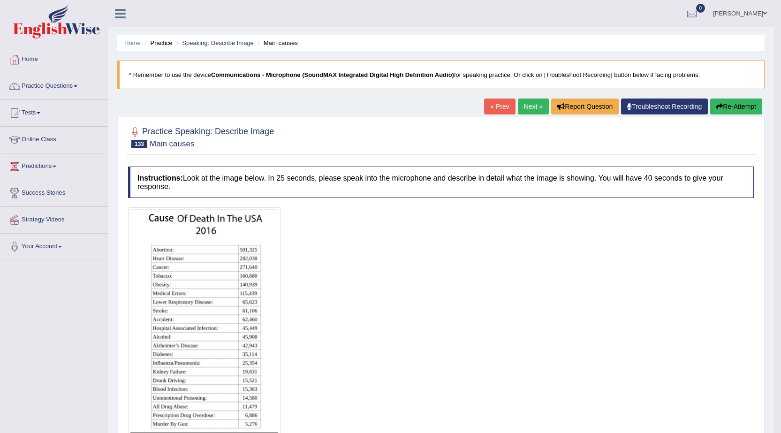
click at [528, 113] on link "Next »" at bounding box center [533, 107] width 31 height 16
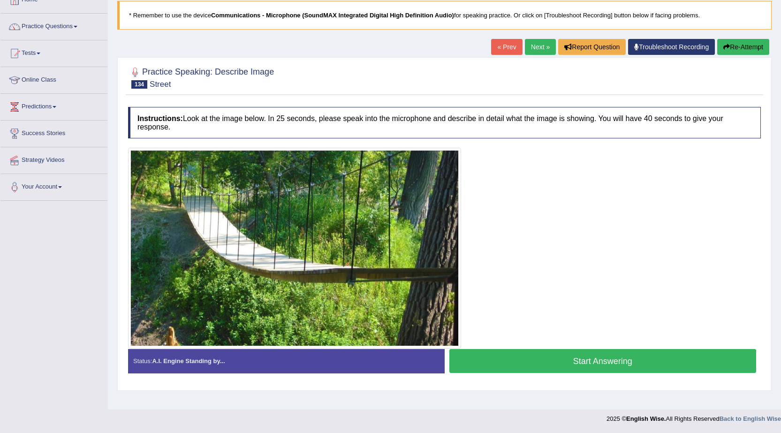
click at [493, 358] on button "Start Answering" at bounding box center [602, 361] width 307 height 24
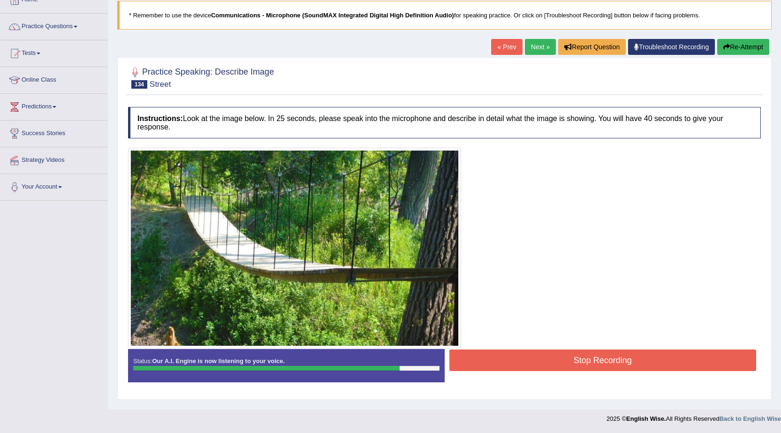
click at [505, 362] on button "Stop Recording" at bounding box center [602, 361] width 307 height 22
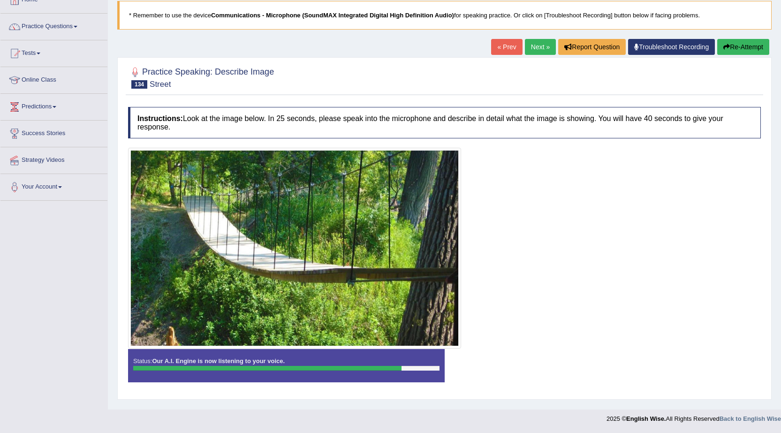
click at [507, 362] on div "Instructions: Look at the image below. In 25 seconds, please speak into the mic…" at bounding box center [445, 248] width 638 height 292
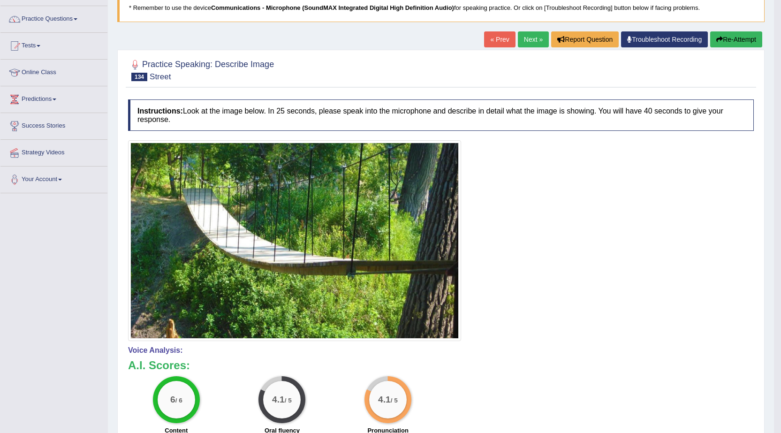
scroll to position [60, 0]
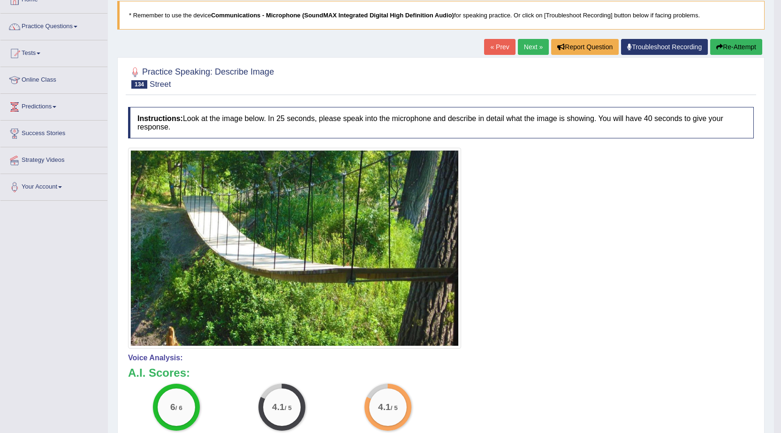
click at [525, 53] on link "Next »" at bounding box center [533, 47] width 31 height 16
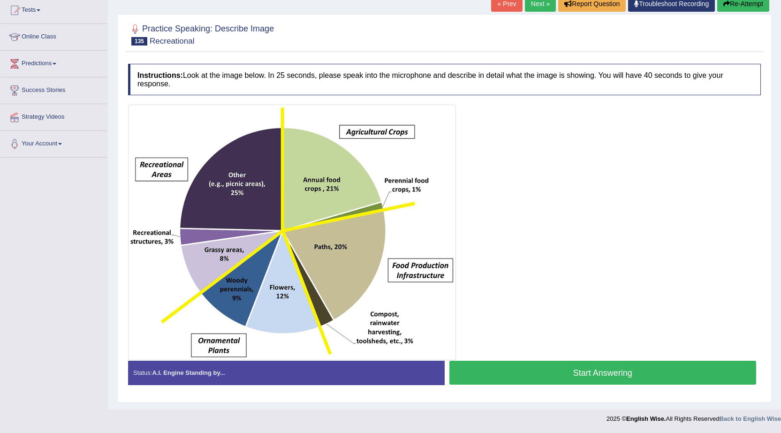
scroll to position [103, 0]
click at [500, 372] on button "Start Answering" at bounding box center [602, 373] width 307 height 24
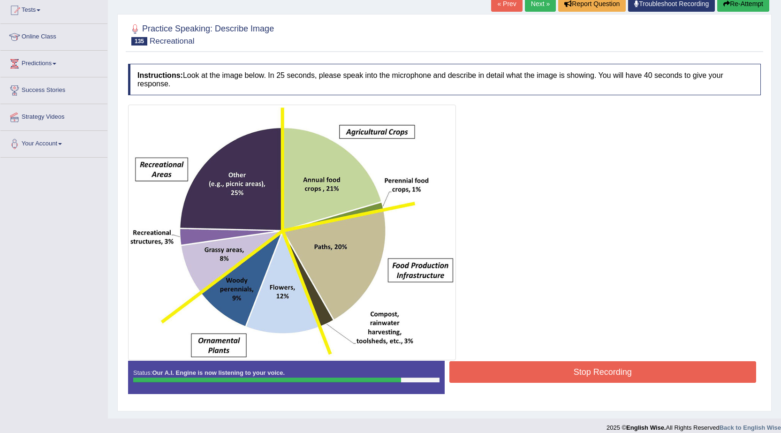
click at [513, 378] on button "Stop Recording" at bounding box center [602, 372] width 307 height 22
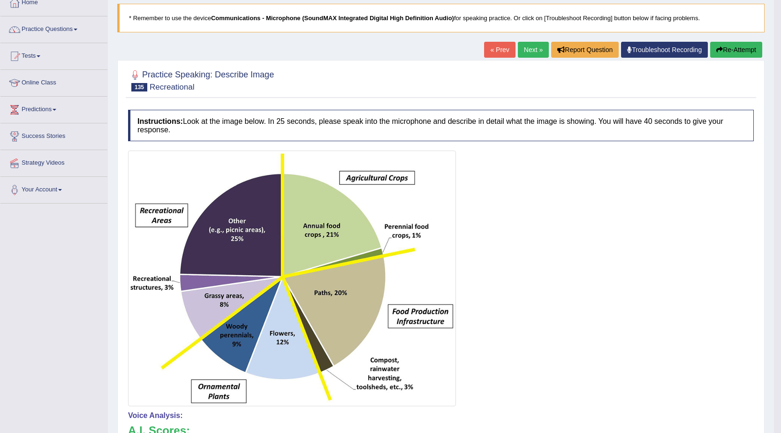
scroll to position [56, 0]
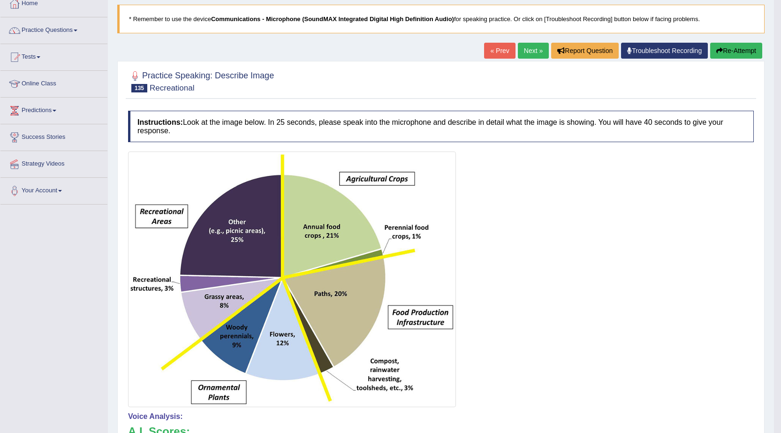
click at [526, 57] on link "Next »" at bounding box center [533, 51] width 31 height 16
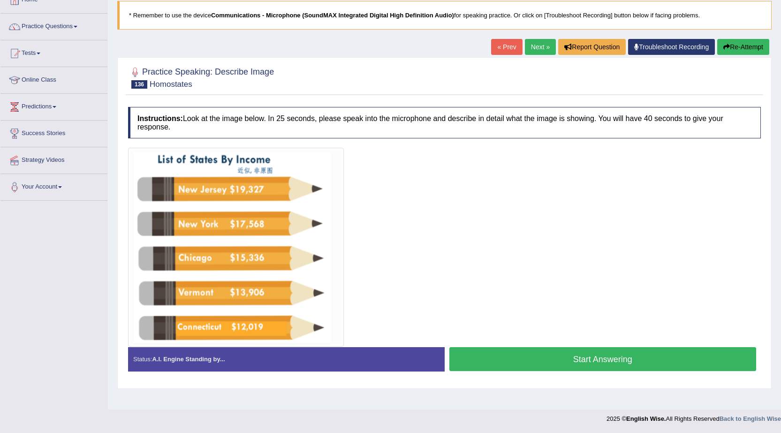
click at [578, 350] on button "Start Answering" at bounding box center [602, 359] width 307 height 24
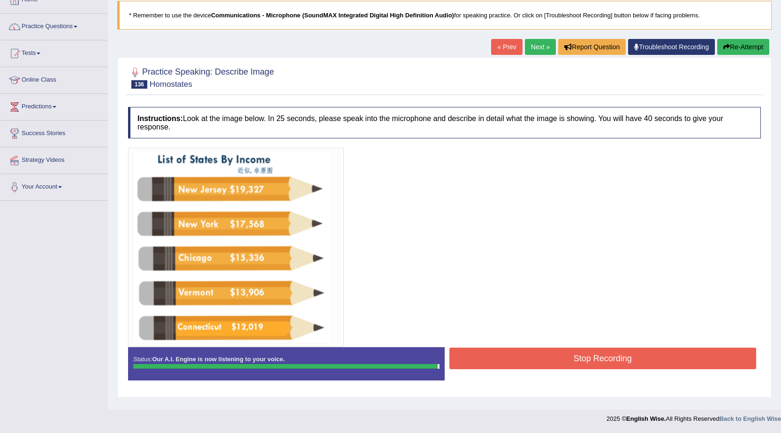
click at [577, 356] on button "Stop Recording" at bounding box center [602, 359] width 307 height 22
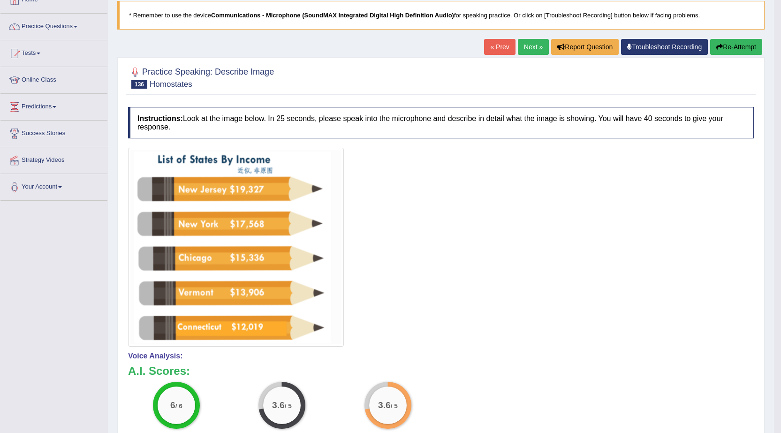
click at [531, 44] on link "Next »" at bounding box center [533, 47] width 31 height 16
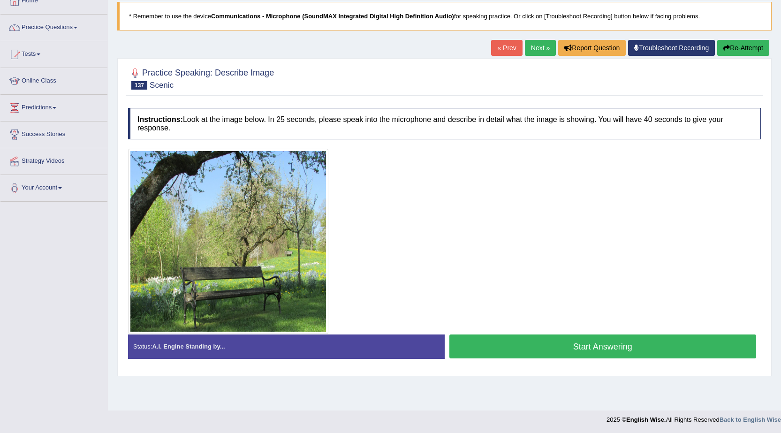
scroll to position [60, 0]
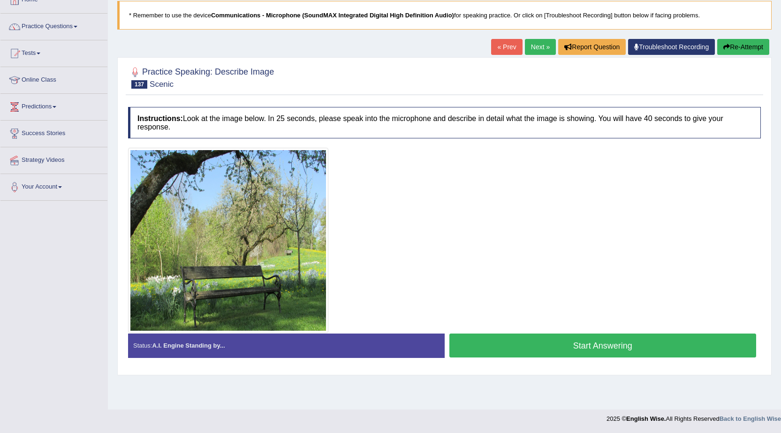
click at [465, 353] on button "Start Answering" at bounding box center [602, 346] width 307 height 24
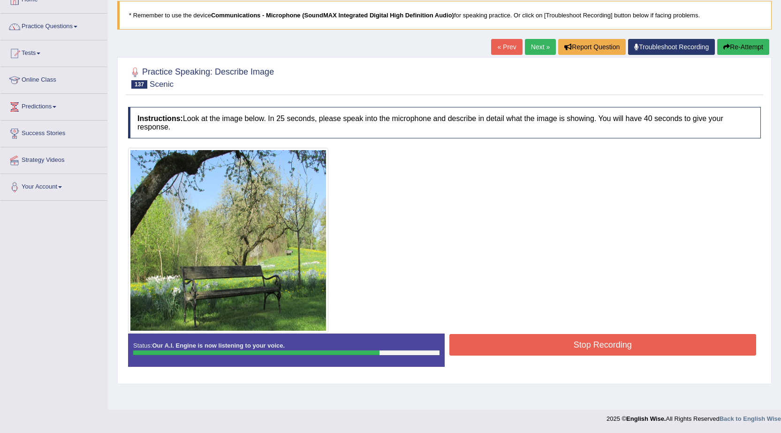
click at [465, 353] on button "Stop Recording" at bounding box center [602, 345] width 307 height 22
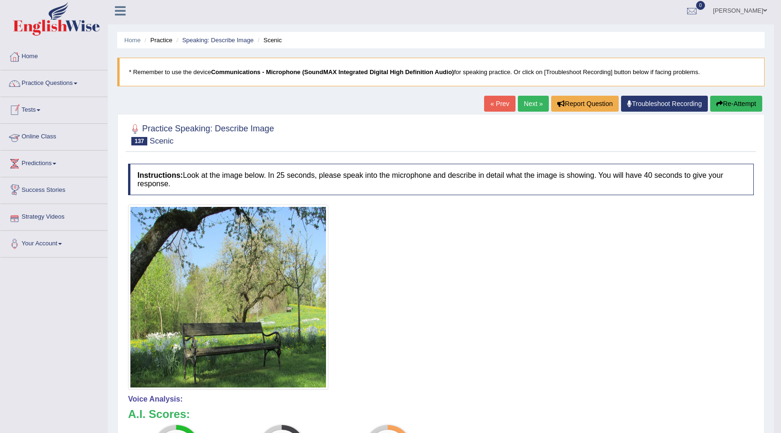
scroll to position [0, 0]
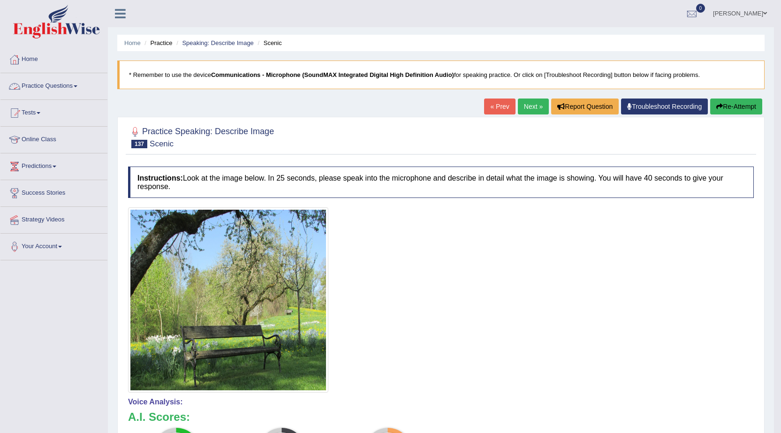
click at [38, 87] on link "Practice Questions" at bounding box center [53, 84] width 107 height 23
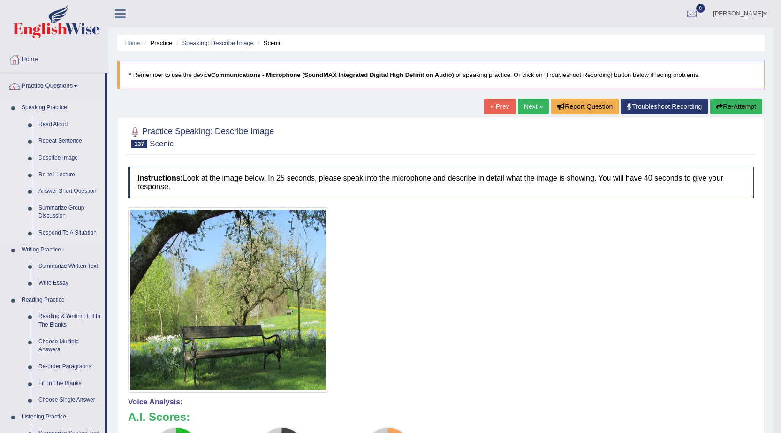
click at [70, 230] on link "Respond To A Situation" at bounding box center [69, 233] width 71 height 17
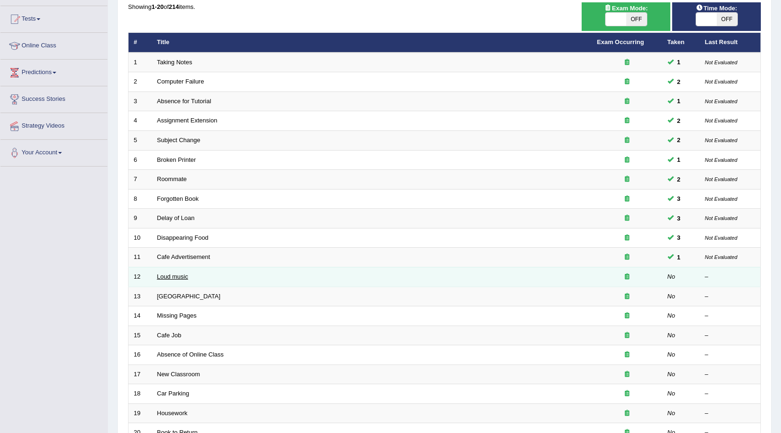
click at [157, 275] on link "Loud music" at bounding box center [172, 276] width 31 height 7
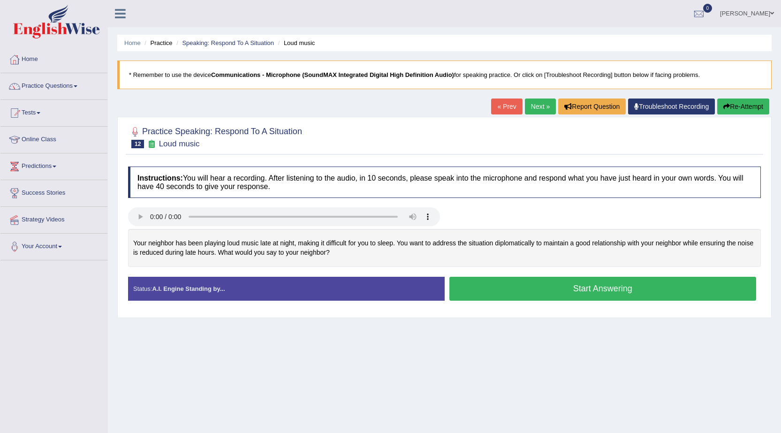
click at [496, 289] on button "Start Answering" at bounding box center [602, 289] width 307 height 24
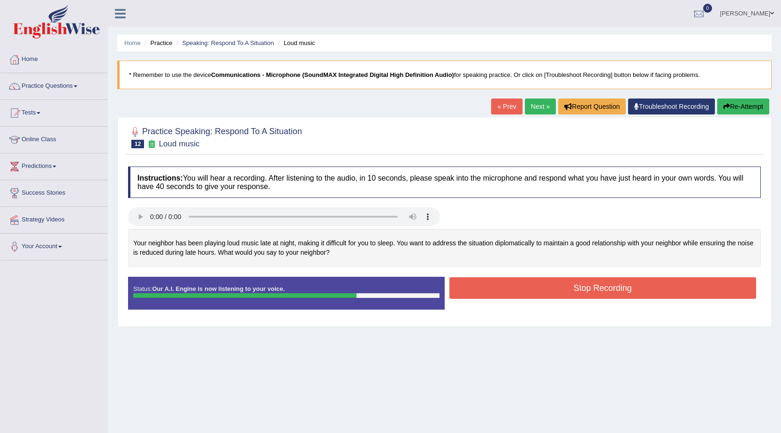
click at [506, 290] on button "Stop Recording" at bounding box center [602, 288] width 307 height 22
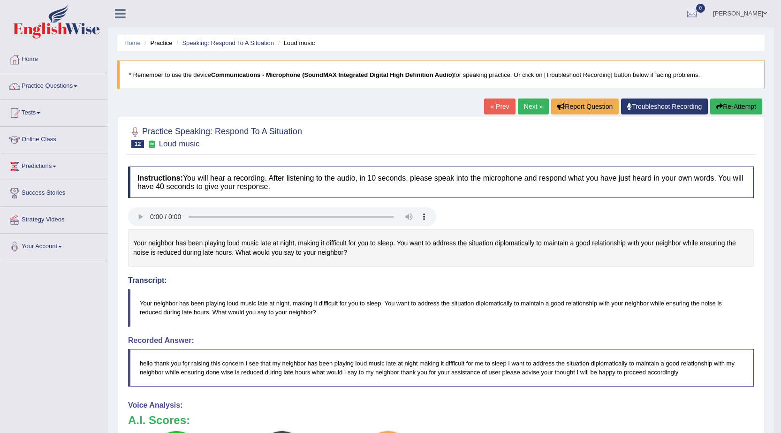
click at [16, 85] on div at bounding box center [15, 86] width 14 height 14
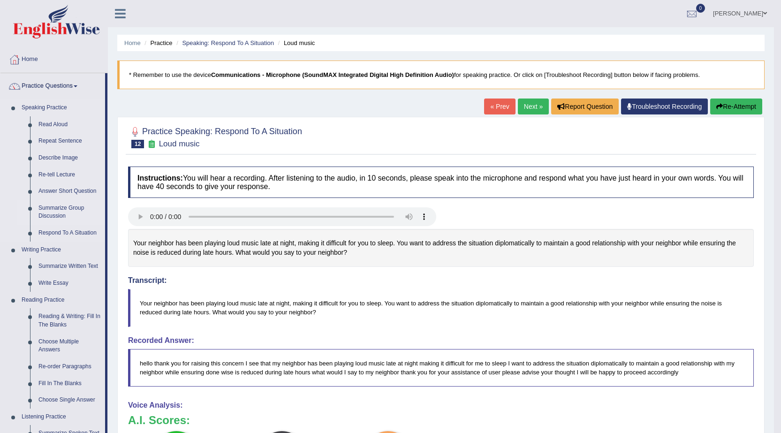
click at [49, 206] on link "Summarize Group Discussion" at bounding box center [69, 212] width 71 height 25
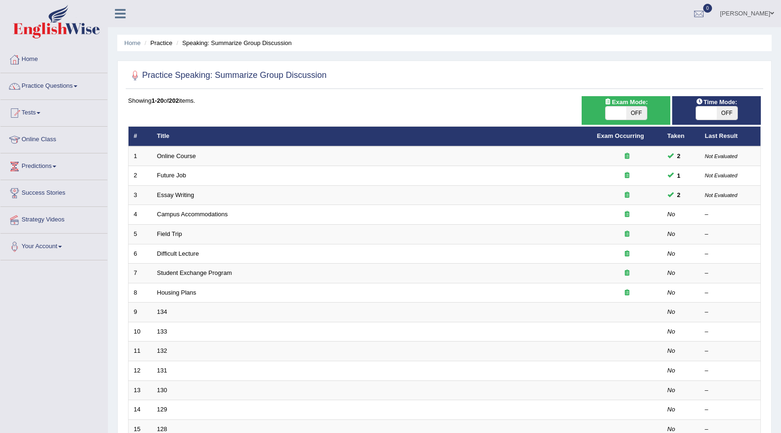
click at [65, 83] on link "Practice Questions" at bounding box center [53, 84] width 107 height 23
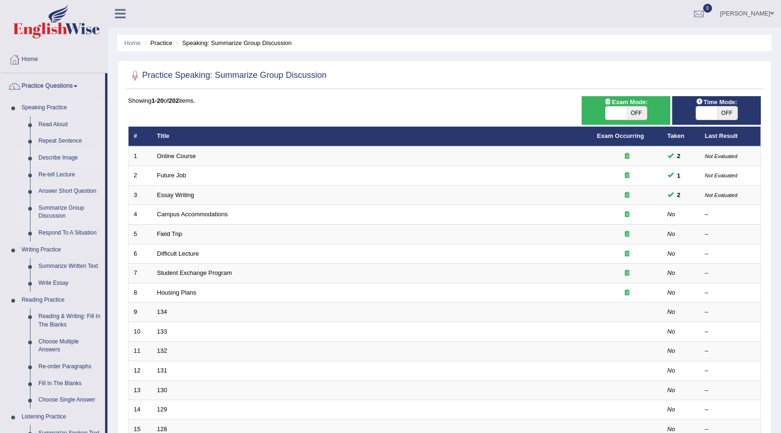
click at [61, 159] on link "Describe Image" at bounding box center [69, 158] width 71 height 17
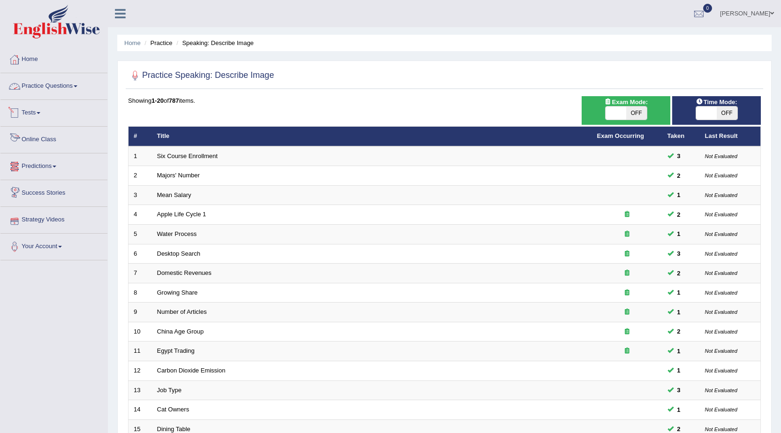
click at [43, 84] on link "Practice Questions" at bounding box center [53, 84] width 107 height 23
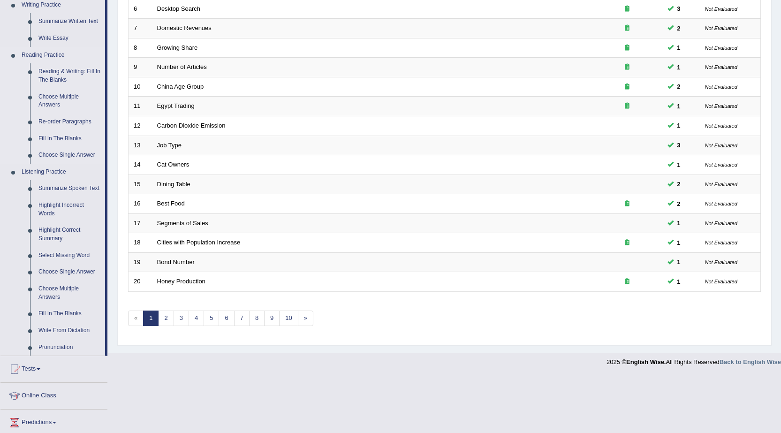
scroll to position [281, 0]
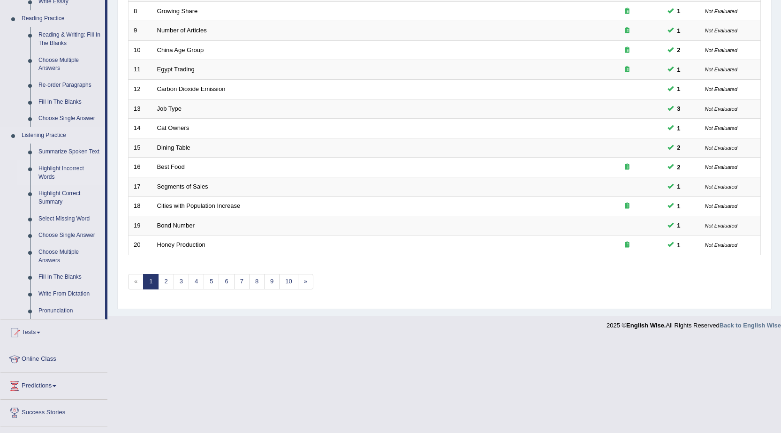
click at [61, 168] on link "Highlight Incorrect Words" at bounding box center [69, 172] width 71 height 25
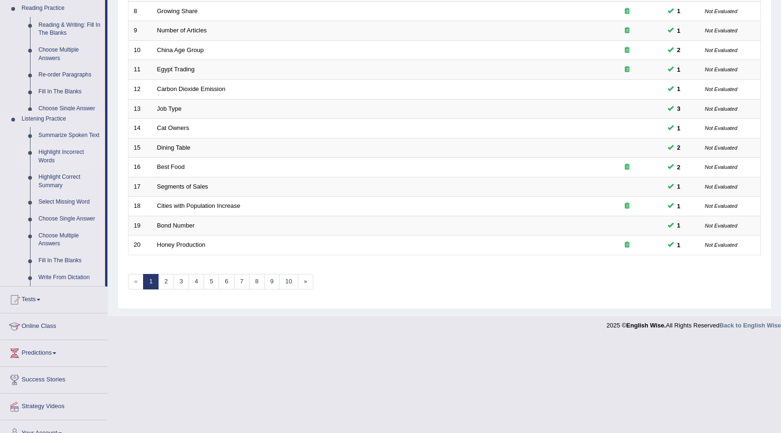
scroll to position [188, 0]
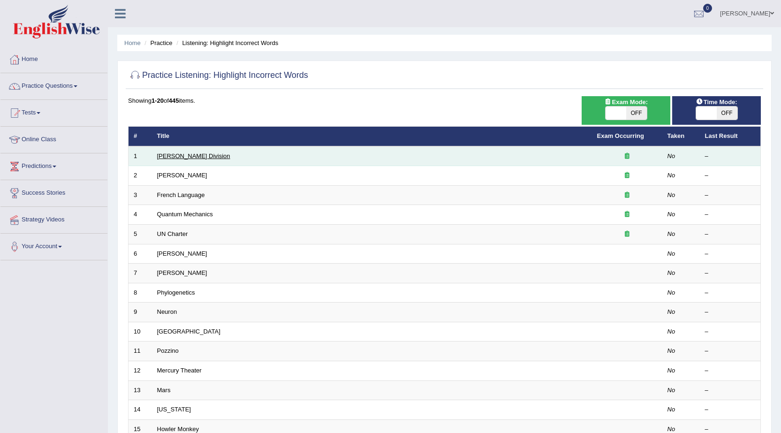
click at [188, 159] on link "Ward Division" at bounding box center [193, 155] width 73 height 7
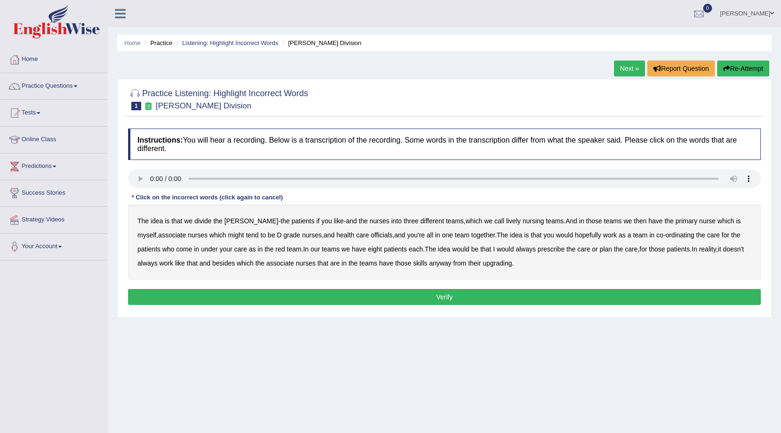
click at [506, 221] on b "lively" at bounding box center [513, 221] width 15 height 8
click at [228, 237] on b "might" at bounding box center [236, 235] width 16 height 8
click at [371, 234] on b "officials" at bounding box center [382, 235] width 22 height 8
click at [529, 249] on b "always" at bounding box center [526, 249] width 20 height 8
click at [509, 265] on b "upgrading" at bounding box center [497, 263] width 29 height 8
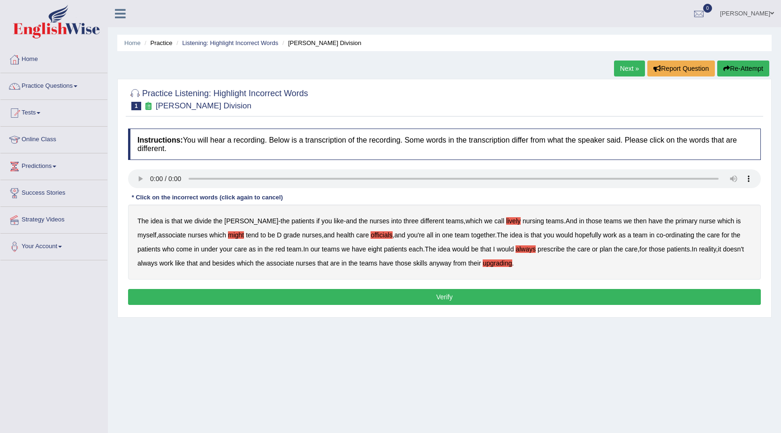
click at [491, 293] on button "Verify" at bounding box center [444, 297] width 633 height 16
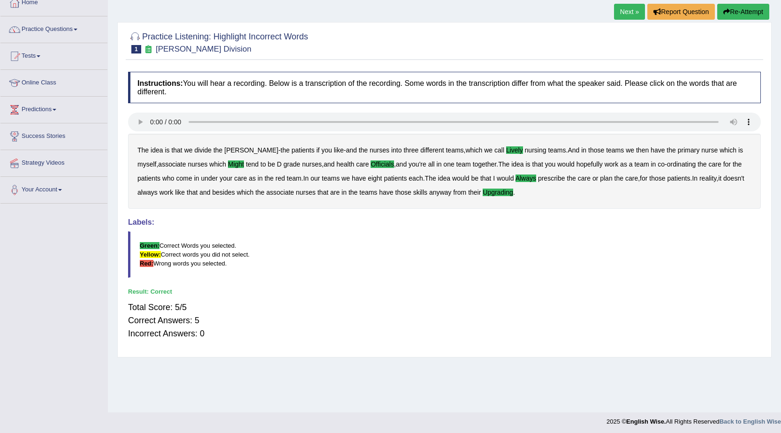
scroll to position [60, 0]
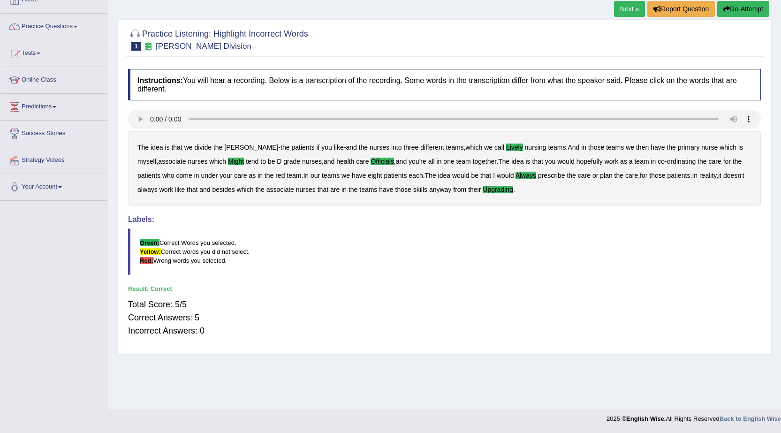
click at [631, 11] on link "Next »" at bounding box center [629, 9] width 31 height 16
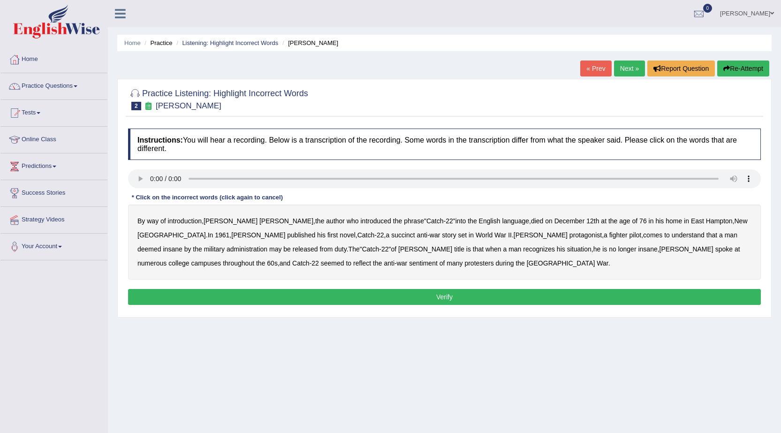
click at [267, 245] on b "administration" at bounding box center [247, 249] width 41 height 8
click at [567, 248] on b "situation" at bounding box center [579, 249] width 24 height 8
click at [371, 259] on b "reflect" at bounding box center [362, 263] width 18 height 8
click at [552, 295] on button "Verify" at bounding box center [444, 297] width 633 height 16
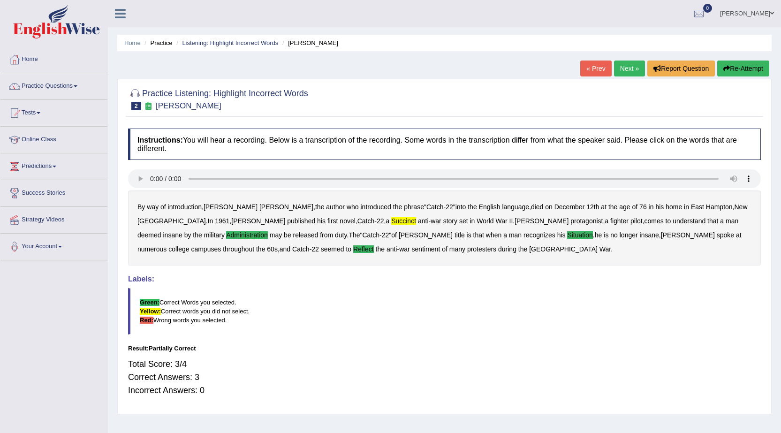
click at [630, 62] on link "Next »" at bounding box center [629, 69] width 31 height 16
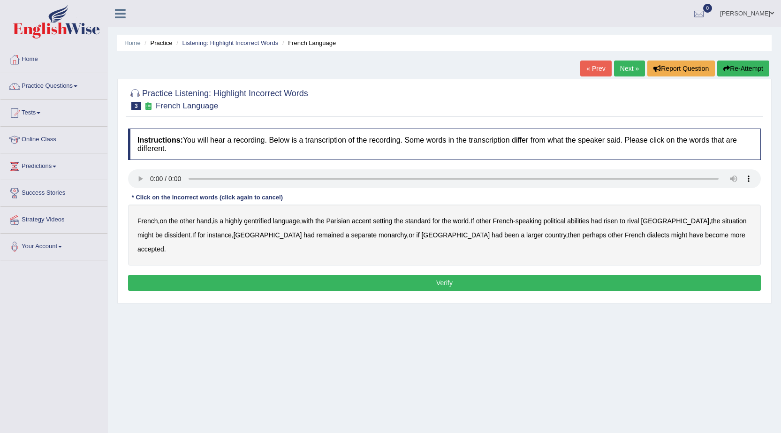
click at [259, 219] on b "gentrified" at bounding box center [257, 221] width 27 height 8
click at [580, 218] on b "abilities" at bounding box center [578, 221] width 22 height 8
click at [165, 235] on b "dissident" at bounding box center [178, 235] width 26 height 8
click at [379, 235] on b "monarchy" at bounding box center [393, 235] width 28 height 8
click at [580, 275] on button "Verify" at bounding box center [444, 283] width 633 height 16
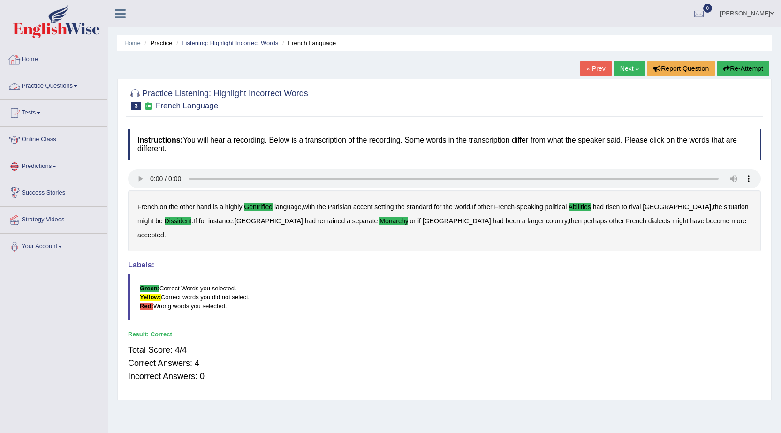
click at [30, 86] on link "Practice Questions" at bounding box center [53, 84] width 107 height 23
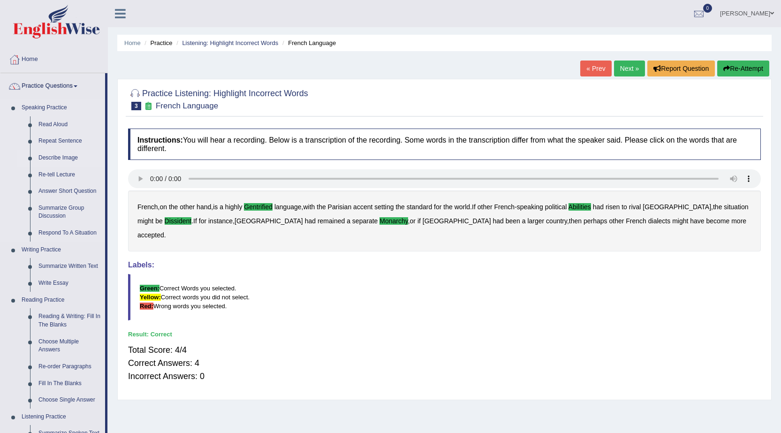
click at [58, 156] on link "Describe Image" at bounding box center [69, 158] width 71 height 17
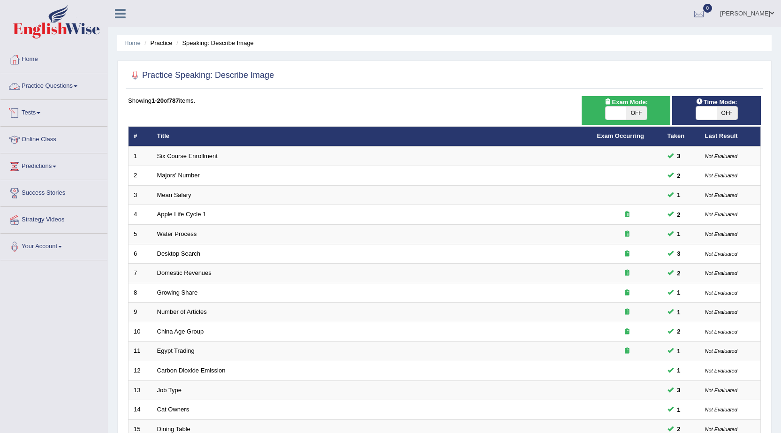
click at [51, 88] on link "Practice Questions" at bounding box center [53, 84] width 107 height 23
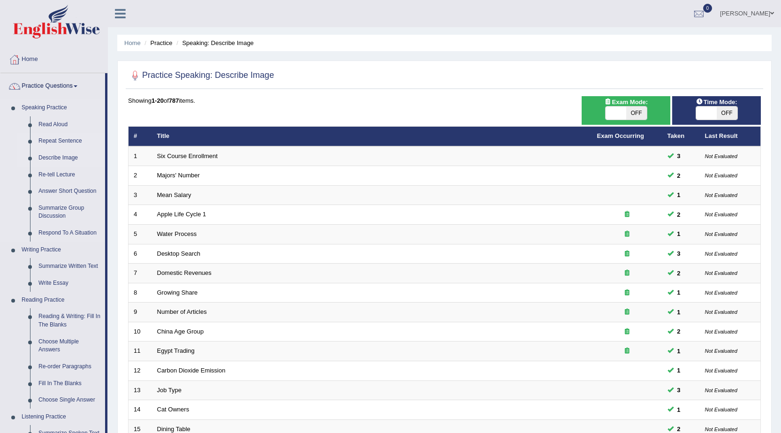
click at [50, 142] on link "Repeat Sentence" at bounding box center [69, 141] width 71 height 17
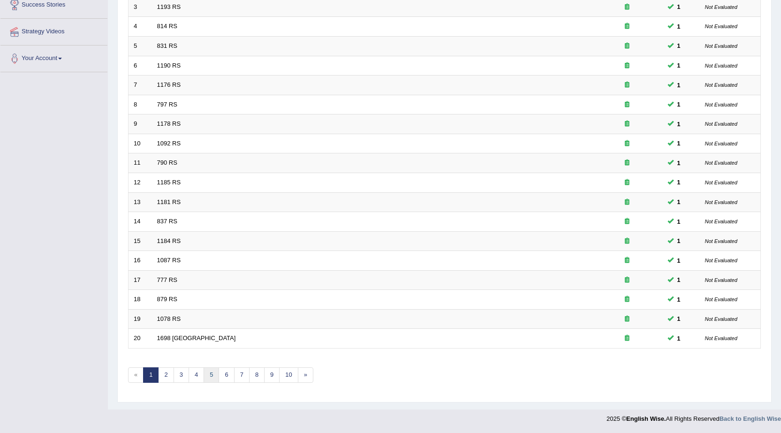
click at [213, 378] on link "5" at bounding box center [211, 374] width 15 height 15
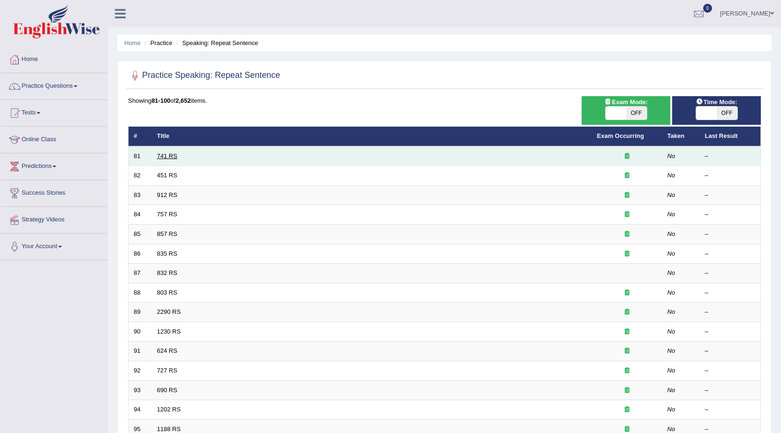
click at [174, 153] on link "741 RS" at bounding box center [167, 155] width 20 height 7
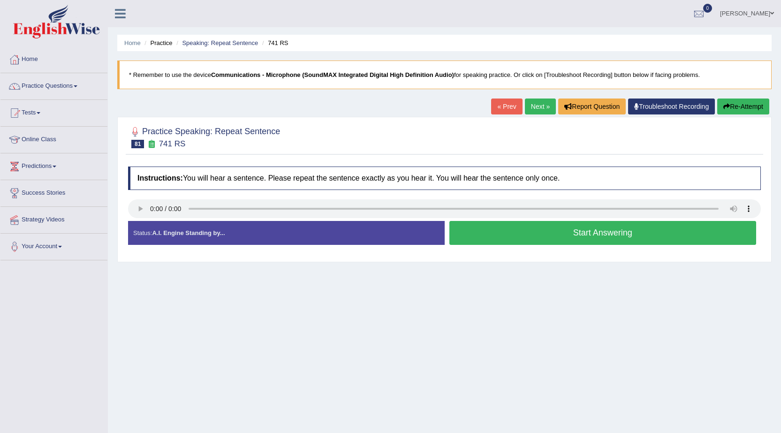
click at [482, 239] on button "Start Answering" at bounding box center [602, 233] width 307 height 24
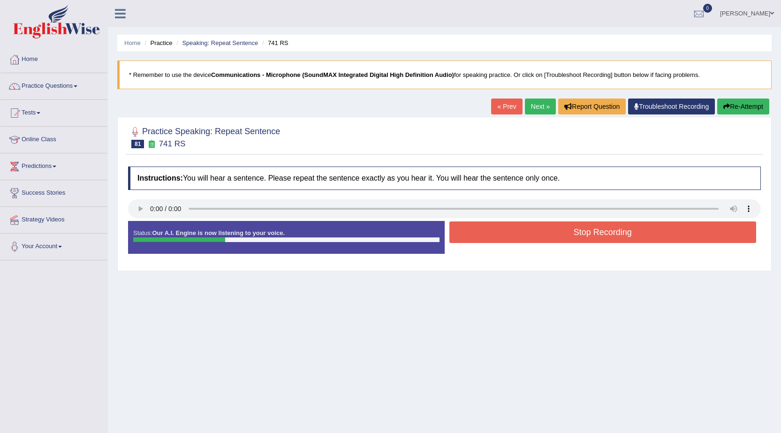
click at [482, 239] on button "Stop Recording" at bounding box center [602, 232] width 307 height 22
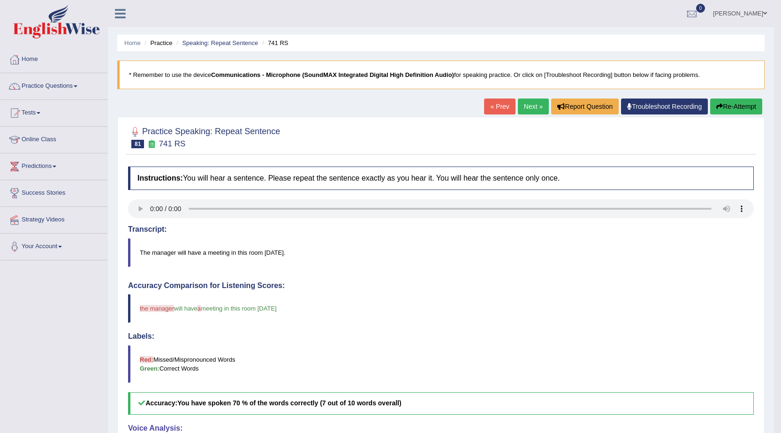
click at [533, 106] on link "Next »" at bounding box center [533, 107] width 31 height 16
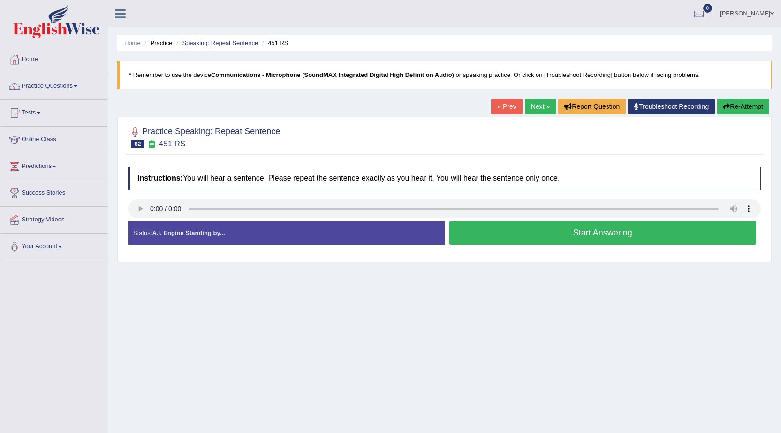
click at [525, 230] on button "Start Answering" at bounding box center [602, 233] width 307 height 24
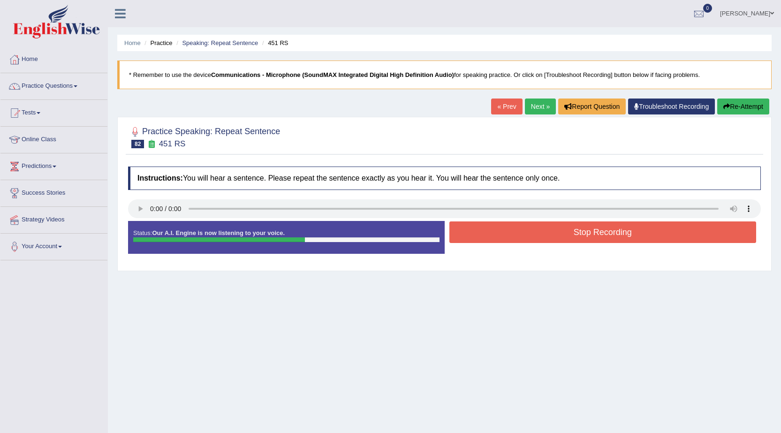
click at [526, 233] on button "Stop Recording" at bounding box center [602, 232] width 307 height 22
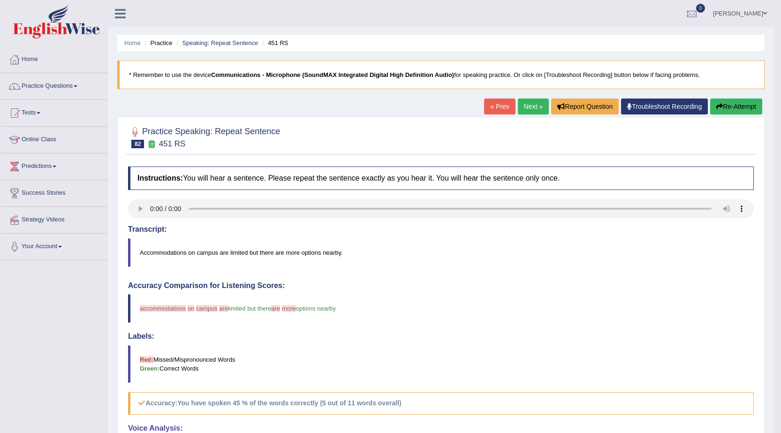
click at [525, 110] on link "Next »" at bounding box center [533, 107] width 31 height 16
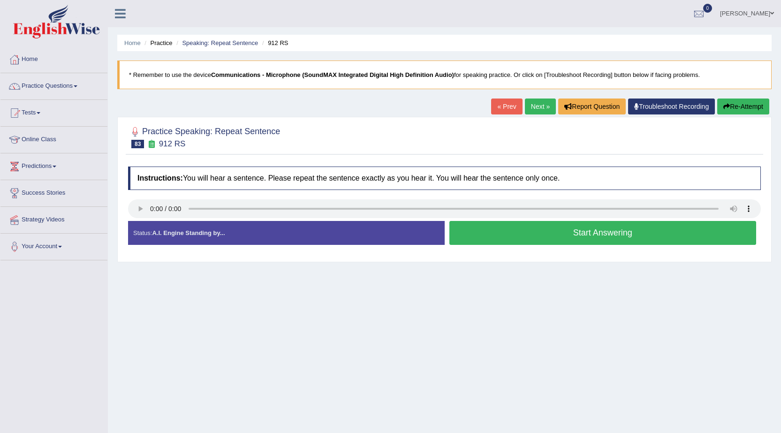
click at [481, 230] on button "Start Answering" at bounding box center [602, 233] width 307 height 24
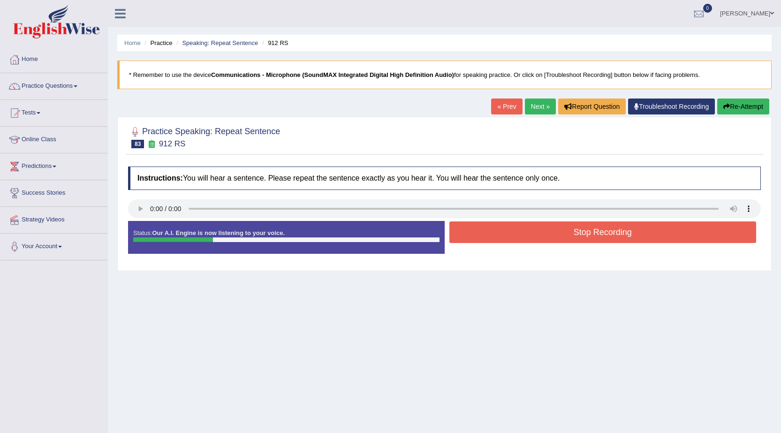
click at [481, 230] on button "Stop Recording" at bounding box center [602, 232] width 307 height 22
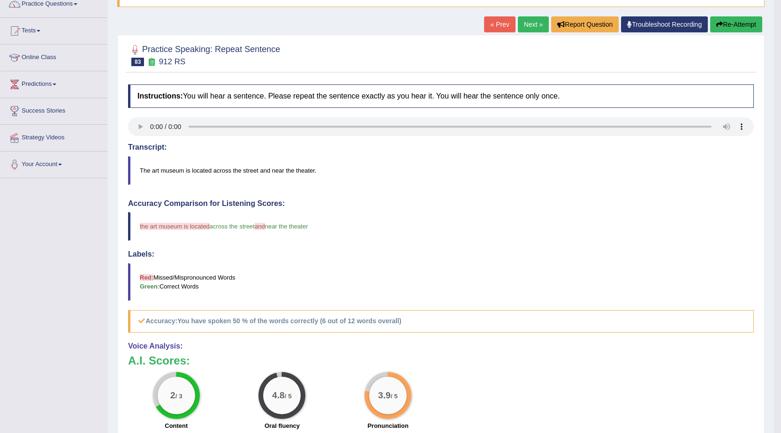
scroll to position [47, 0]
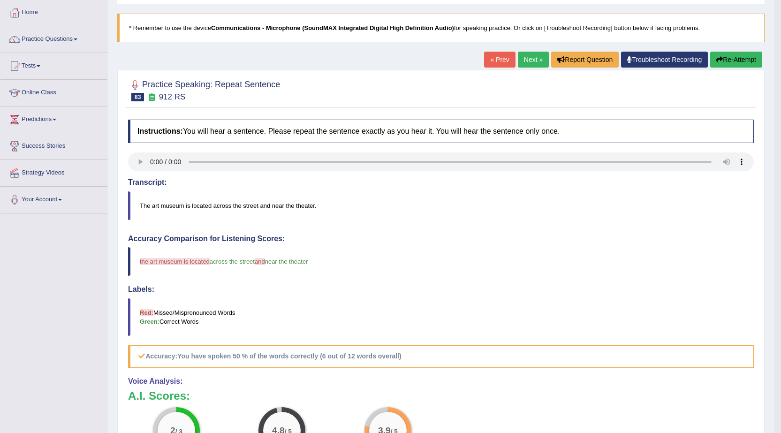
click at [527, 62] on link "Next »" at bounding box center [533, 60] width 31 height 16
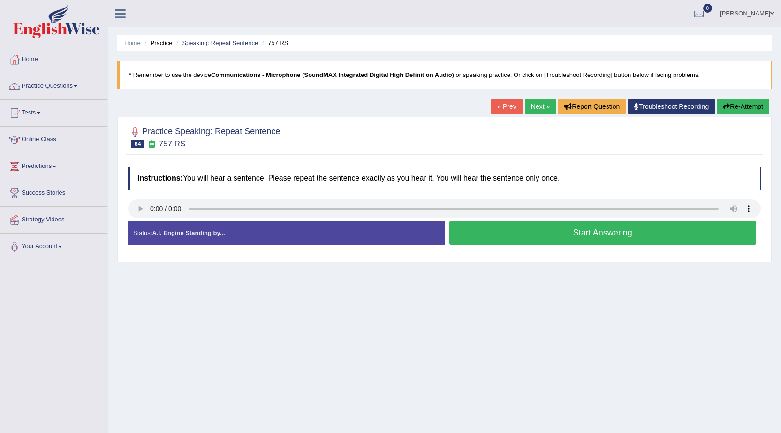
click at [488, 241] on button "Start Answering" at bounding box center [602, 233] width 307 height 24
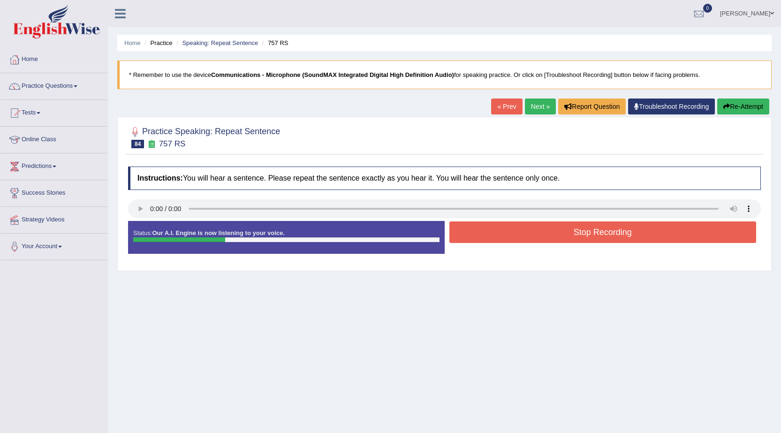
click at [488, 241] on button "Stop Recording" at bounding box center [602, 232] width 307 height 22
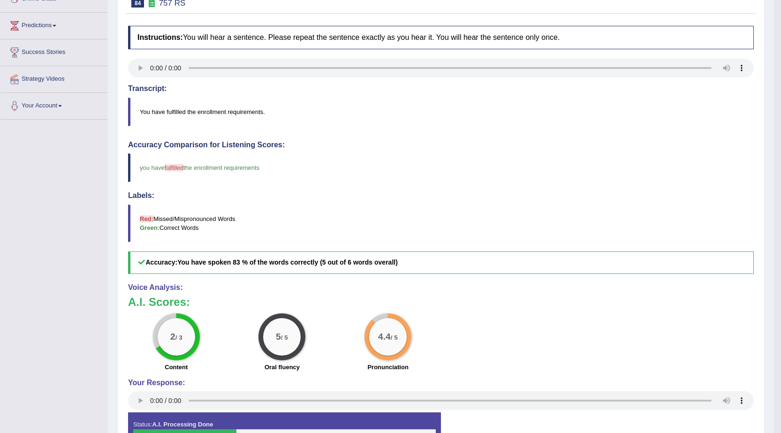
scroll to position [47, 0]
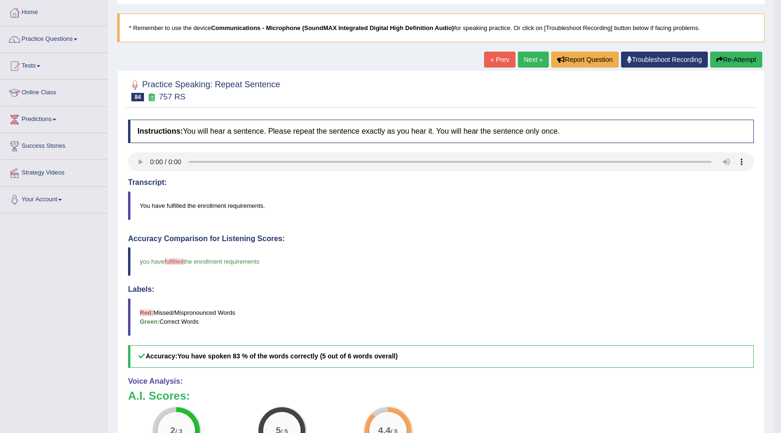
click at [518, 61] on link "Next »" at bounding box center [533, 60] width 31 height 16
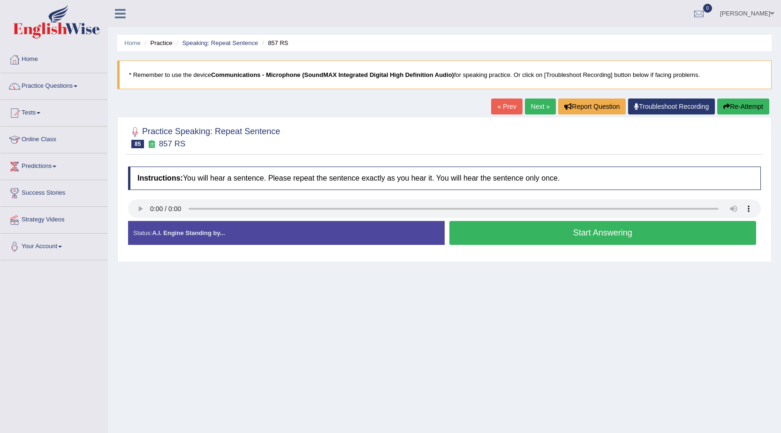
click at [522, 240] on button "Start Answering" at bounding box center [602, 233] width 307 height 24
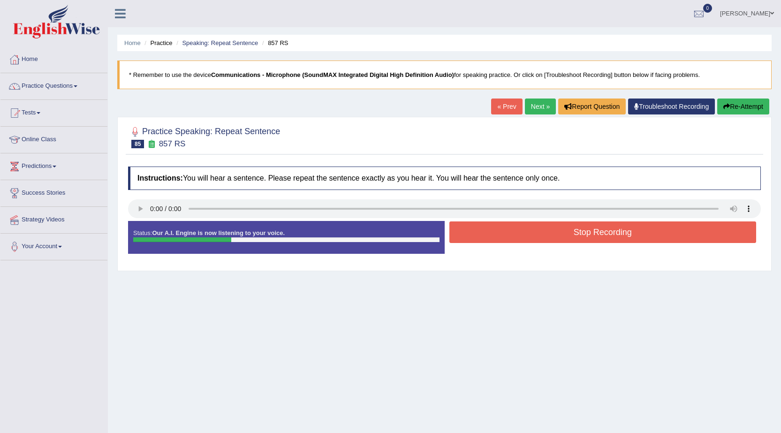
click at [522, 240] on button "Stop Recording" at bounding box center [602, 232] width 307 height 22
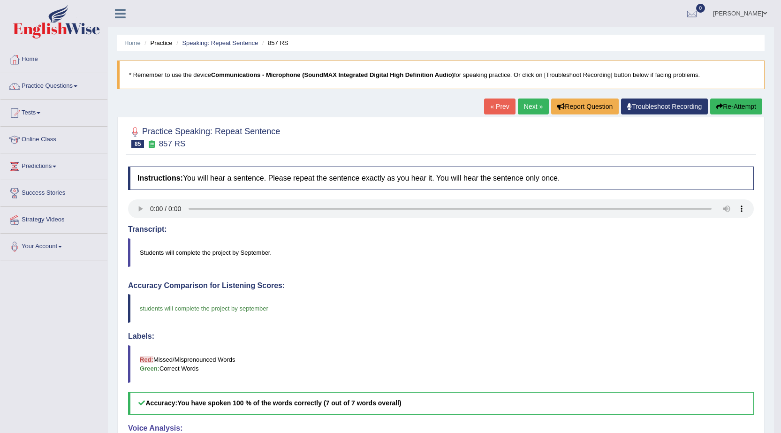
click at [532, 105] on link "Next »" at bounding box center [533, 107] width 31 height 16
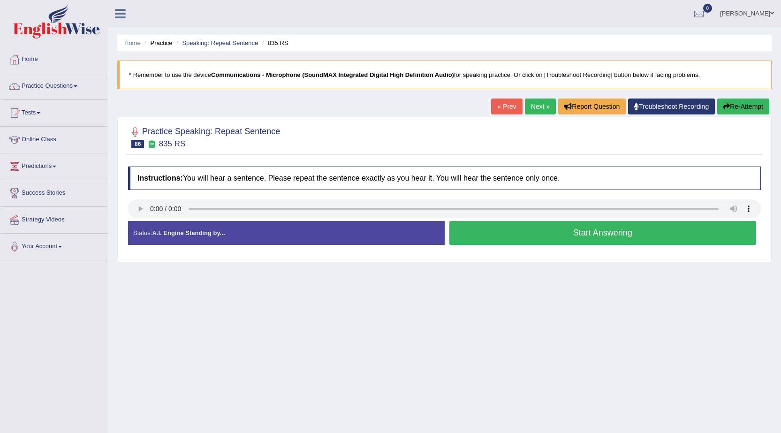
click at [554, 234] on button "Start Answering" at bounding box center [602, 233] width 307 height 24
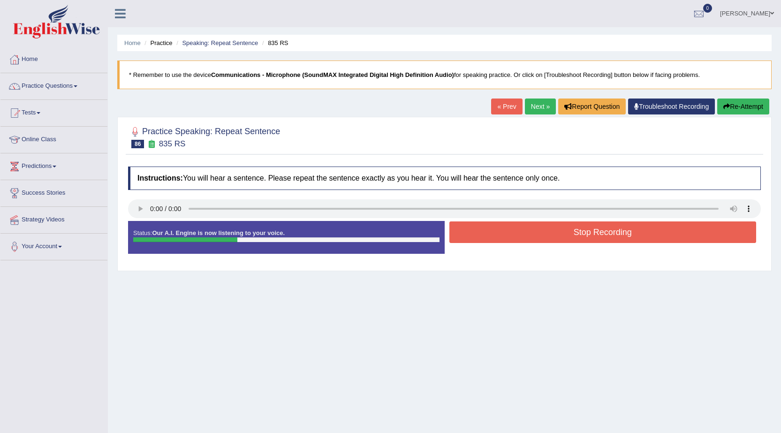
click at [554, 234] on button "Stop Recording" at bounding box center [602, 232] width 307 height 22
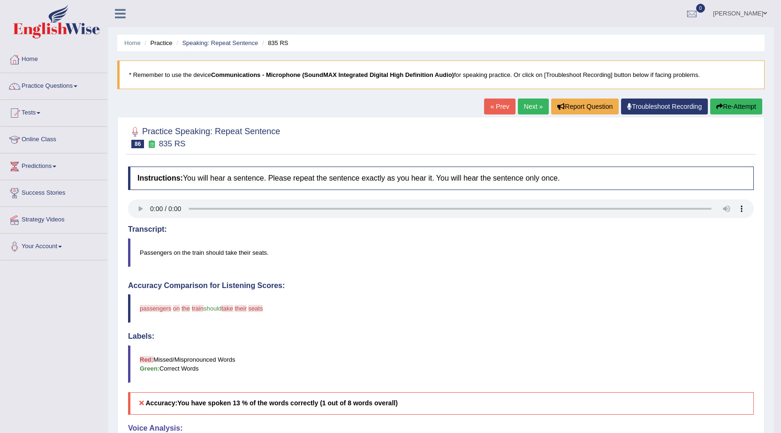
click at [487, 103] on link "« Prev" at bounding box center [499, 107] width 31 height 16
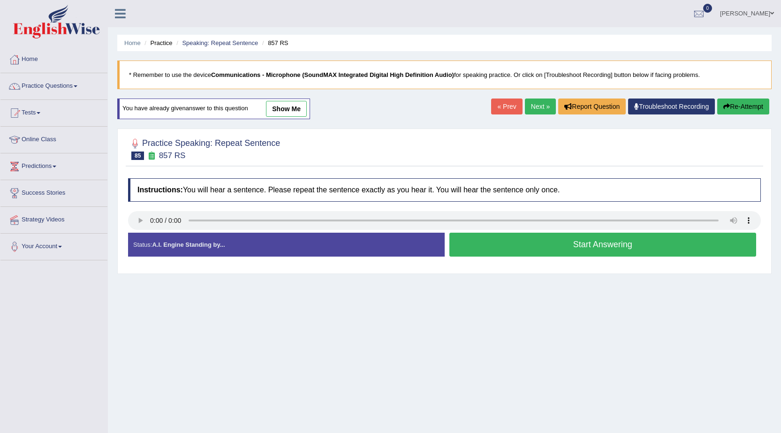
click at [536, 109] on link "Next »" at bounding box center [540, 107] width 31 height 16
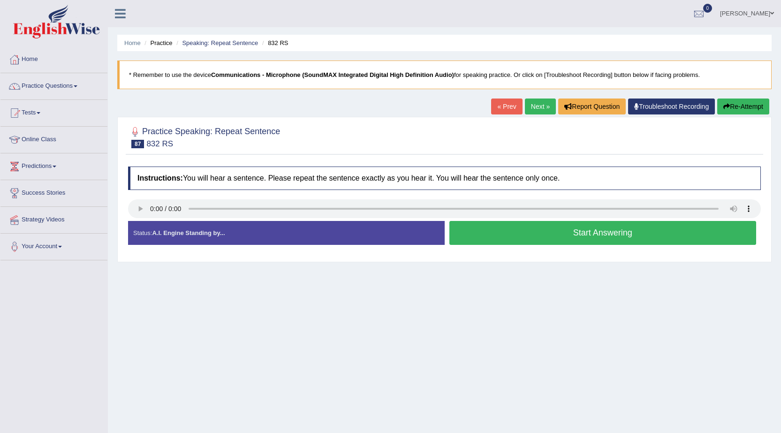
click at [505, 239] on button "Start Answering" at bounding box center [602, 233] width 307 height 24
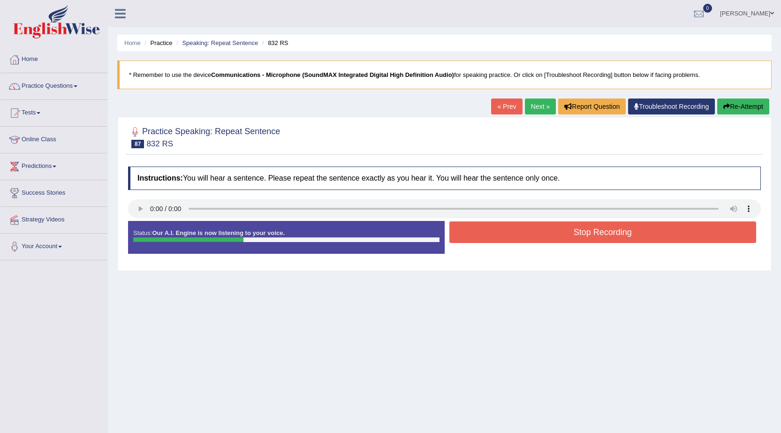
click at [505, 239] on button "Stop Recording" at bounding box center [602, 232] width 307 height 22
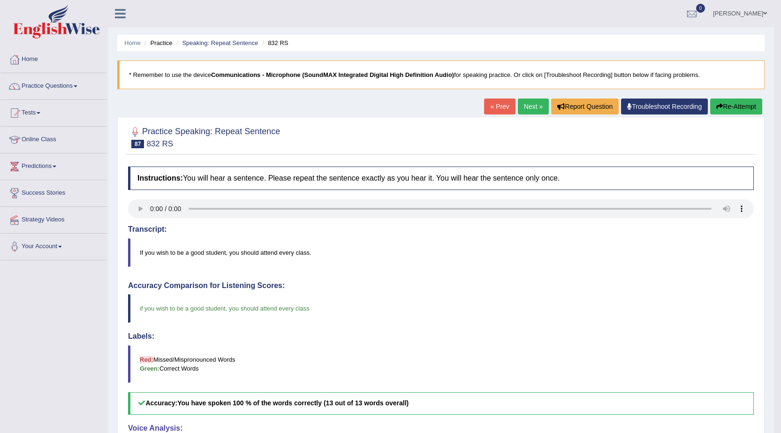
click at [490, 109] on link "« Prev" at bounding box center [499, 107] width 31 height 16
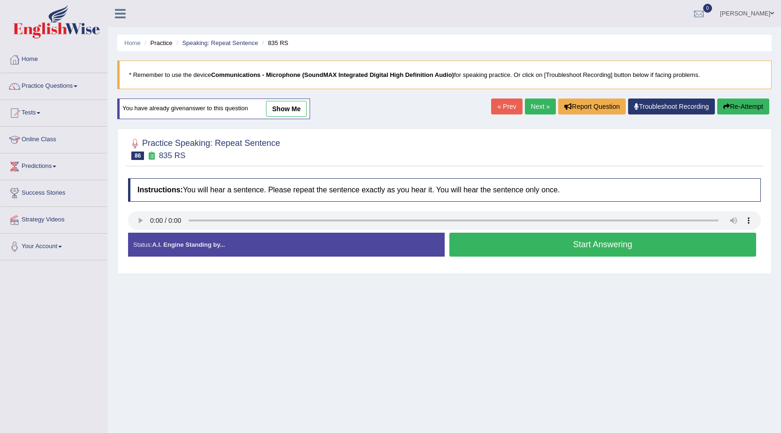
click at [511, 105] on link "« Prev" at bounding box center [506, 107] width 31 height 16
click at [540, 106] on link "Next »" at bounding box center [540, 107] width 31 height 16
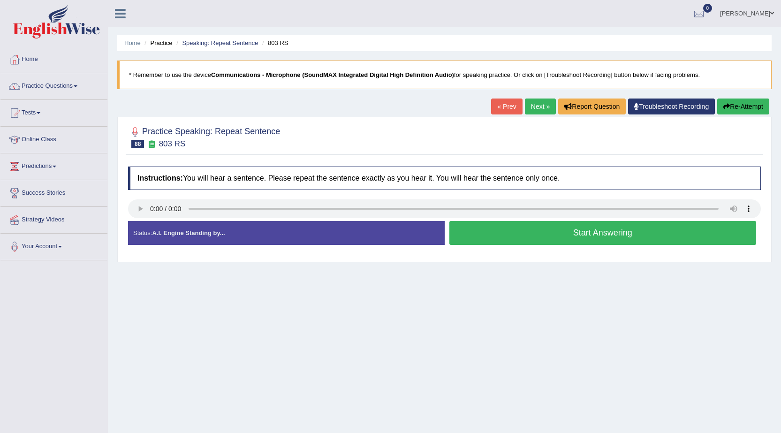
click at [539, 237] on button "Start Answering" at bounding box center [602, 233] width 307 height 24
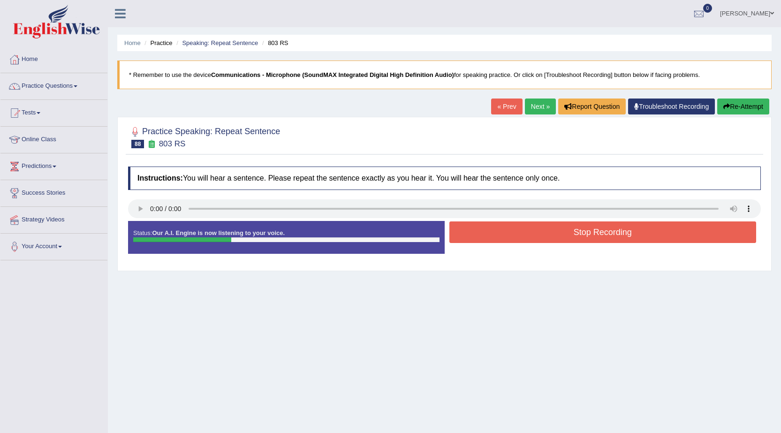
click at [539, 233] on button "Stop Recording" at bounding box center [602, 232] width 307 height 22
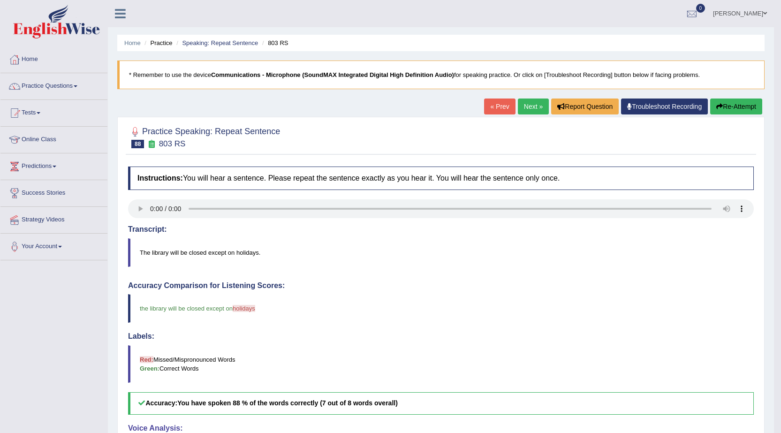
click at [532, 109] on link "Next »" at bounding box center [533, 107] width 31 height 16
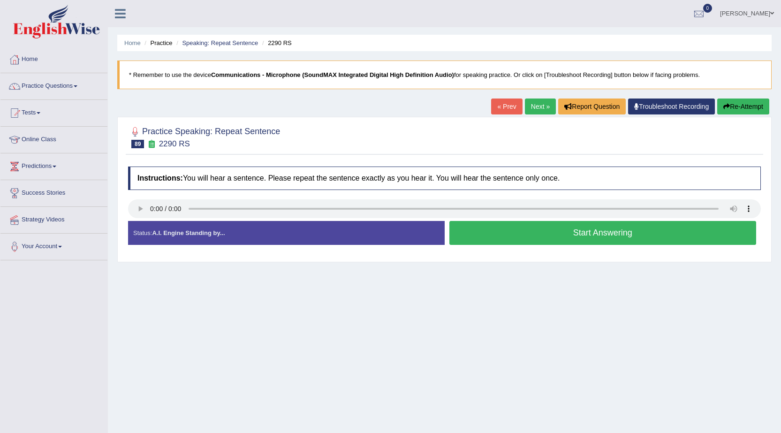
click at [530, 235] on button "Start Answering" at bounding box center [602, 233] width 307 height 24
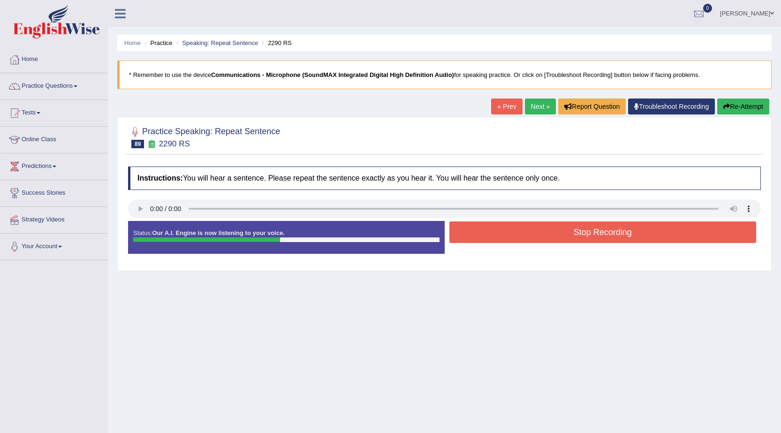
click at [530, 235] on button "Stop Recording" at bounding box center [602, 232] width 307 height 22
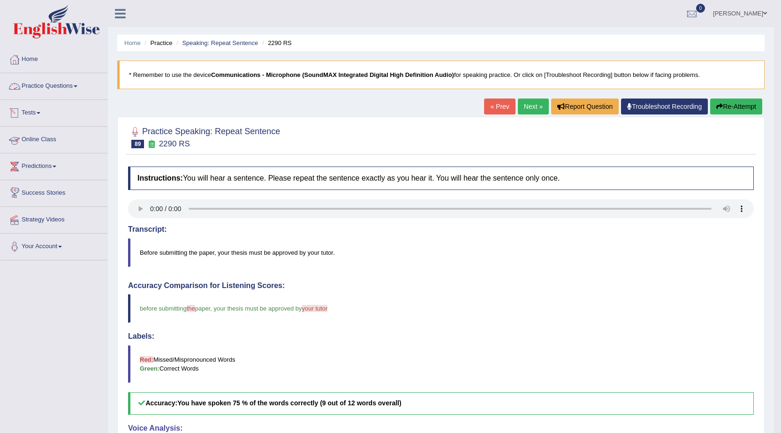
click at [77, 84] on link "Practice Questions" at bounding box center [53, 84] width 107 height 23
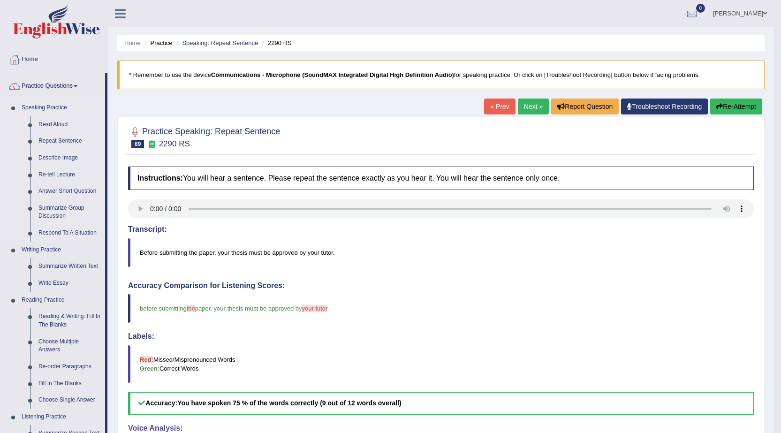
click at [65, 158] on link "Describe Image" at bounding box center [69, 158] width 71 height 17
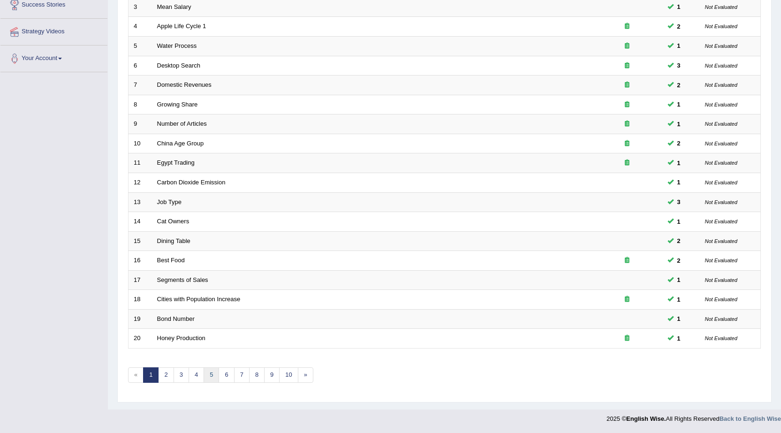
click at [214, 379] on link "5" at bounding box center [211, 374] width 15 height 15
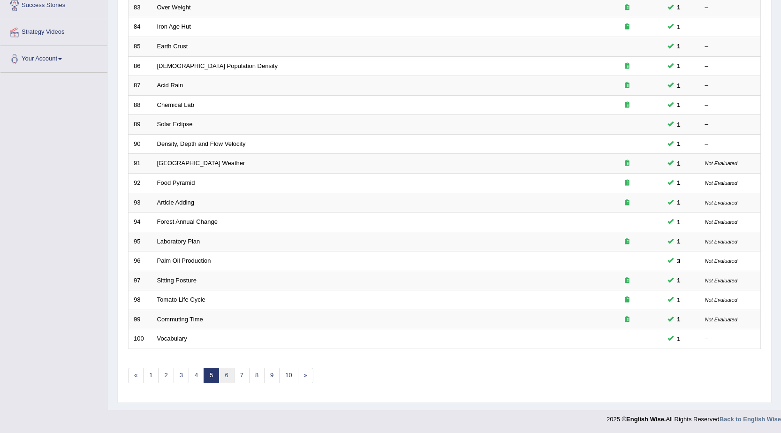
click at [223, 379] on link "6" at bounding box center [226, 375] width 15 height 15
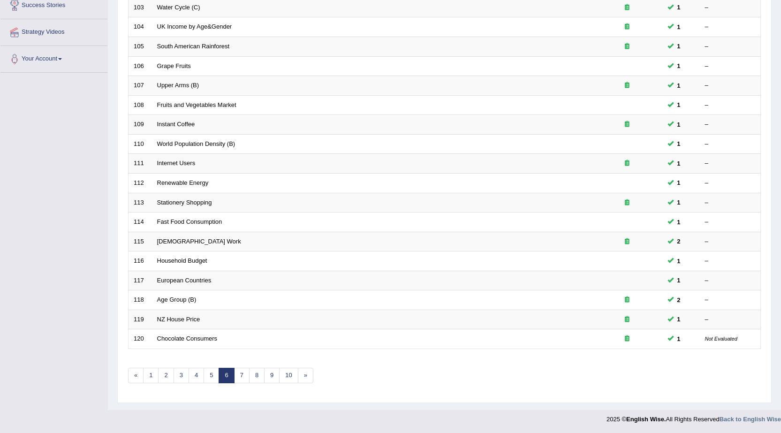
scroll to position [188, 0]
click at [239, 370] on link "7" at bounding box center [241, 374] width 15 height 15
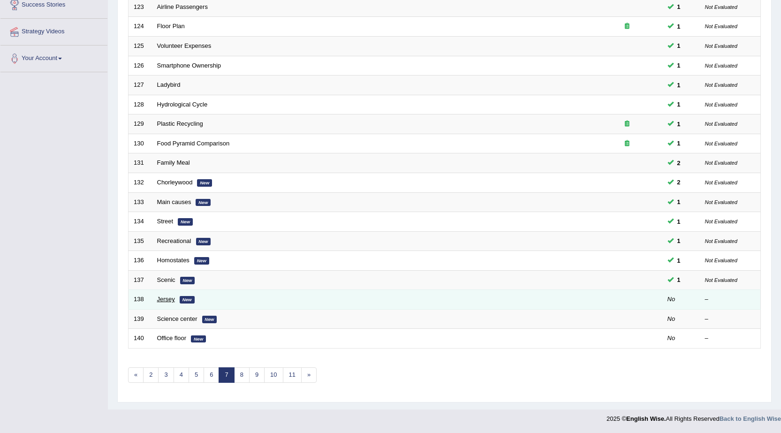
click at [166, 301] on link "Jersey" at bounding box center [166, 299] width 18 height 7
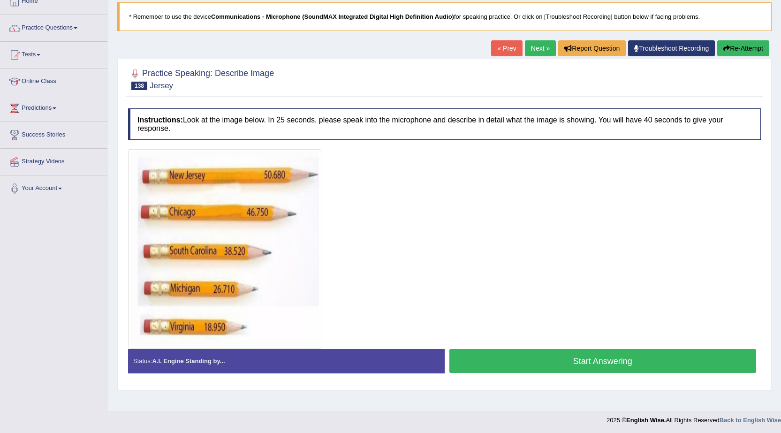
scroll to position [60, 0]
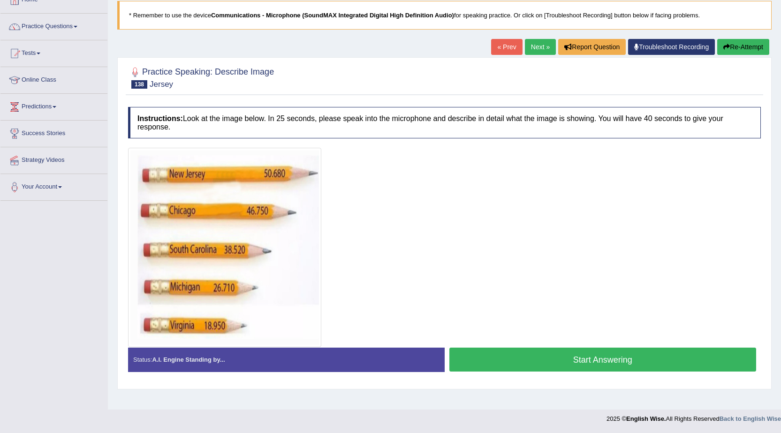
click at [515, 359] on button "Start Answering" at bounding box center [602, 360] width 307 height 24
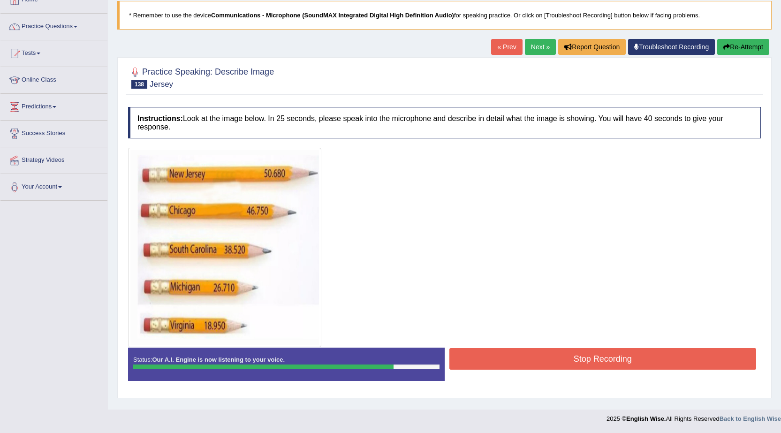
click at [522, 361] on button "Stop Recording" at bounding box center [602, 359] width 307 height 22
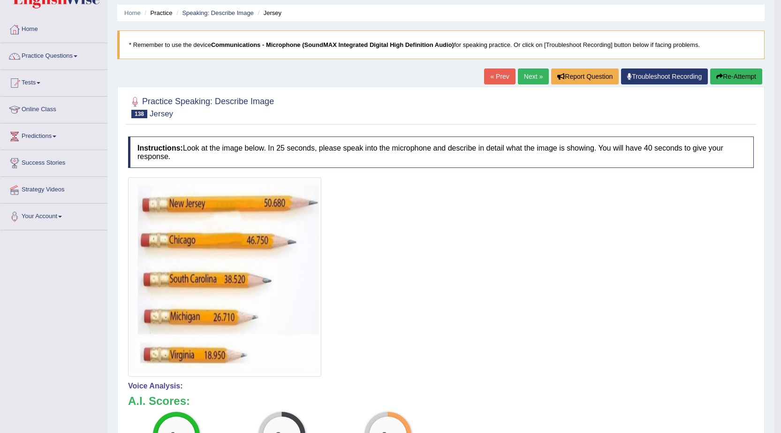
scroll to position [0, 0]
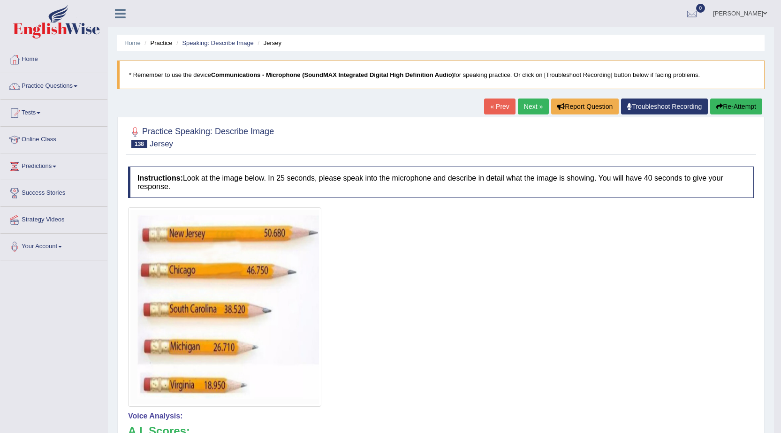
click at [60, 86] on link "Practice Questions" at bounding box center [53, 84] width 107 height 23
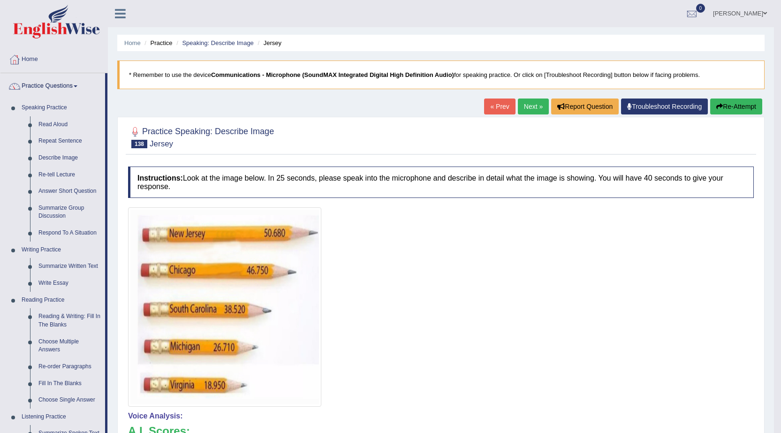
click at [60, 86] on link "Practice Questions" at bounding box center [52, 84] width 105 height 23
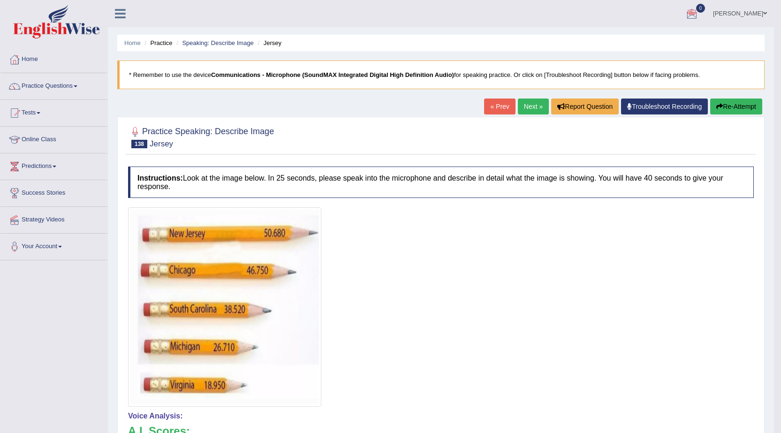
click at [754, 12] on link "[PERSON_NAME]" at bounding box center [740, 12] width 68 height 24
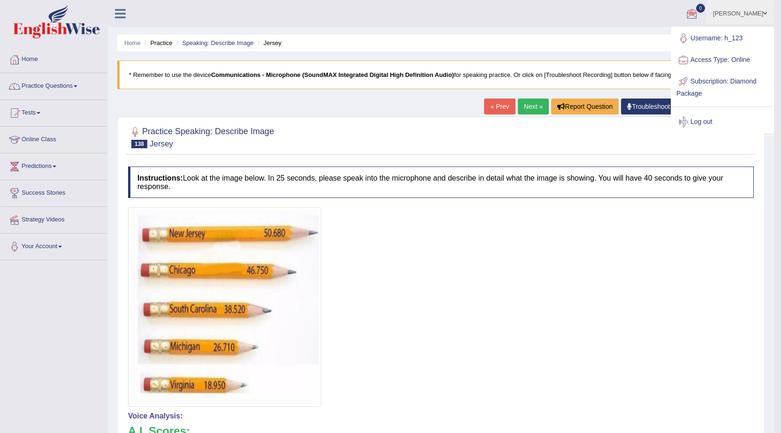
click at [605, 39] on ul "Home Practice Speaking: Describe Image Jersey" at bounding box center [440, 43] width 647 height 16
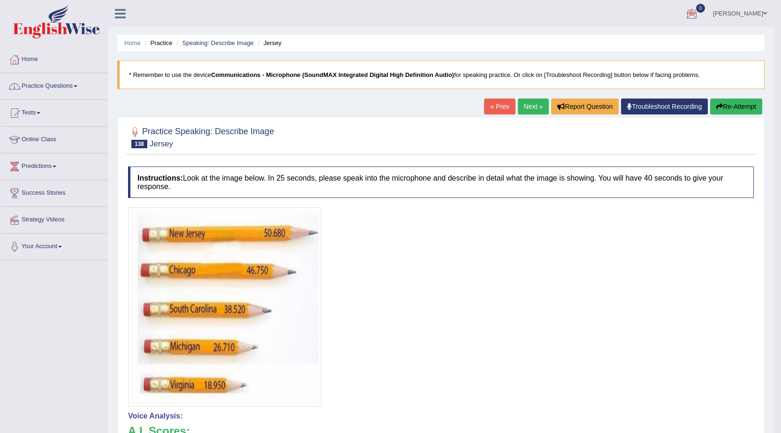
click at [37, 91] on link "Practice Questions" at bounding box center [53, 84] width 107 height 23
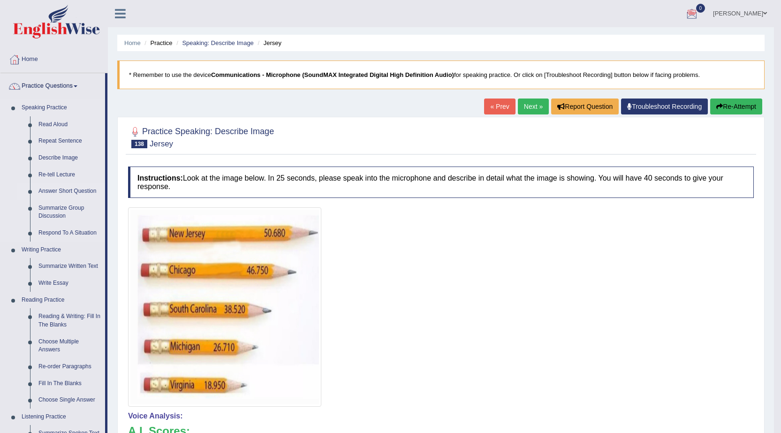
click at [53, 196] on link "Answer Short Question" at bounding box center [69, 191] width 71 height 17
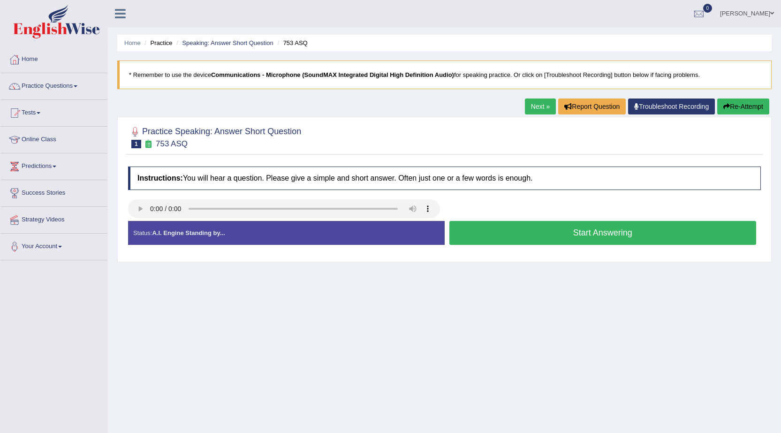
click at [484, 225] on button "Start Answering" at bounding box center [602, 233] width 307 height 24
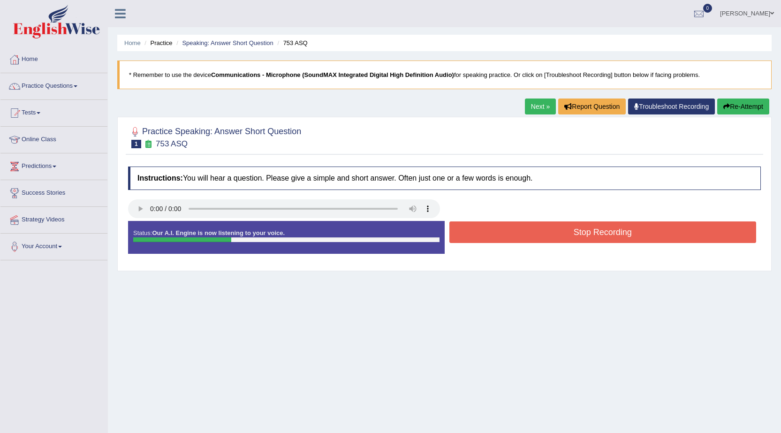
click at [484, 225] on button "Stop Recording" at bounding box center [602, 232] width 307 height 22
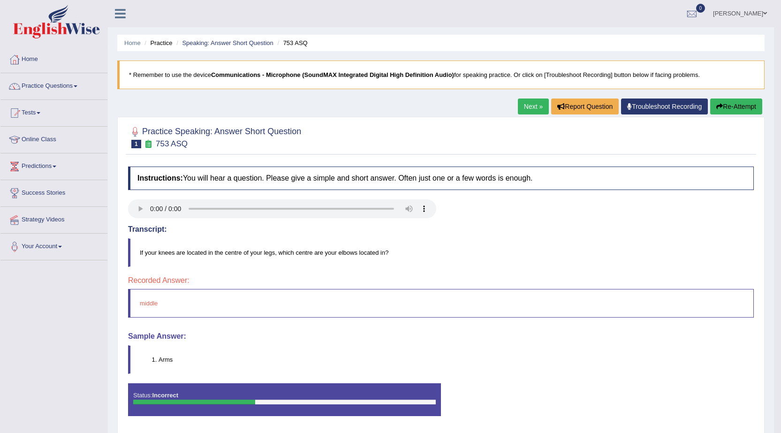
click at [533, 101] on link "Next »" at bounding box center [533, 107] width 31 height 16
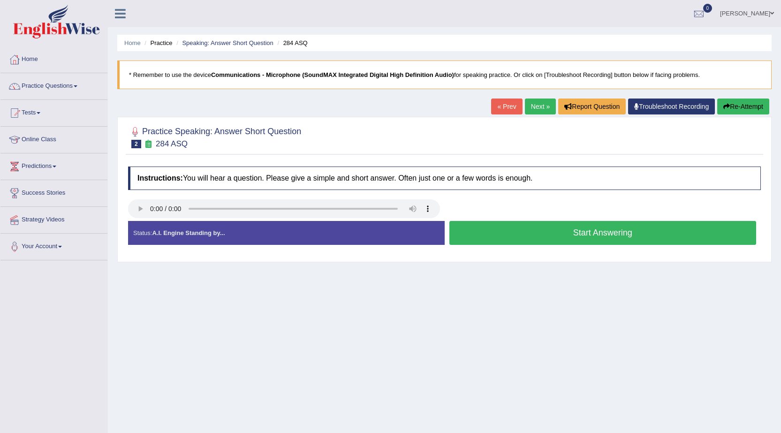
click at [533, 231] on button "Start Answering" at bounding box center [602, 233] width 307 height 24
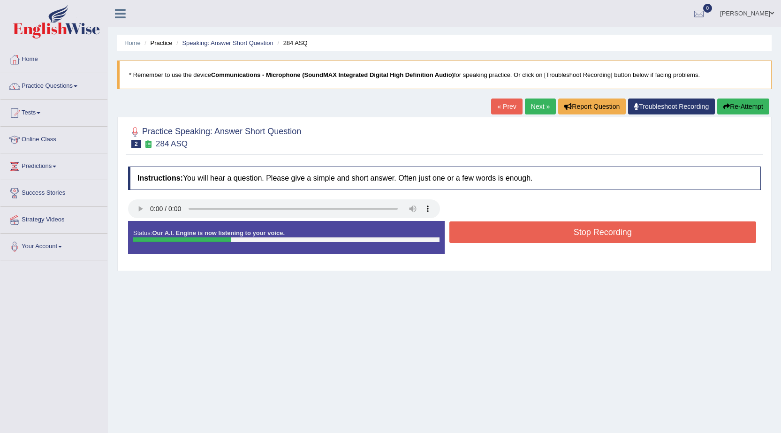
click at [533, 231] on button "Stop Recording" at bounding box center [602, 232] width 307 height 22
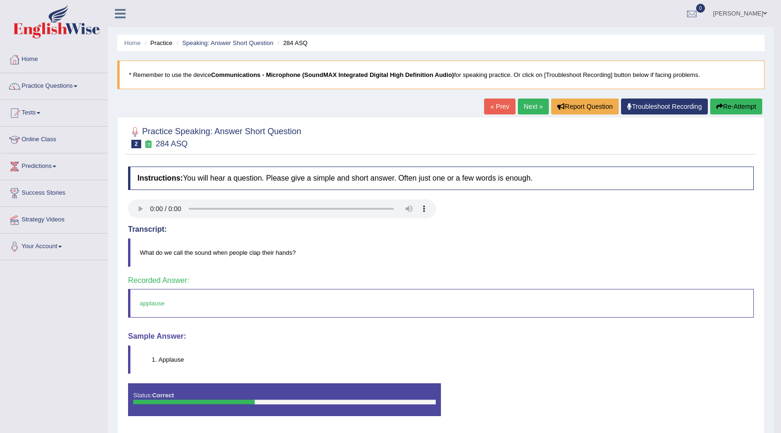
click at [527, 109] on link "Next »" at bounding box center [533, 107] width 31 height 16
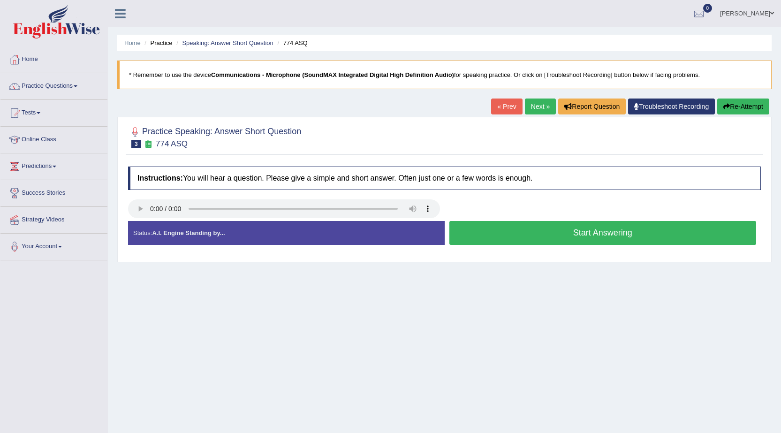
click at [495, 230] on button "Start Answering" at bounding box center [602, 233] width 307 height 24
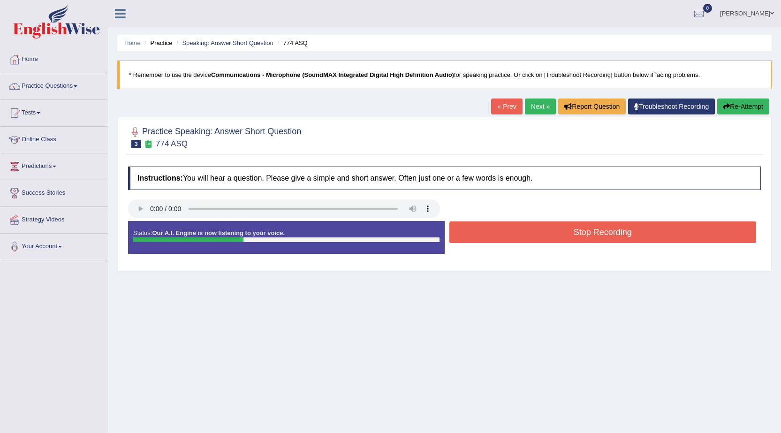
click at [495, 230] on button "Stop Recording" at bounding box center [602, 232] width 307 height 22
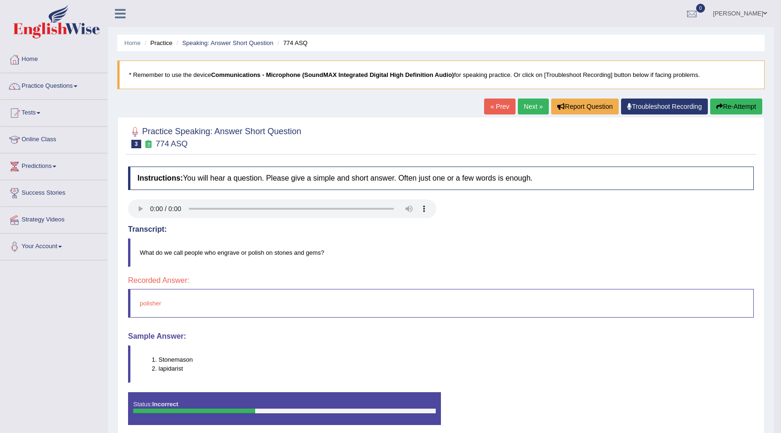
click at [523, 106] on link "Next »" at bounding box center [533, 107] width 31 height 16
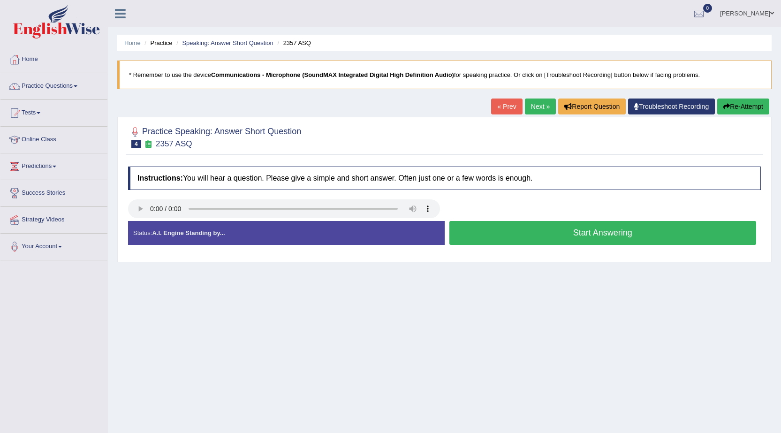
click at [467, 234] on button "Start Answering" at bounding box center [602, 233] width 307 height 24
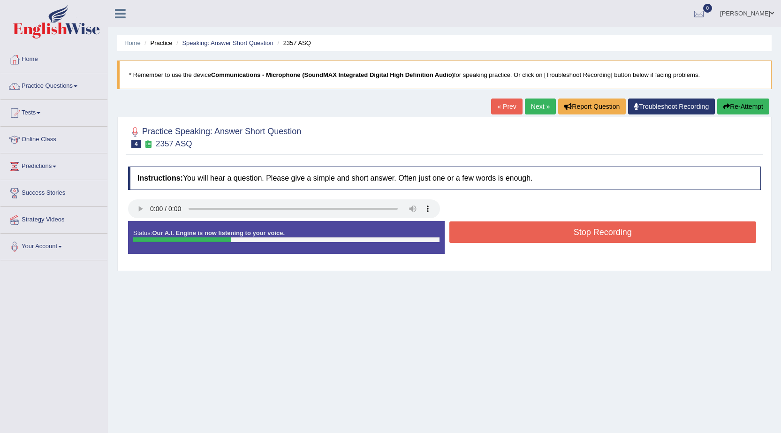
click at [467, 234] on button "Stop Recording" at bounding box center [602, 232] width 307 height 22
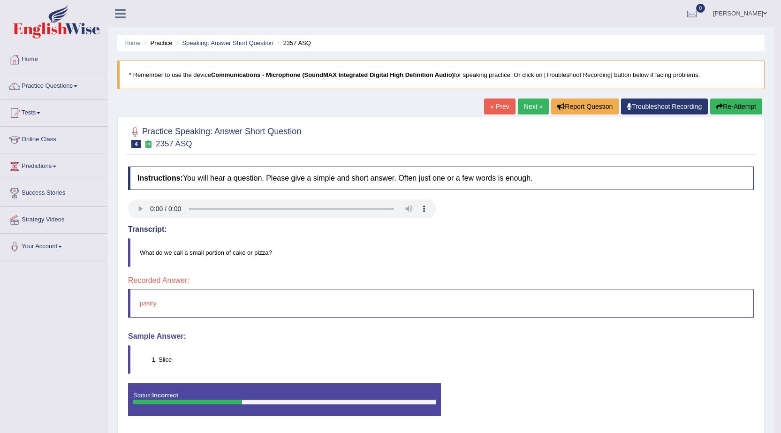
click at [519, 105] on link "Next »" at bounding box center [533, 107] width 31 height 16
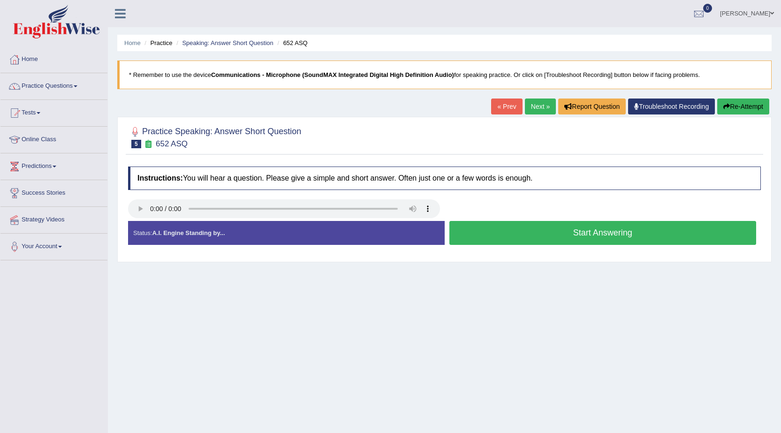
click at [526, 232] on button "Start Answering" at bounding box center [602, 233] width 307 height 24
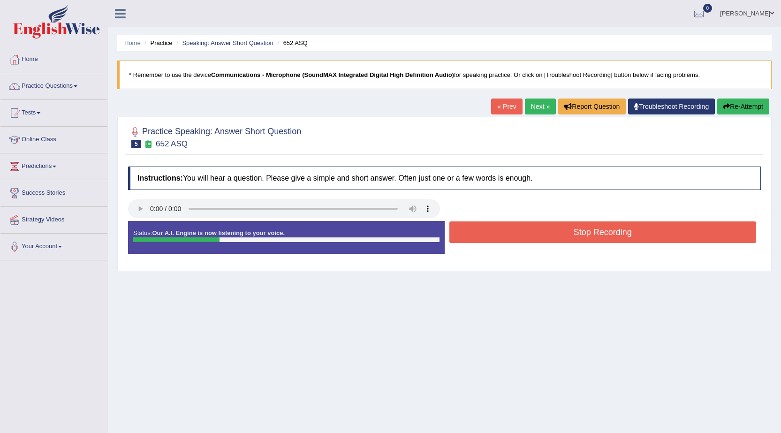
click at [526, 232] on button "Stop Recording" at bounding box center [602, 232] width 307 height 22
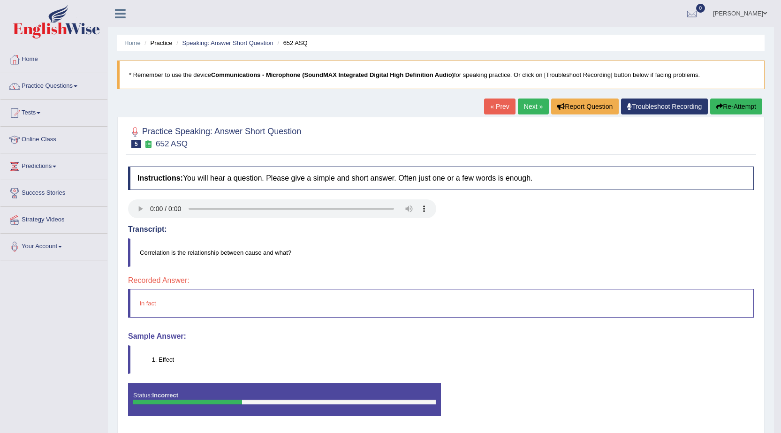
click at [520, 113] on link "Next »" at bounding box center [533, 107] width 31 height 16
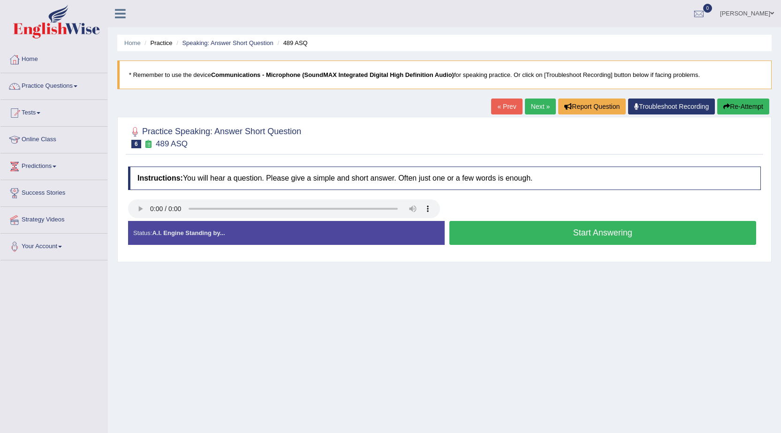
click at [471, 226] on button "Start Answering" at bounding box center [602, 233] width 307 height 24
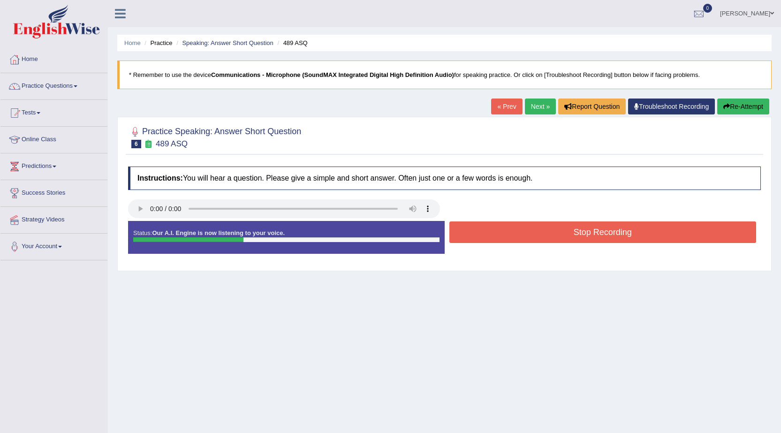
click at [471, 226] on button "Stop Recording" at bounding box center [602, 232] width 307 height 22
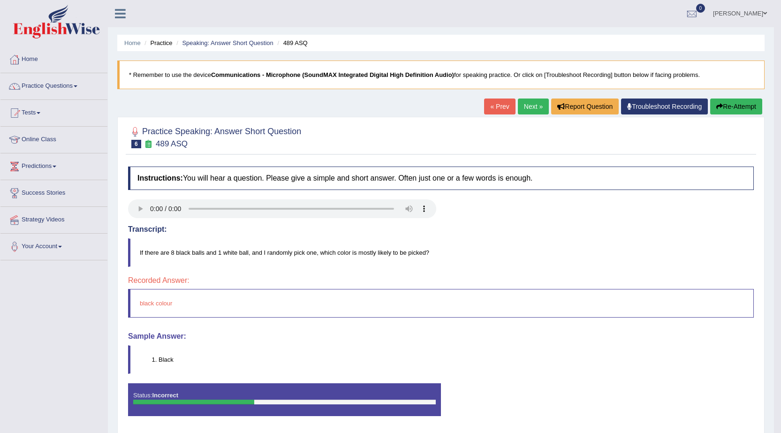
click at [518, 106] on link "Next »" at bounding box center [533, 107] width 31 height 16
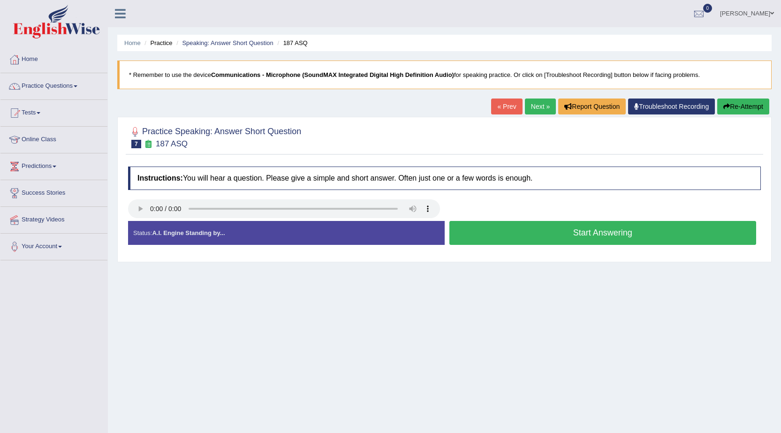
click at [546, 235] on button "Start Answering" at bounding box center [602, 233] width 307 height 24
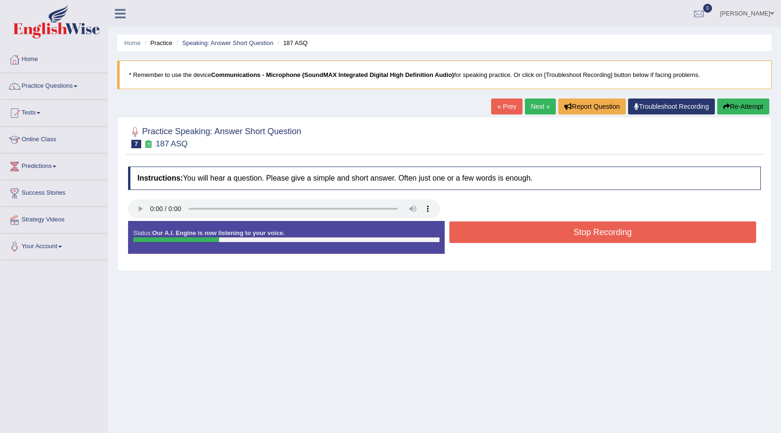
click at [546, 235] on button "Stop Recording" at bounding box center [602, 232] width 307 height 22
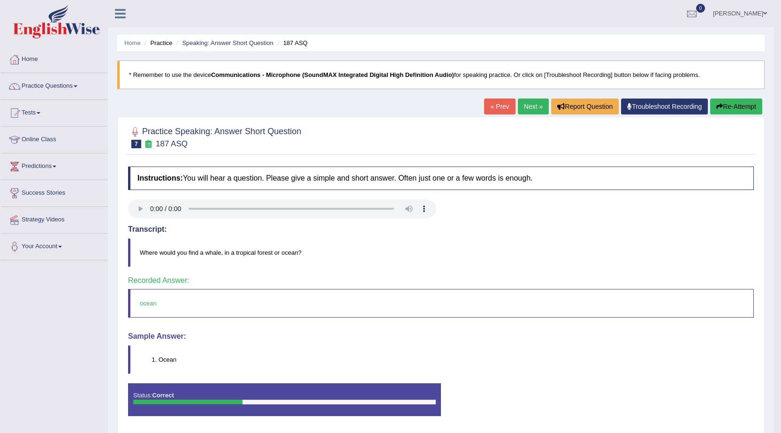
click at [532, 110] on link "Next »" at bounding box center [533, 107] width 31 height 16
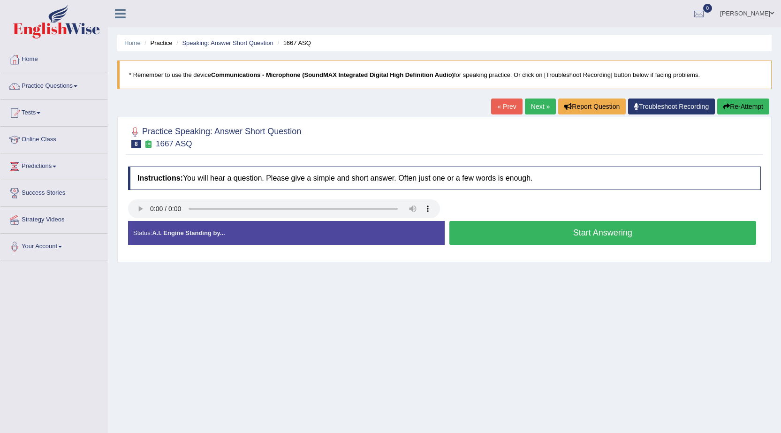
click at [453, 228] on button "Start Answering" at bounding box center [602, 233] width 307 height 24
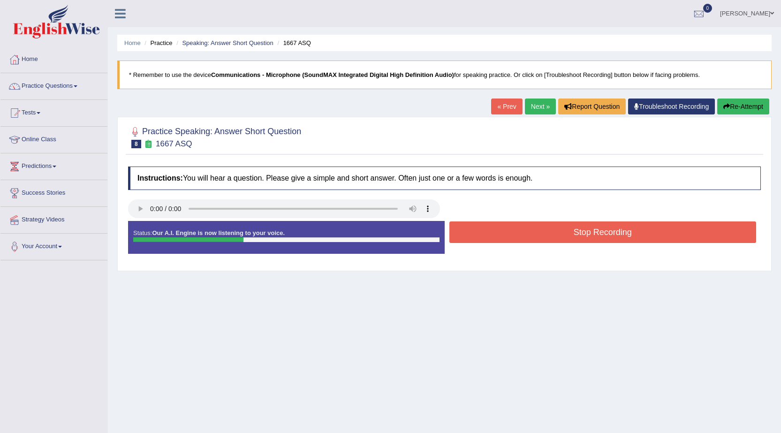
click at [453, 228] on button "Stop Recording" at bounding box center [602, 232] width 307 height 22
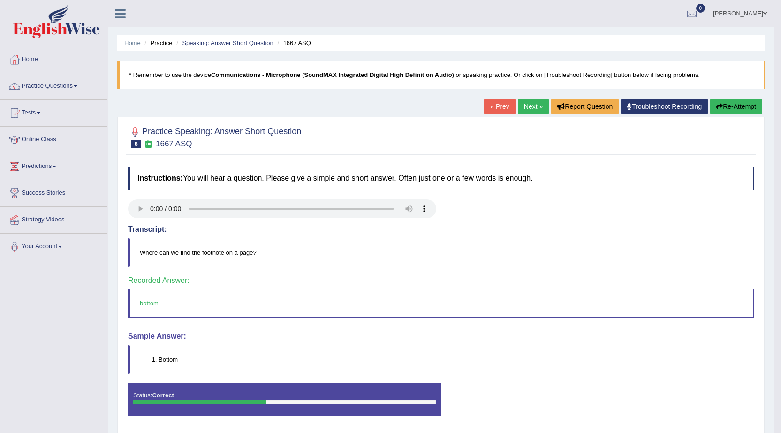
click at [524, 108] on link "Next »" at bounding box center [533, 107] width 31 height 16
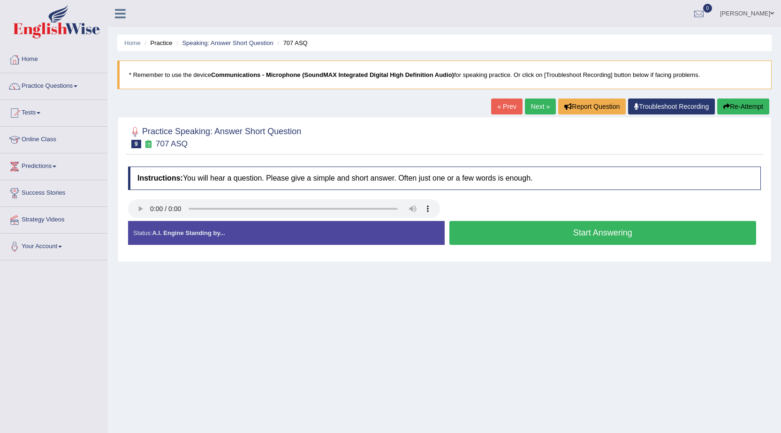
click at [460, 237] on button "Start Answering" at bounding box center [602, 233] width 307 height 24
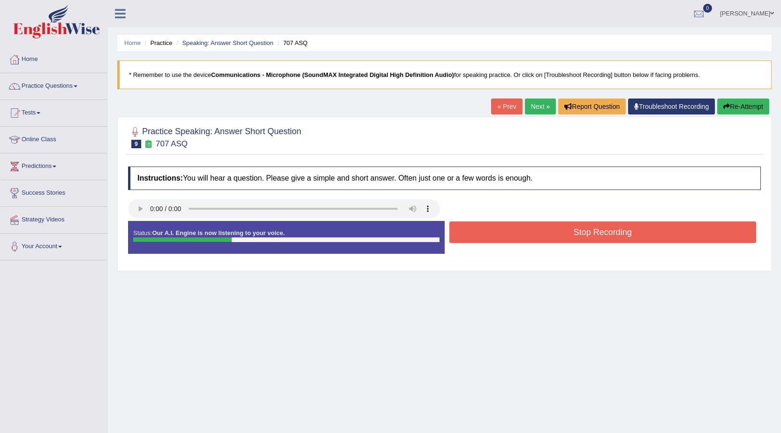
click at [460, 237] on button "Stop Recording" at bounding box center [602, 232] width 307 height 22
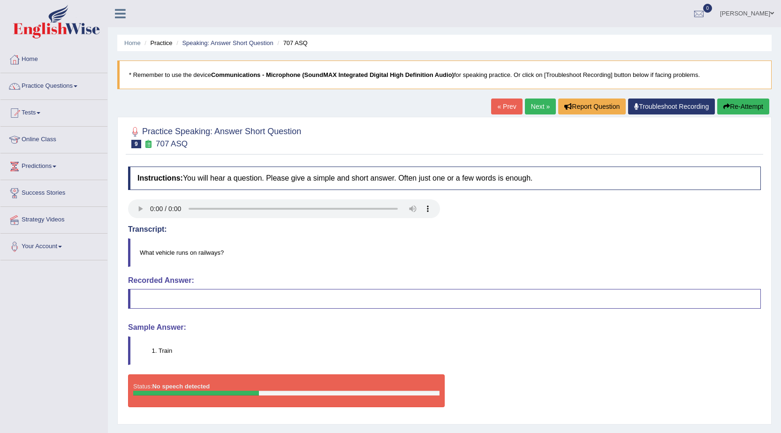
click at [733, 9] on link "Harmandeep Kaur Mann" at bounding box center [747, 12] width 68 height 24
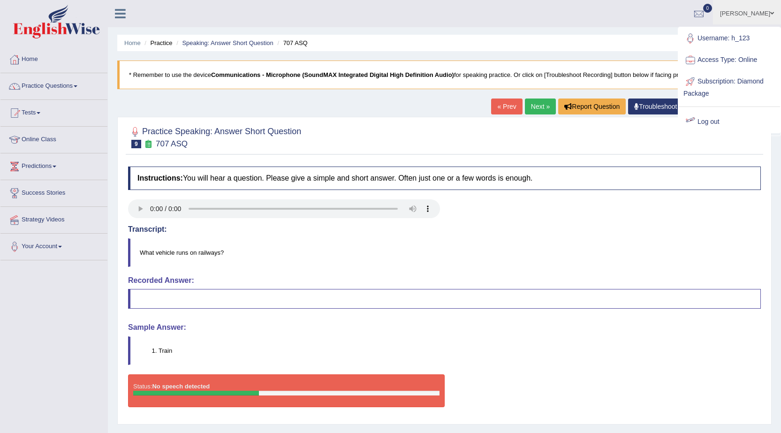
click at [716, 117] on link "Log out" at bounding box center [729, 122] width 101 height 22
